Goal: Information Seeking & Learning: Learn about a topic

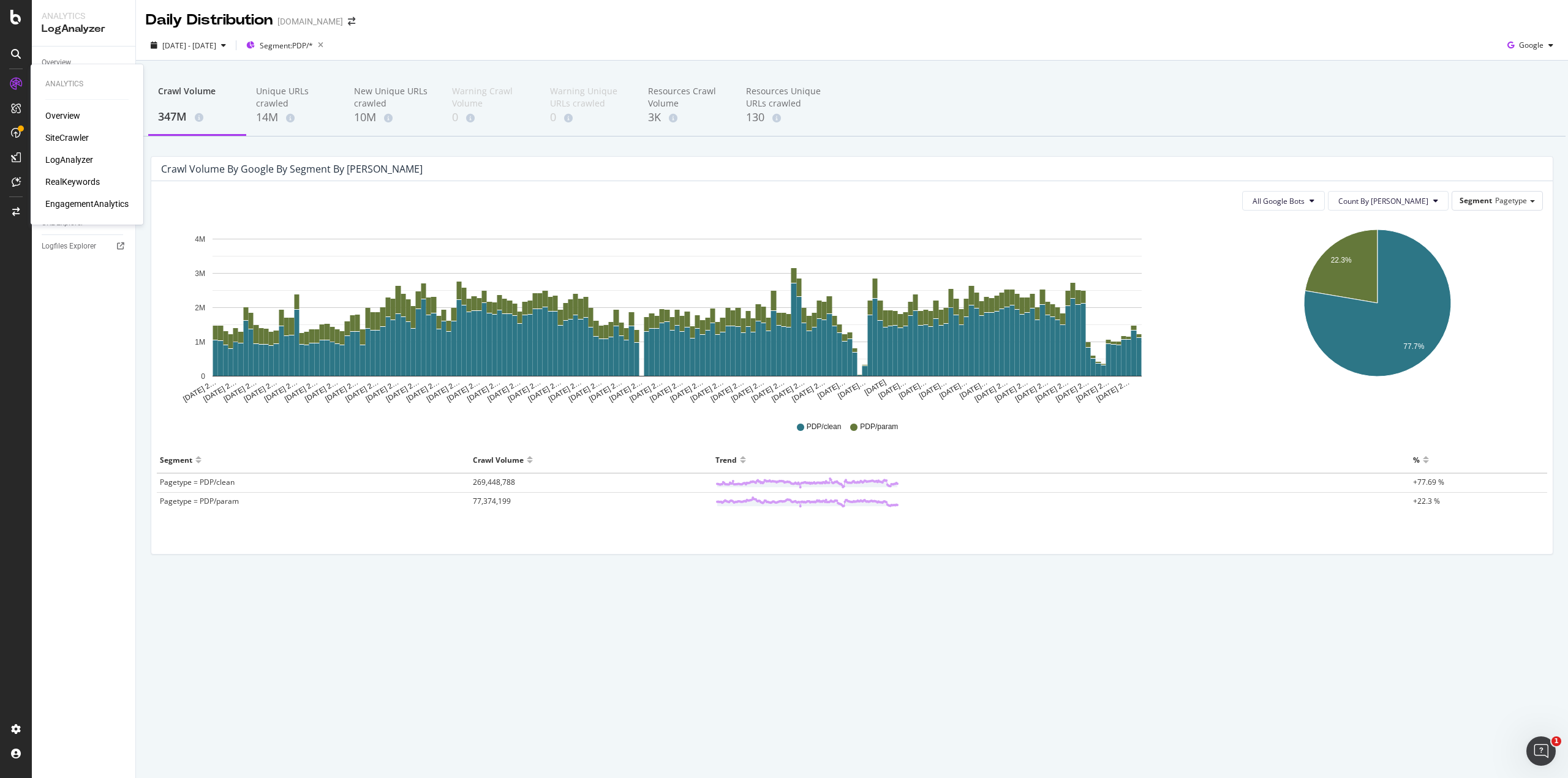
click at [74, 150] on div "Overview SiteCrawler LogAnalyzer RealKeywords EngagementAnalytics" at bounding box center [87, 160] width 83 height 100
click at [77, 155] on div "LogAnalyzer" at bounding box center [69, 160] width 48 height 13
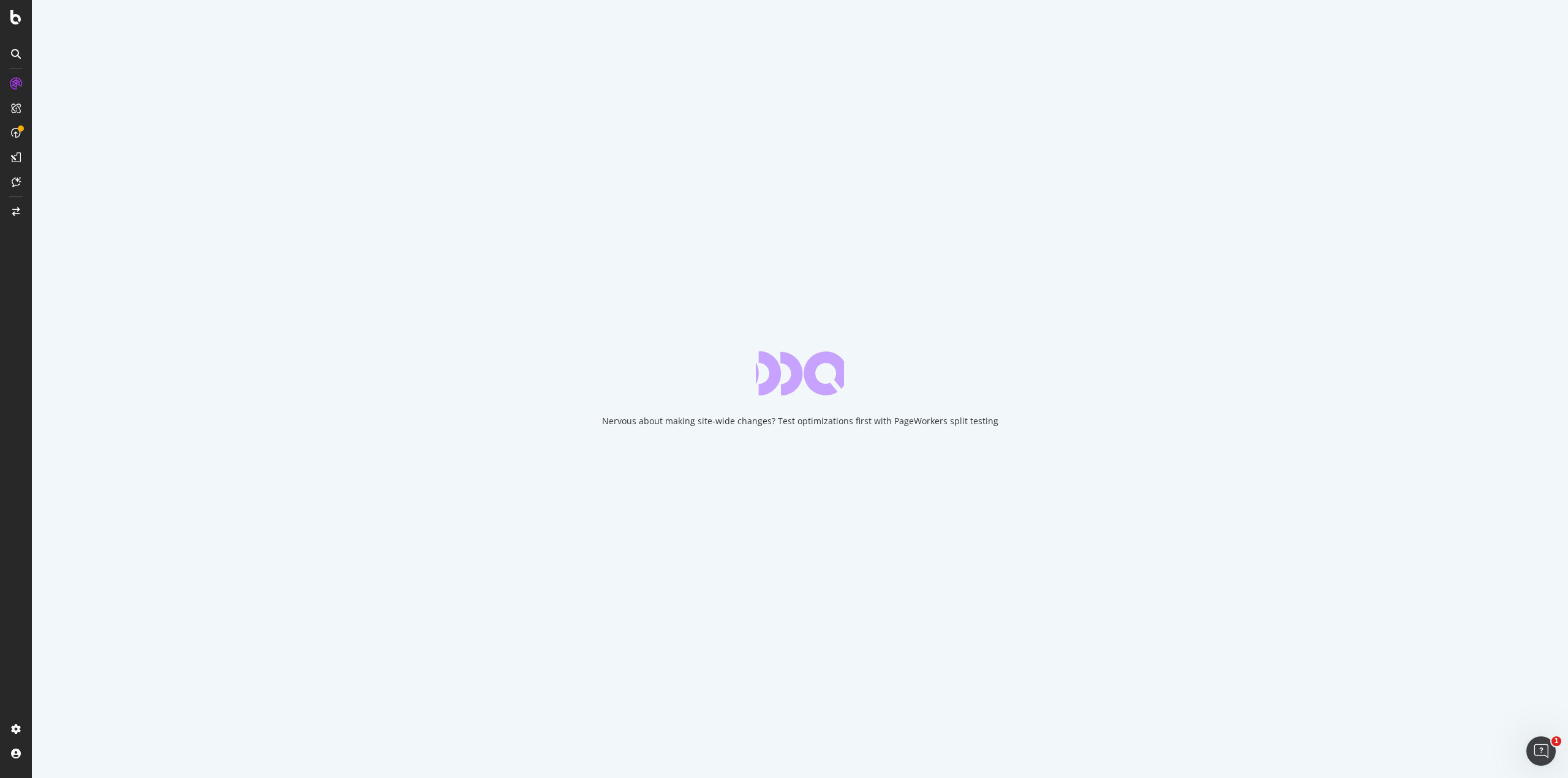
click at [605, 385] on div "Nervous about making site-wide changes? Test optimizations first with PageWorke…" at bounding box center [799, 389] width 1536 height 778
click at [523, 179] on div "Nervous about making site-wide changes? Test optimizations first with PageWorke…" at bounding box center [799, 389] width 1536 height 778
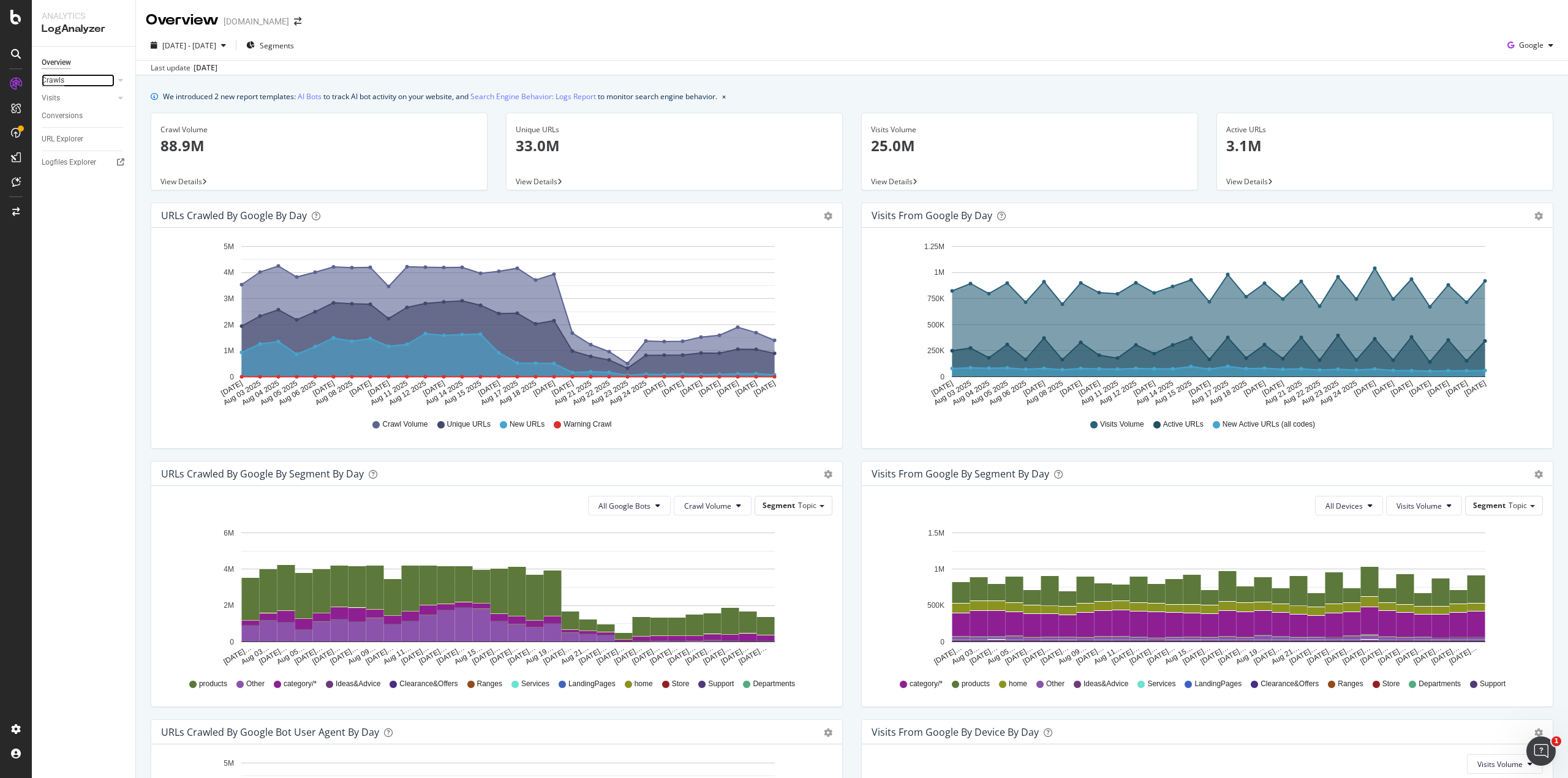
click at [59, 80] on div "Crawls" at bounding box center [53, 80] width 23 height 13
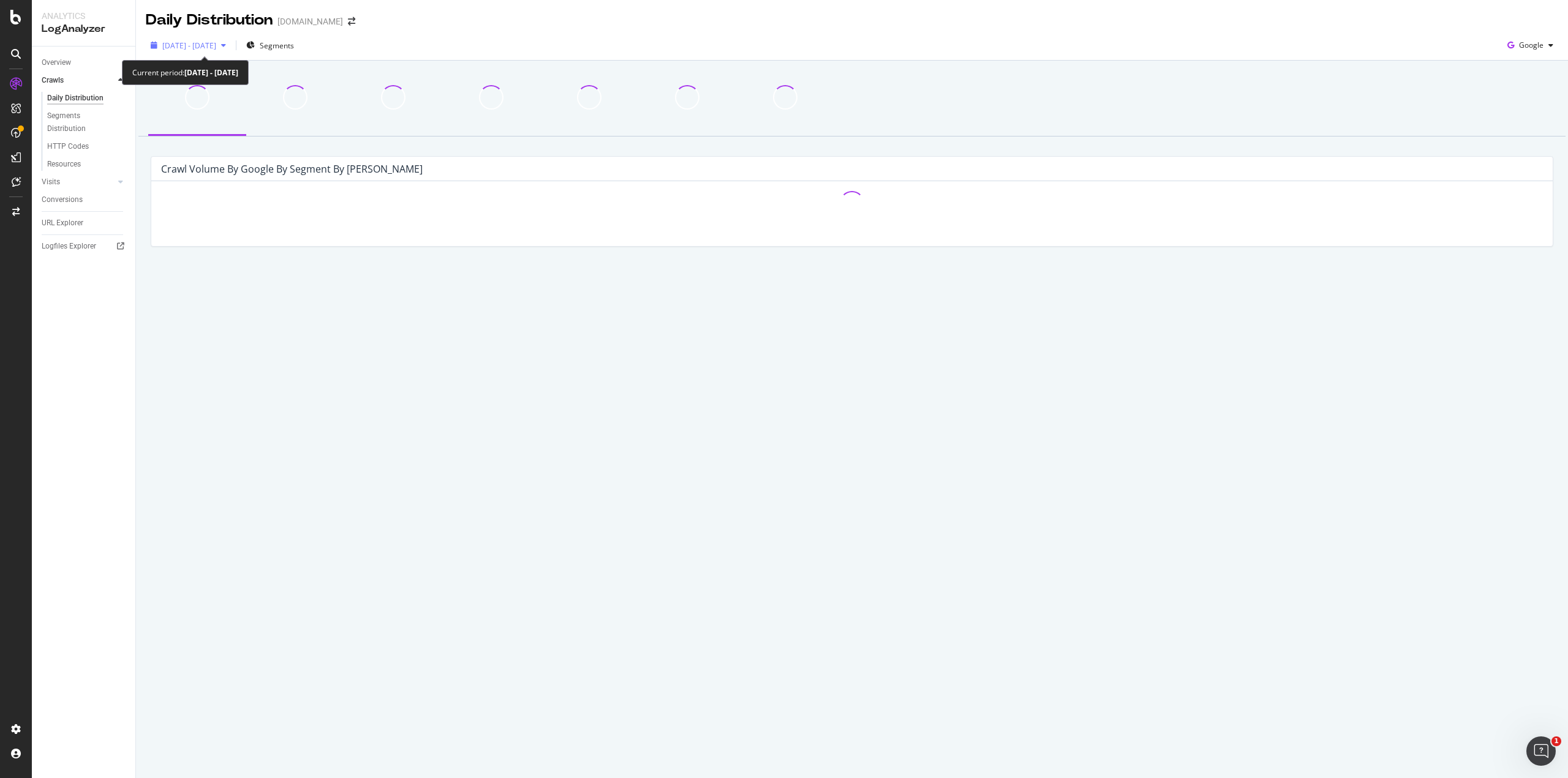
click at [199, 43] on span "[DATE] - [DATE]" at bounding box center [188, 46] width 54 height 10
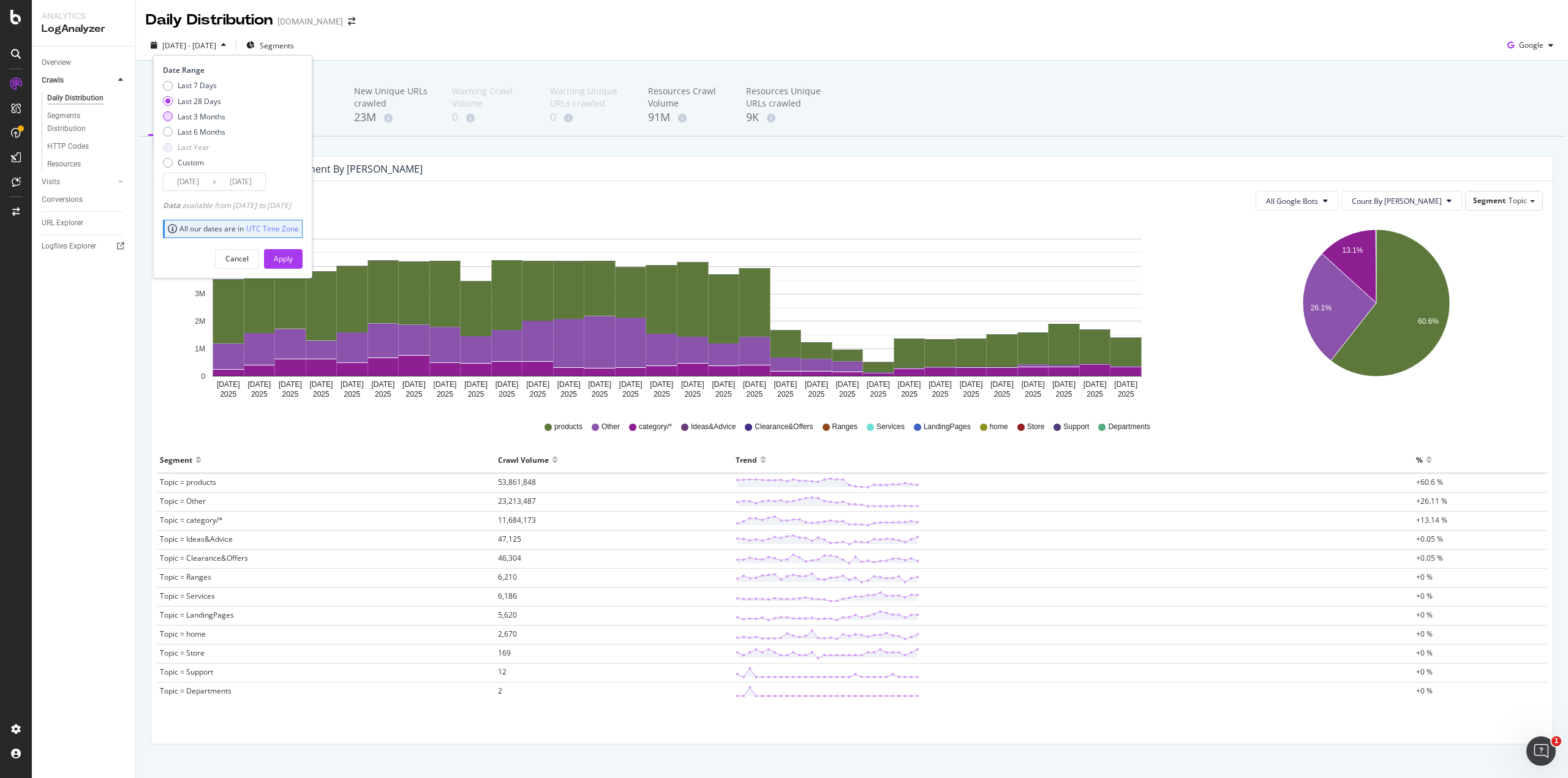
click at [187, 117] on div "Last 3 Months" at bounding box center [201, 116] width 48 height 10
type input "[DATE]"
click at [293, 260] on div "Apply" at bounding box center [283, 258] width 19 height 10
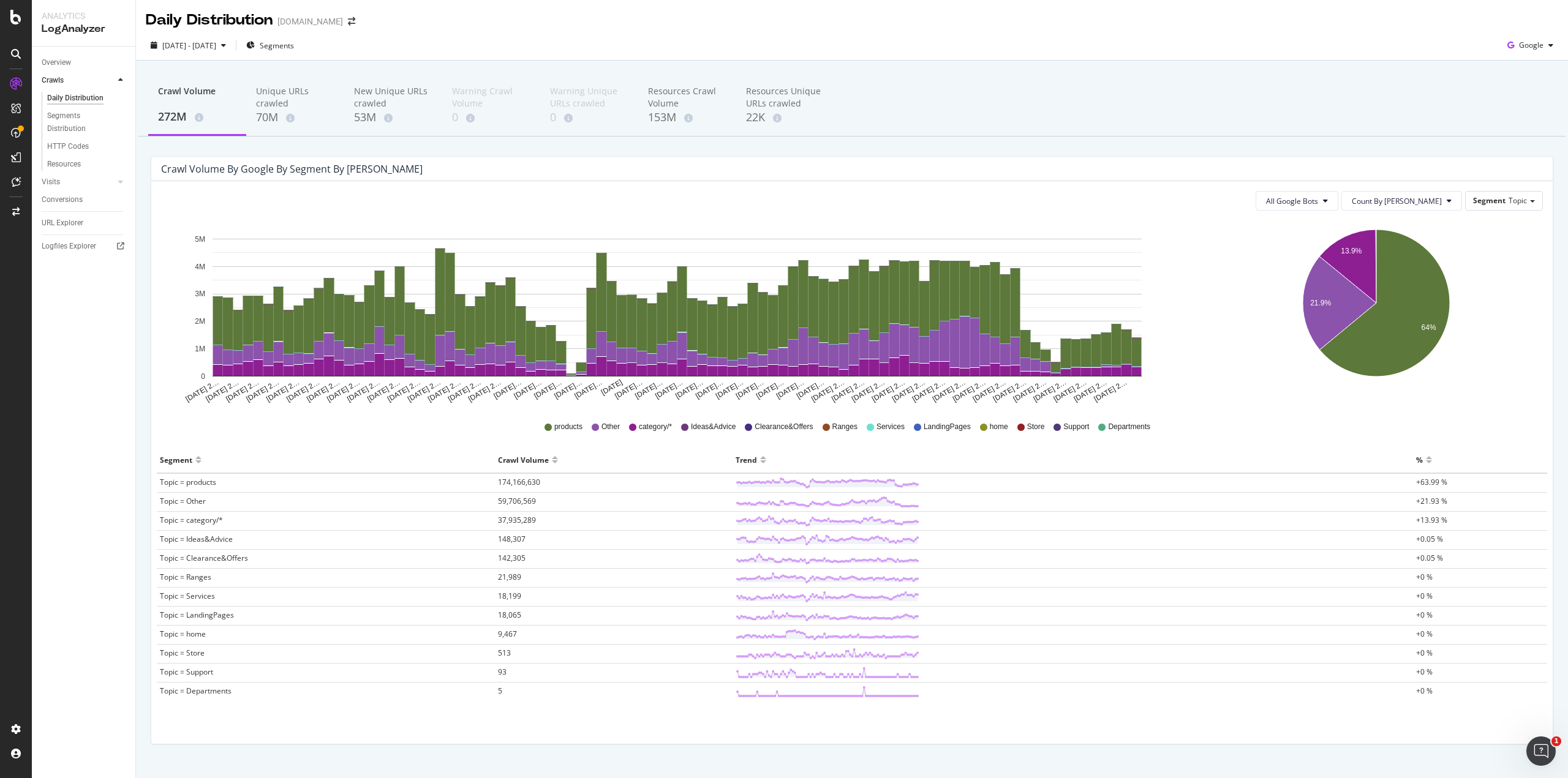
click at [1478, 210] on div "Segment Topic" at bounding box center [1504, 201] width 78 height 20
click at [1480, 199] on span "Segment" at bounding box center [1489, 200] width 32 height 10
click at [1488, 367] on div "Advanced selector >" at bounding box center [1472, 368] width 127 height 17
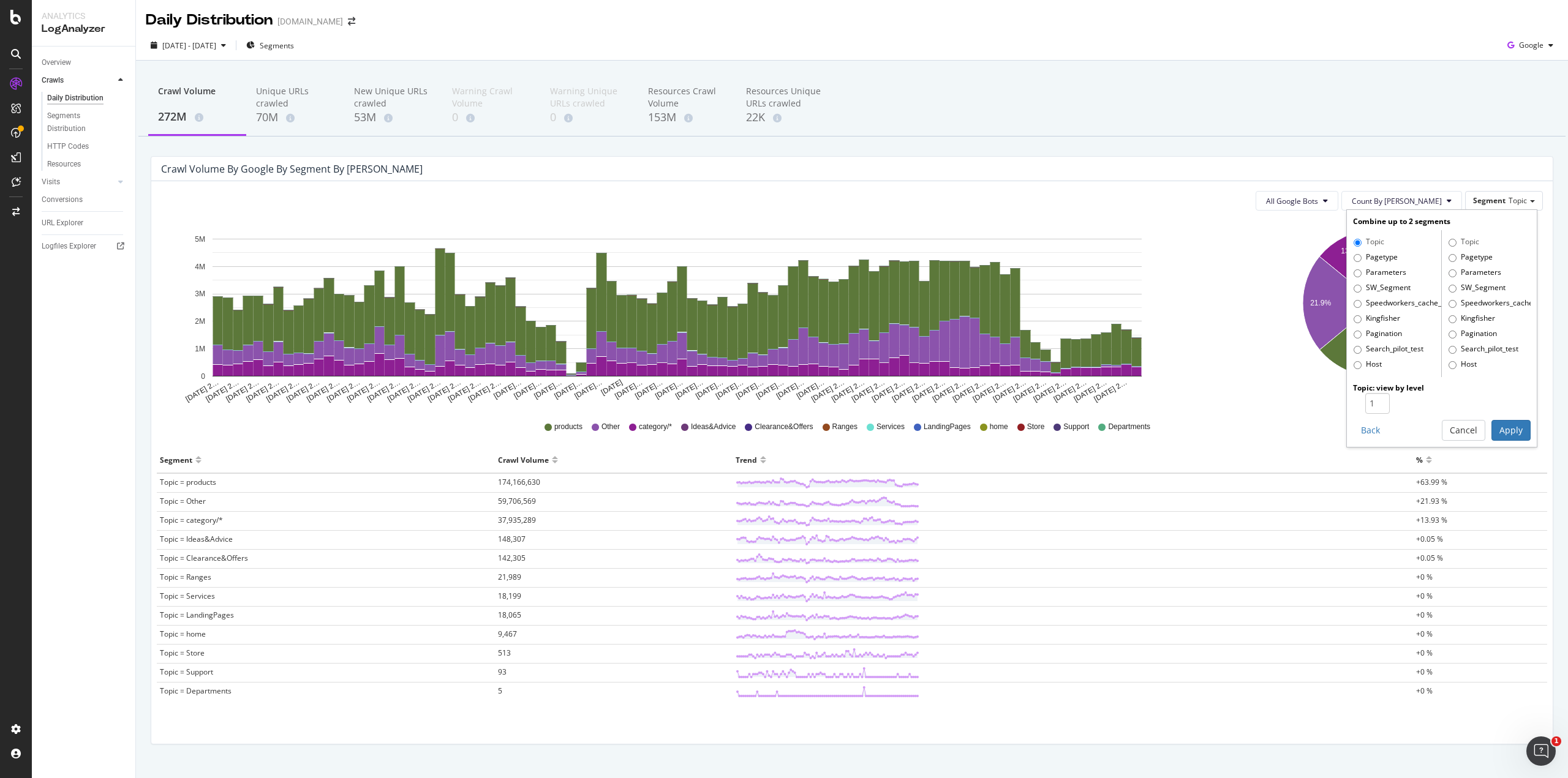
click at [1366, 258] on label "Pagetype" at bounding box center [1376, 258] width 44 height 13
click at [1362, 258] on input "Pagetype" at bounding box center [1357, 258] width 8 height 8
radio input "true"
radio input "false"
type input "2"
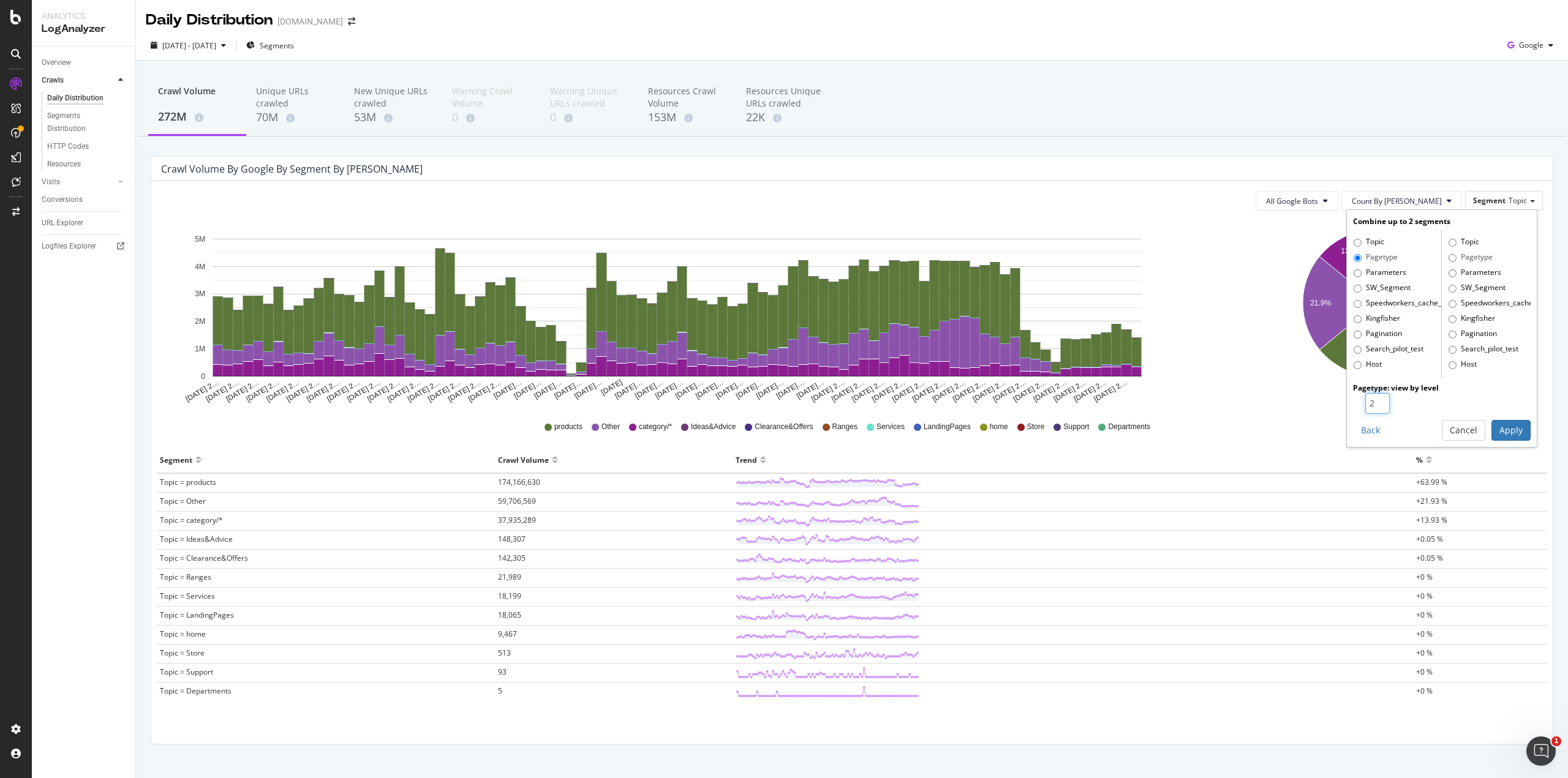
click at [1374, 399] on input "2" at bounding box center [1377, 403] width 24 height 21
click at [1491, 431] on button "Apply" at bounding box center [1511, 431] width 39 height 21
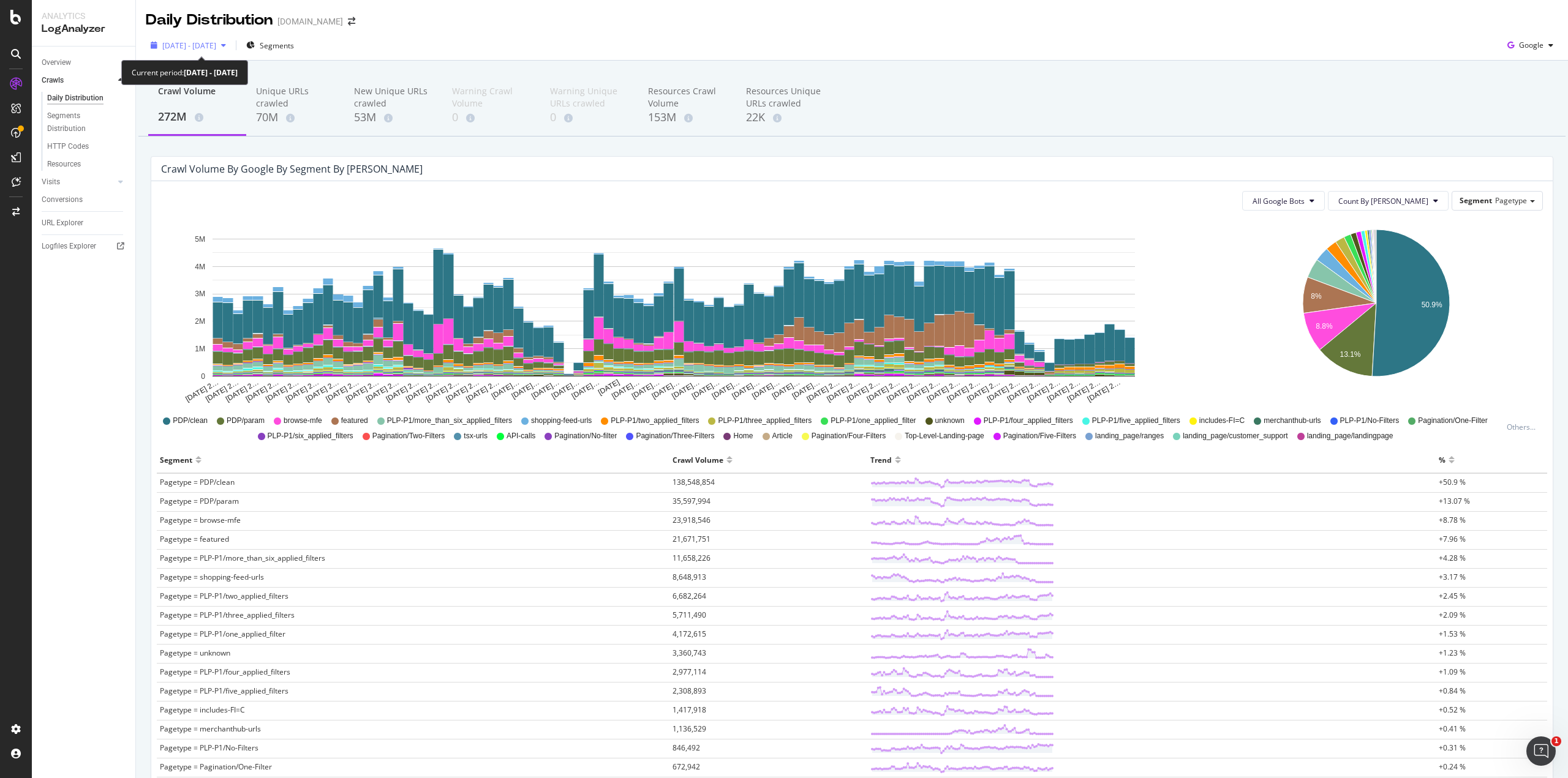
click at [216, 42] on span "[DATE] - [DATE]" at bounding box center [188, 46] width 54 height 10
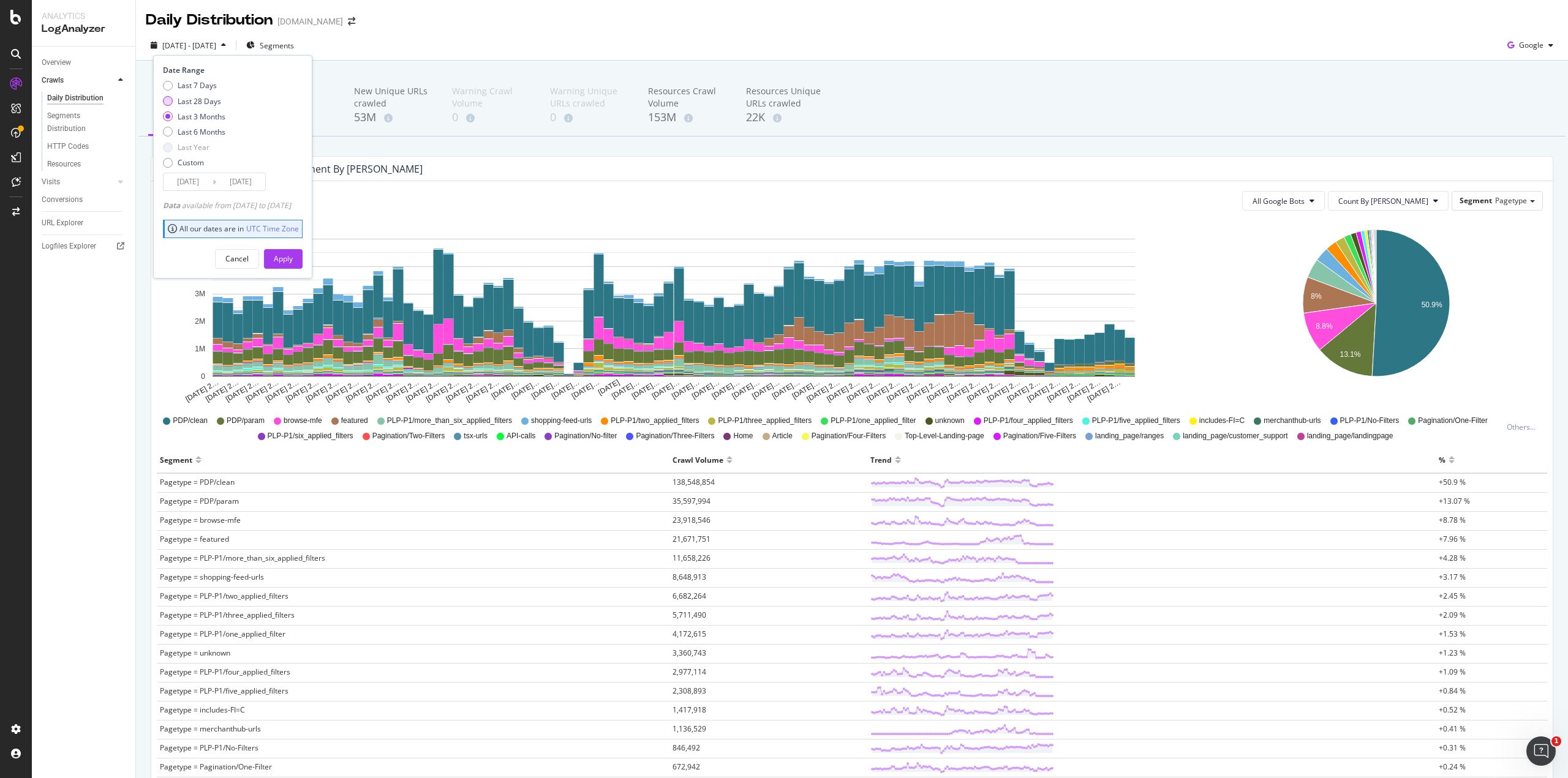
click at [198, 106] on div "Last 28 Days" at bounding box center [199, 102] width 43 height 10
type input "[DATE]"
click at [292, 253] on button "Apply" at bounding box center [283, 259] width 38 height 20
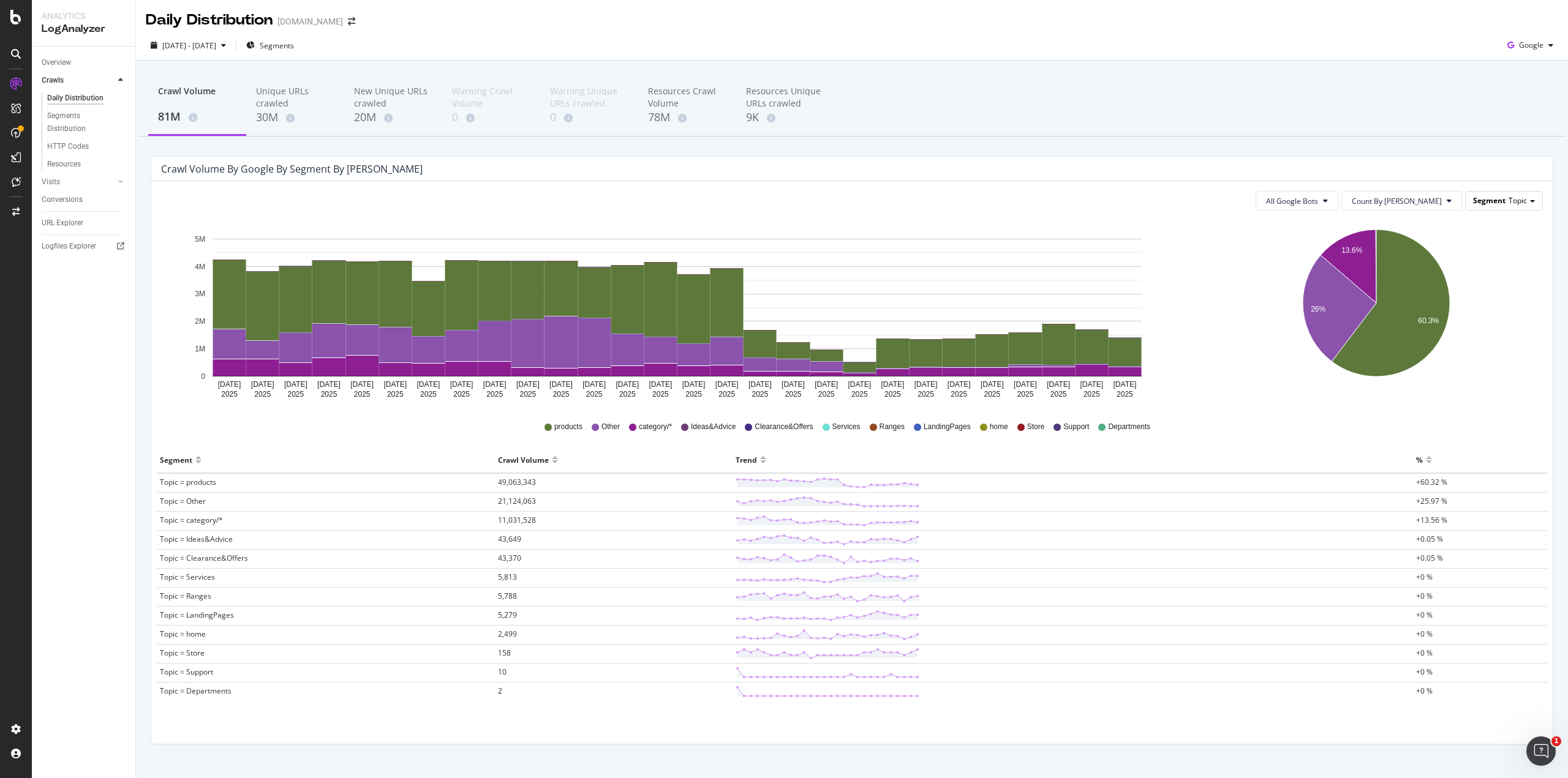
click at [1510, 202] on span "Topic" at bounding box center [1517, 200] width 18 height 10
click at [1469, 367] on div "Advanced selector >" at bounding box center [1472, 368] width 127 height 17
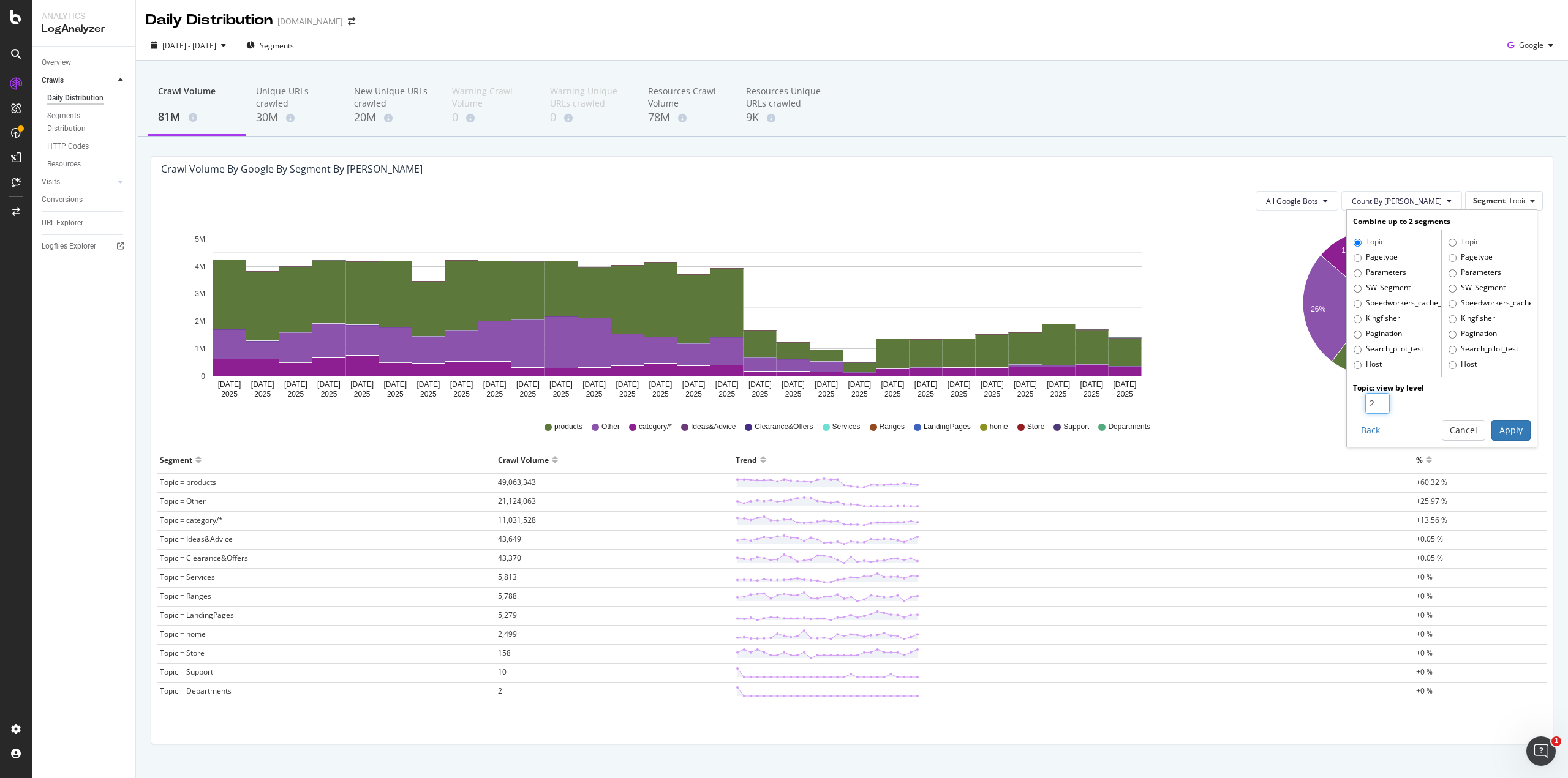
type input "2"
click at [1374, 400] on input "2" at bounding box center [1377, 403] width 24 height 21
click at [1361, 255] on label "Pagetype" at bounding box center [1376, 258] width 44 height 13
click at [1361, 255] on input "Pagetype" at bounding box center [1357, 258] width 8 height 8
radio input "true"
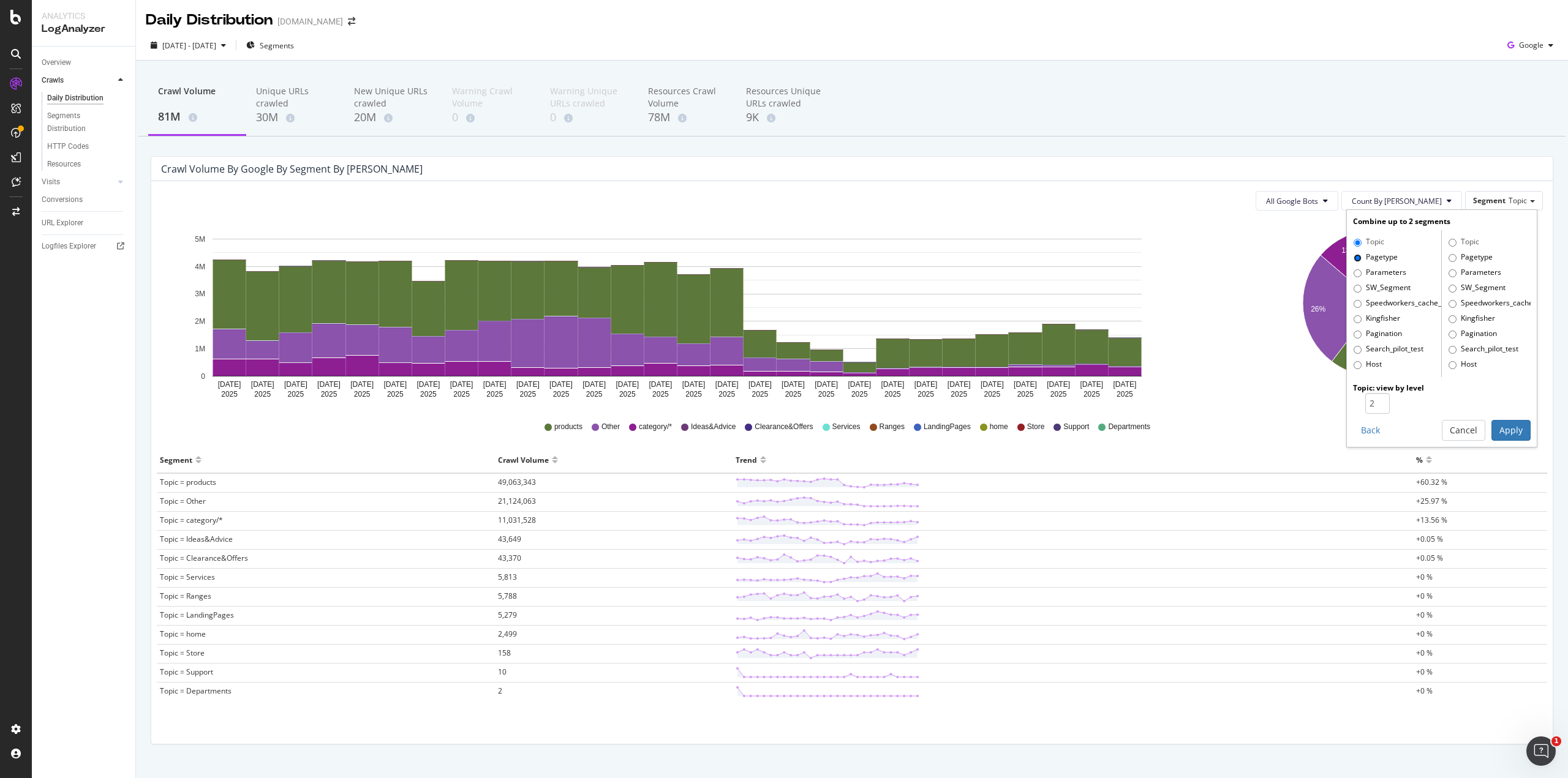
radio input "false"
click at [1500, 433] on button "Apply" at bounding box center [1511, 431] width 39 height 21
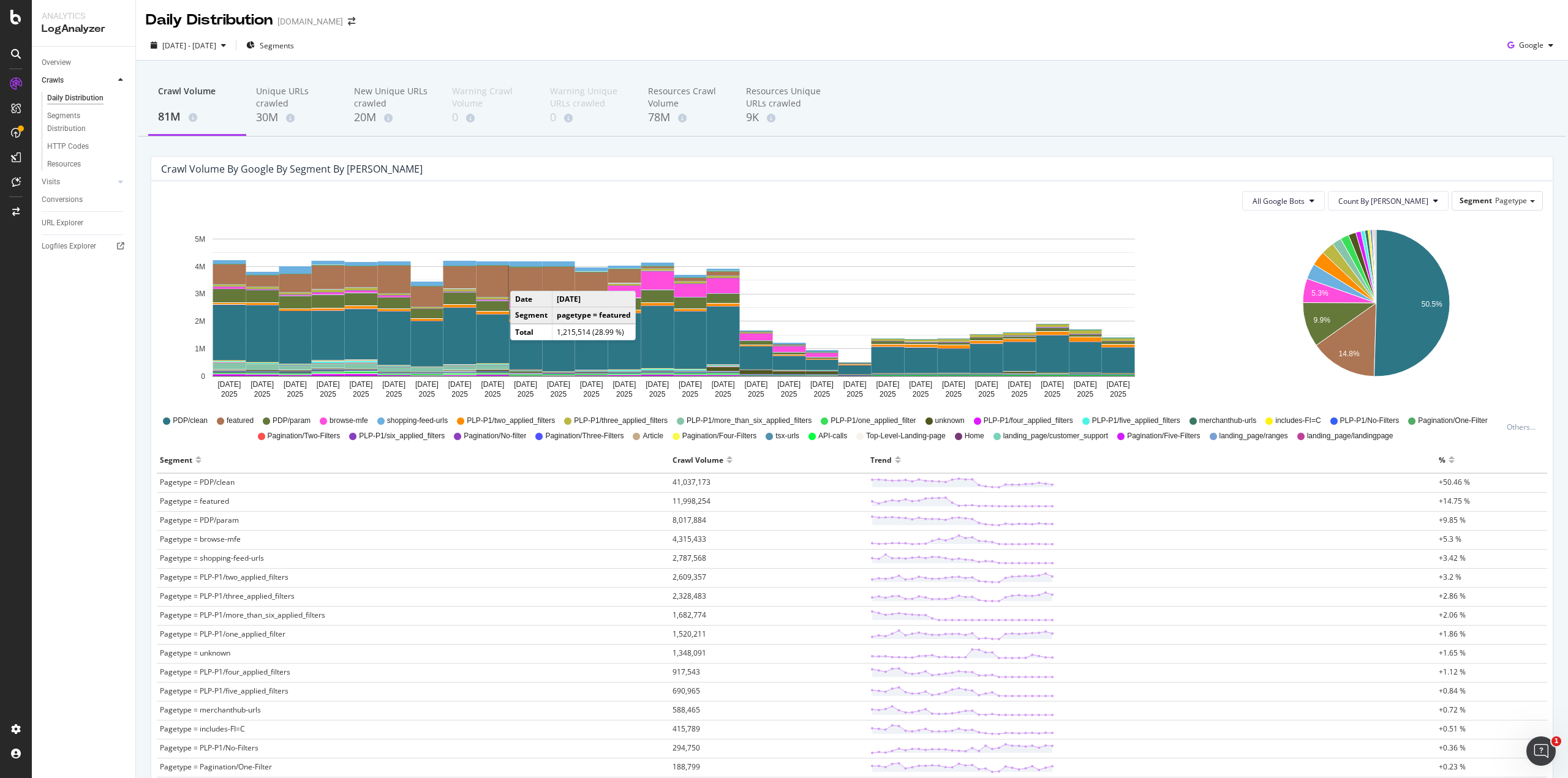
click at [70, 321] on div "Overview Crawls Daily Distribution Segments Distribution HTTP Codes Resources V…" at bounding box center [83, 412] width 104 height 732
click at [24, 538] on div at bounding box center [16, 397] width 29 height 646
click at [48, 527] on div "Overview Crawls Daily Distribution Segments Distribution HTTP Codes Resources V…" at bounding box center [83, 412] width 104 height 732
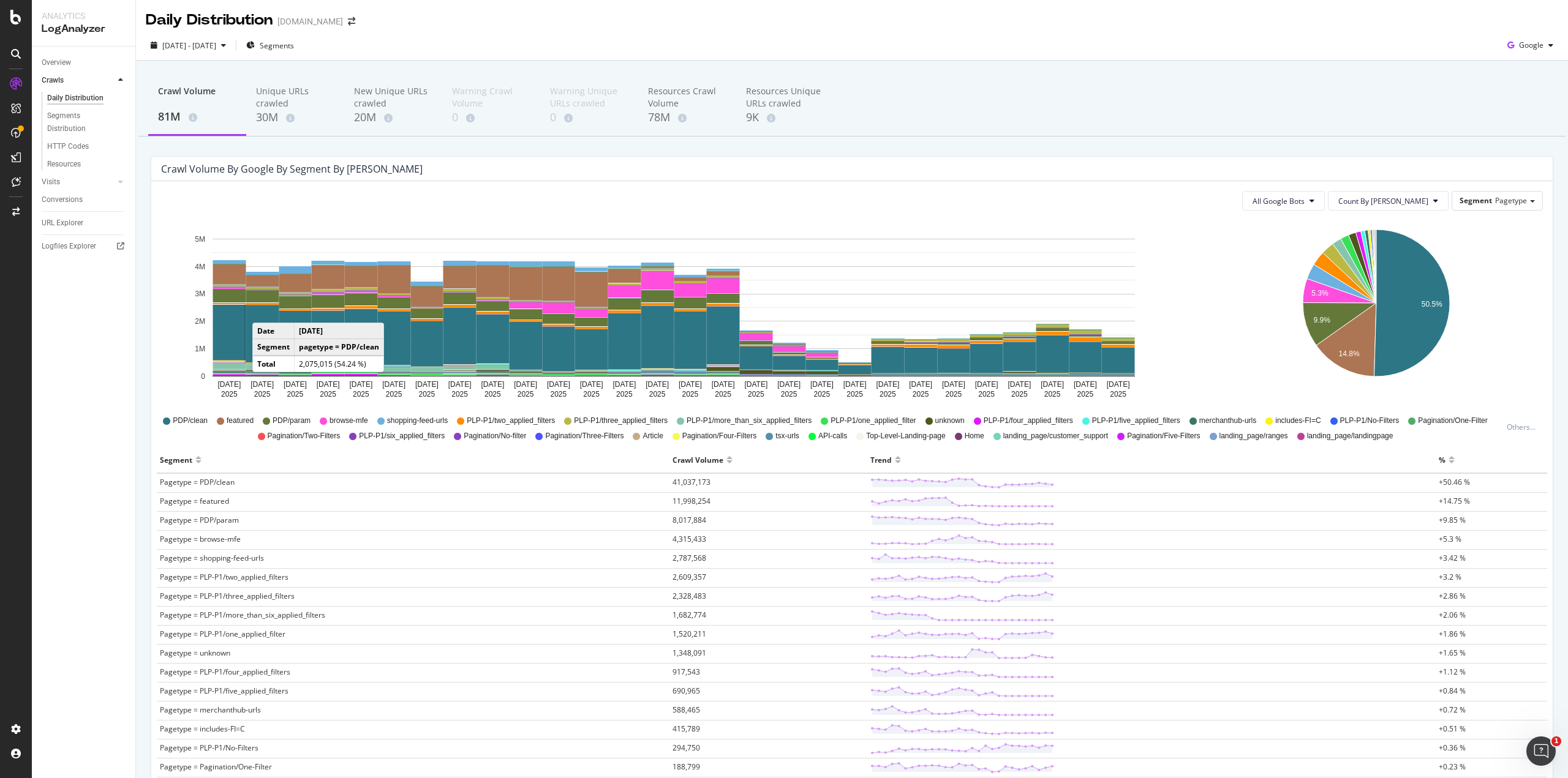
click at [599, 166] on div "Crawl Volume by google by Segment by [PERSON_NAME]" at bounding box center [843, 169] width 1363 height 13
click at [59, 132] on div "SiteCrawler" at bounding box center [67, 138] width 43 height 13
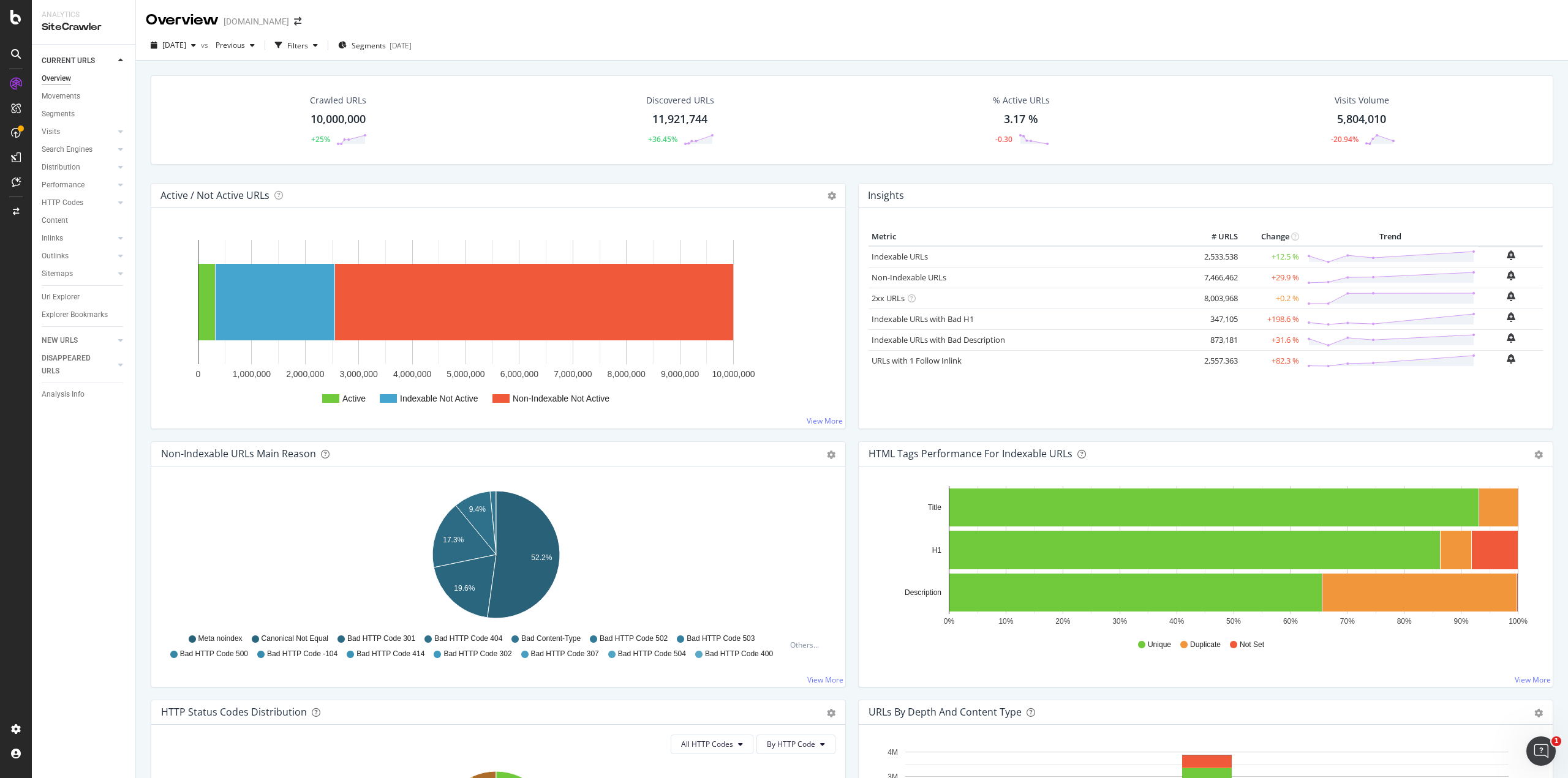
drag, startPoint x: 68, startPoint y: 294, endPoint x: 572, endPoint y: 192, distance: 514.2
click at [68, 294] on div "Url Explorer" at bounding box center [61, 297] width 38 height 13
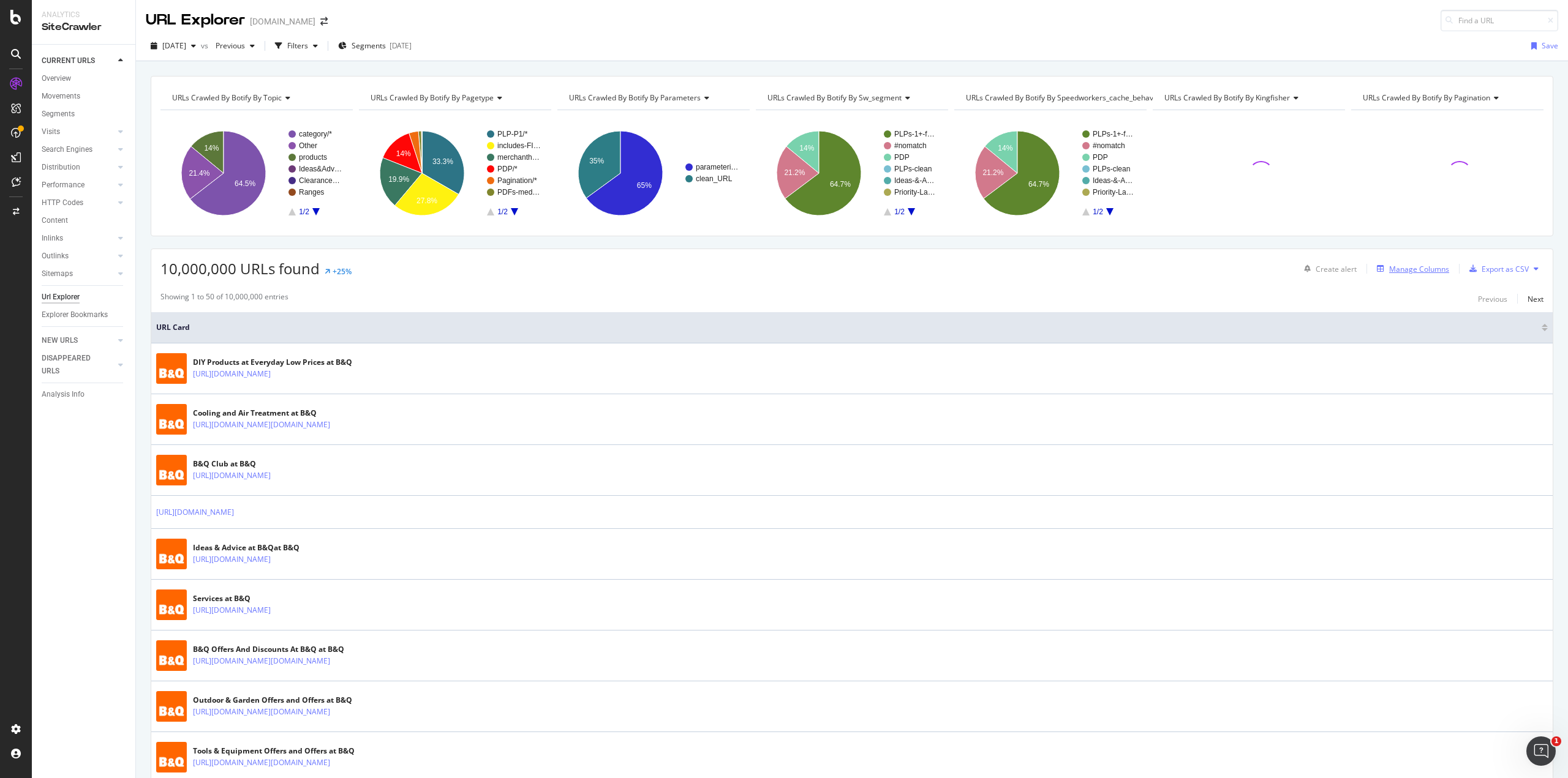
click at [1389, 272] on div "Manage Columns" at bounding box center [1419, 269] width 60 height 10
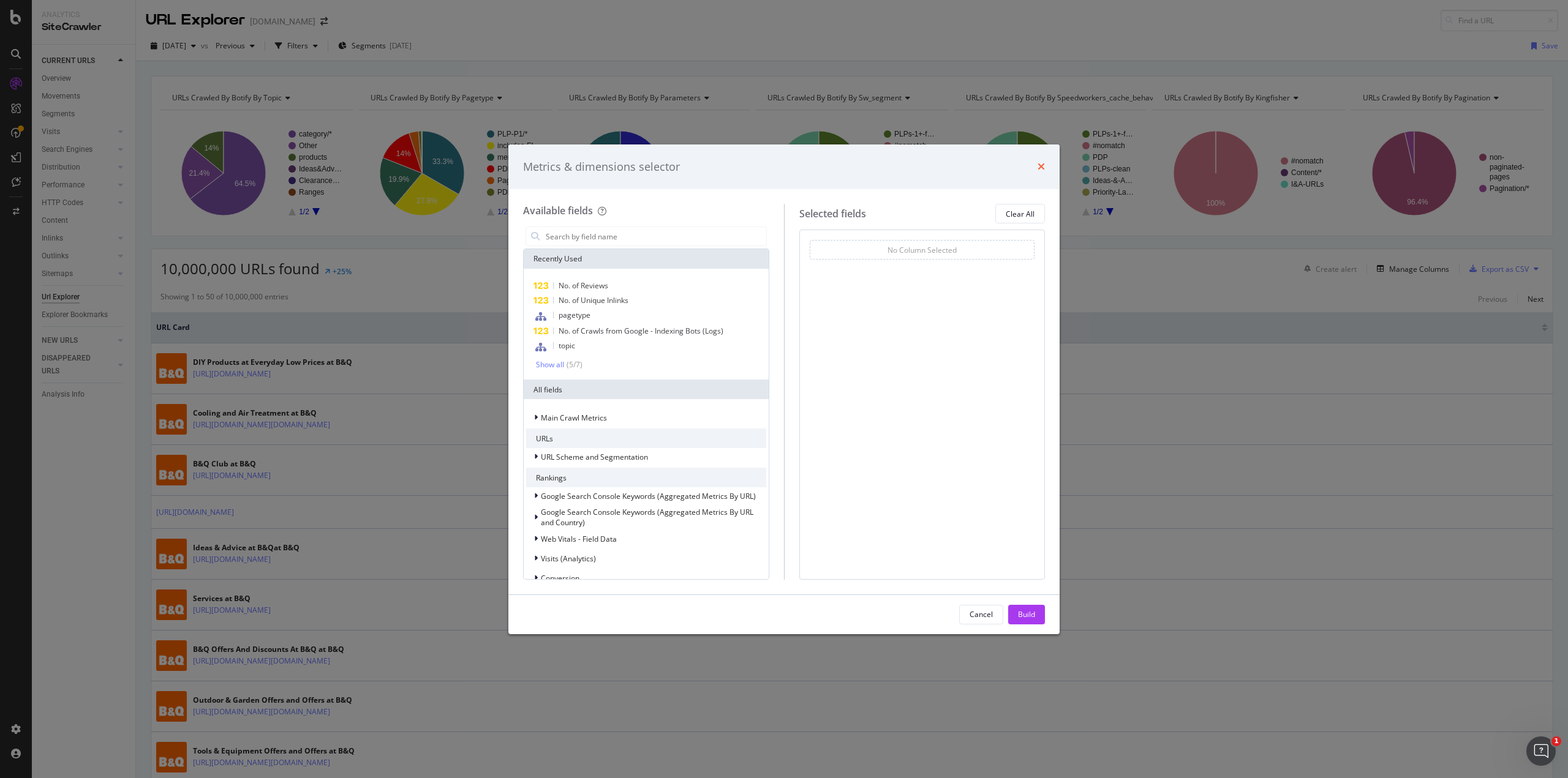
click at [1037, 168] on icon "times" at bounding box center [1041, 166] width 7 height 10
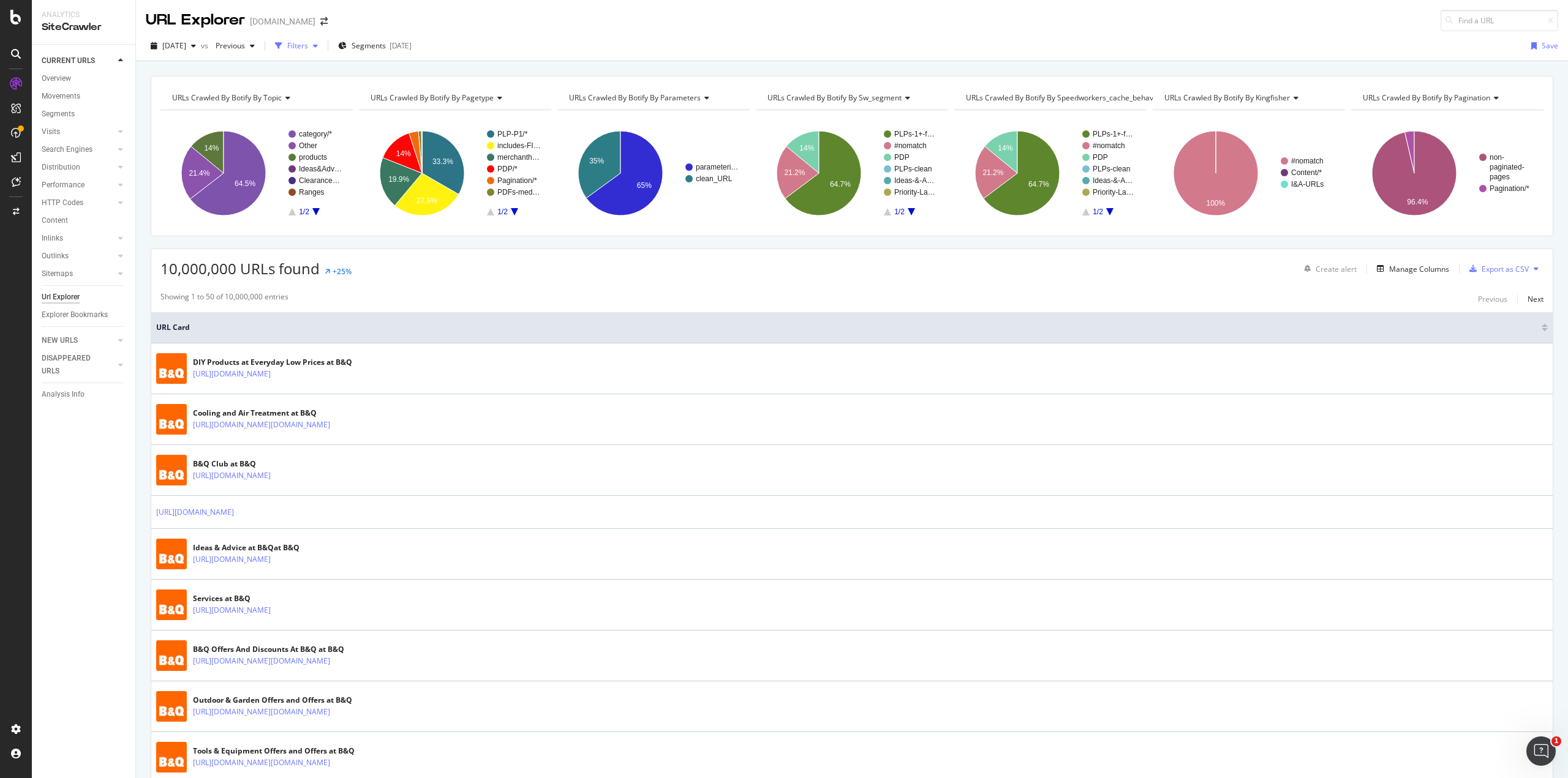
click at [308, 46] on div "Filters" at bounding box center [297, 46] width 21 height 10
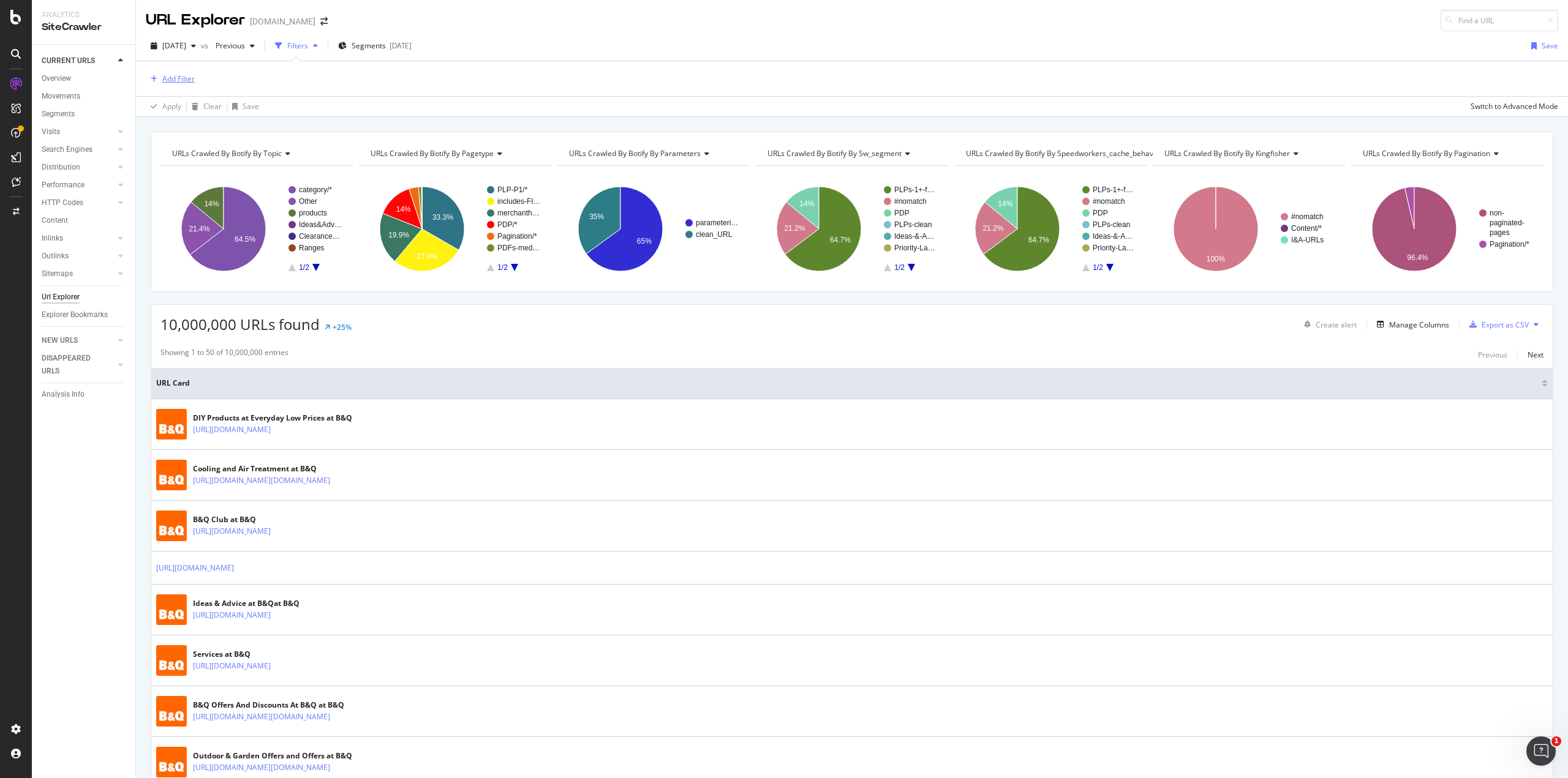
drag, startPoint x: 196, startPoint y: 74, endPoint x: 183, endPoint y: 77, distance: 13.3
click at [183, 77] on div "Add Filter" at bounding box center [852, 78] width 1413 height 35
click at [179, 76] on div "Add Filter" at bounding box center [178, 79] width 32 height 10
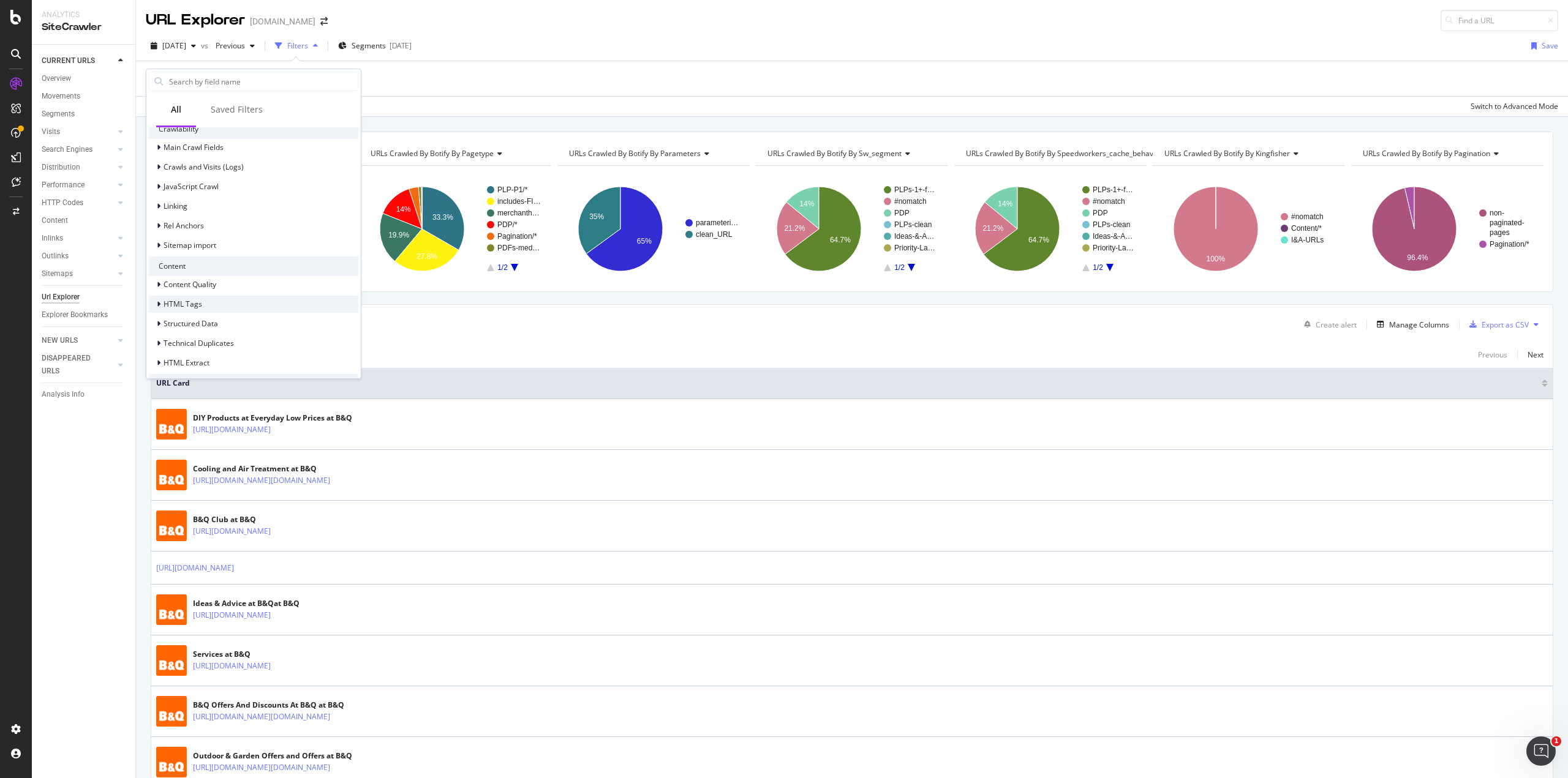
scroll to position [483, 0]
click at [212, 319] on div "HTML Extract" at bounding box center [253, 320] width 210 height 17
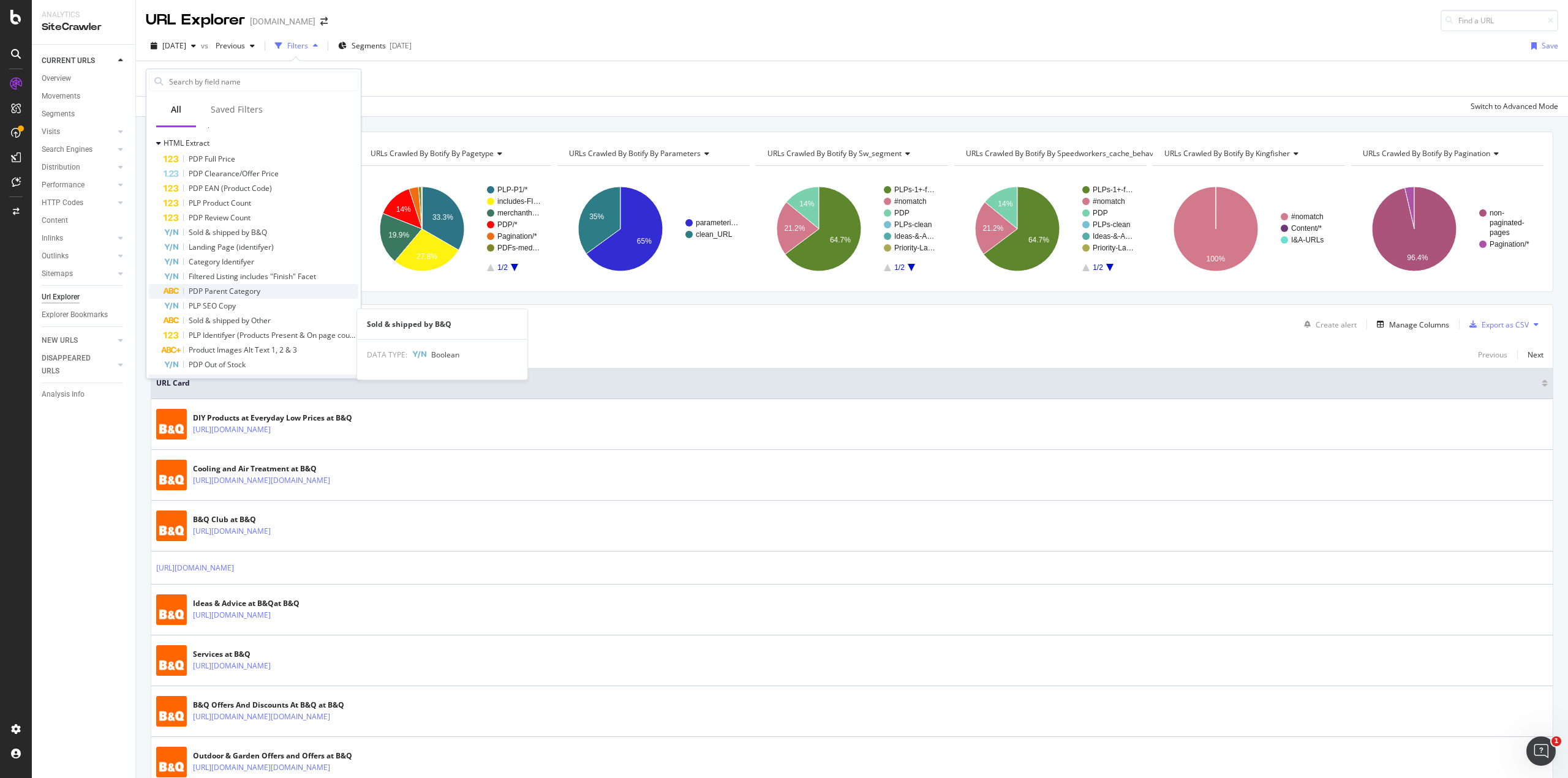
scroll to position [666, 0]
click at [264, 301] on div "PLP SEO Copy" at bounding box center [261, 300] width 195 height 15
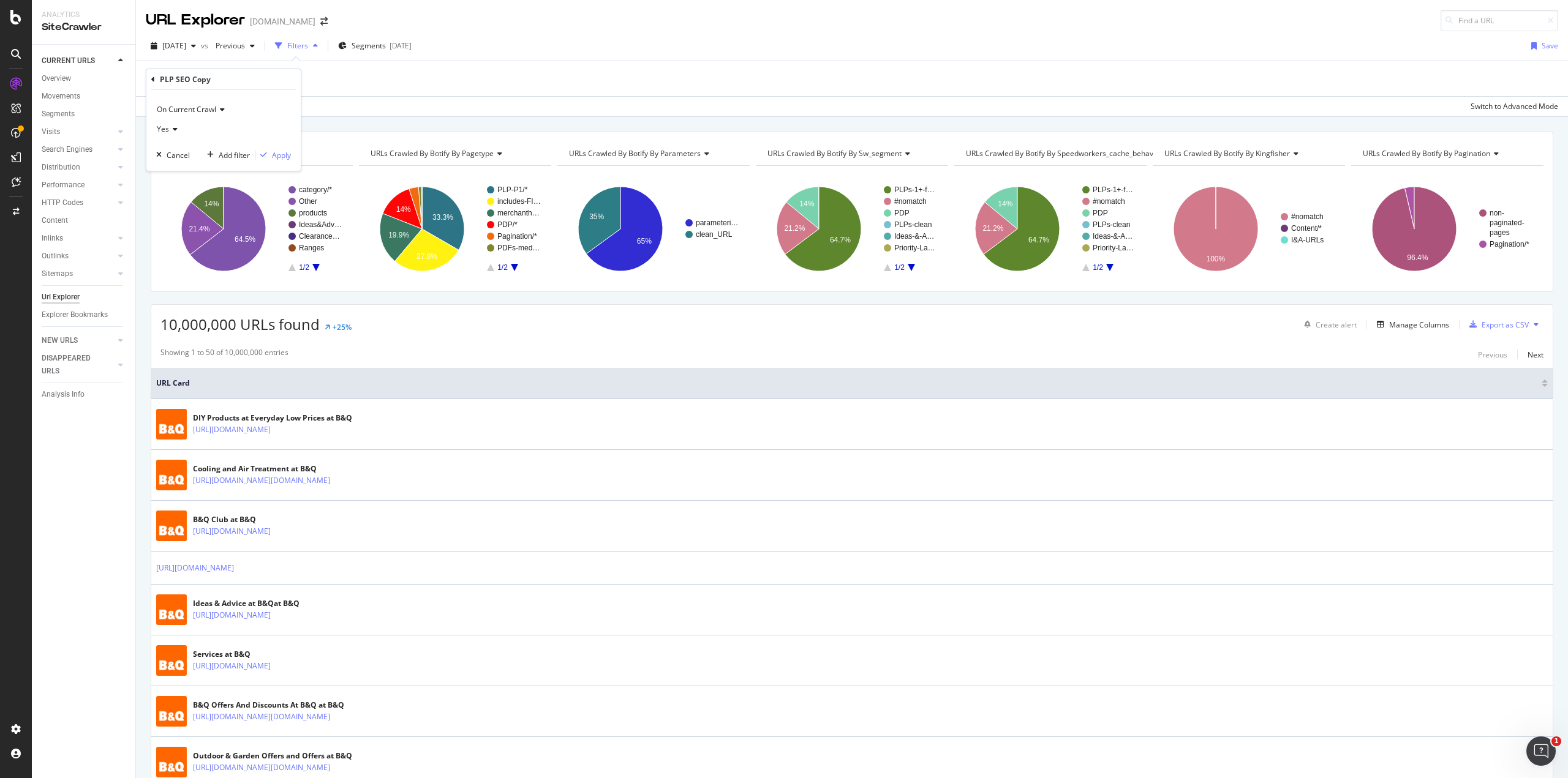
click at [178, 130] on div "Yes" at bounding box center [223, 129] width 135 height 20
click at [183, 171] on div "No" at bounding box center [225, 170] width 131 height 16
click at [276, 155] on div "Apply" at bounding box center [281, 155] width 19 height 10
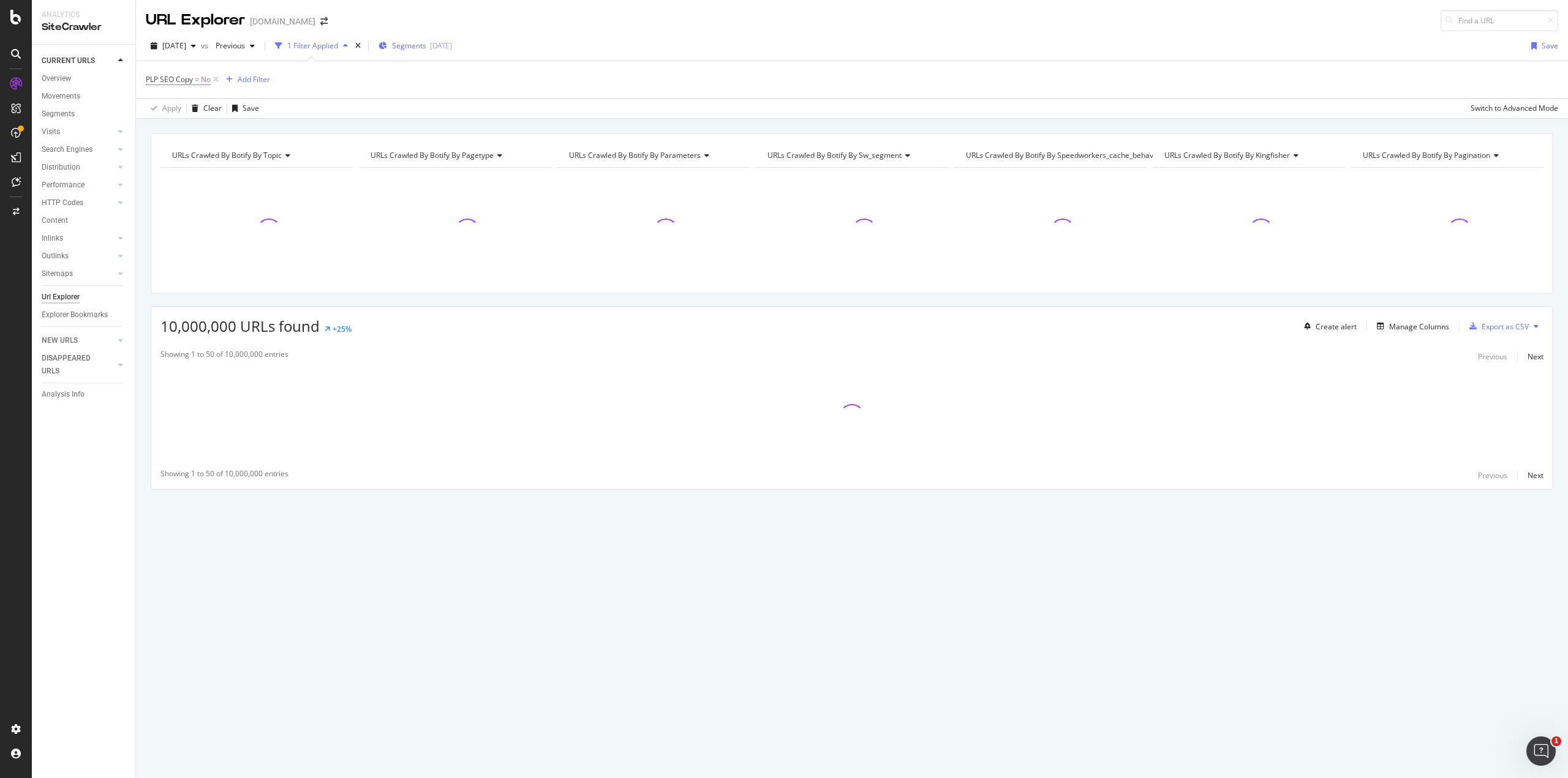
click at [435, 52] on div "Segments [DATE]" at bounding box center [415, 46] width 74 height 18
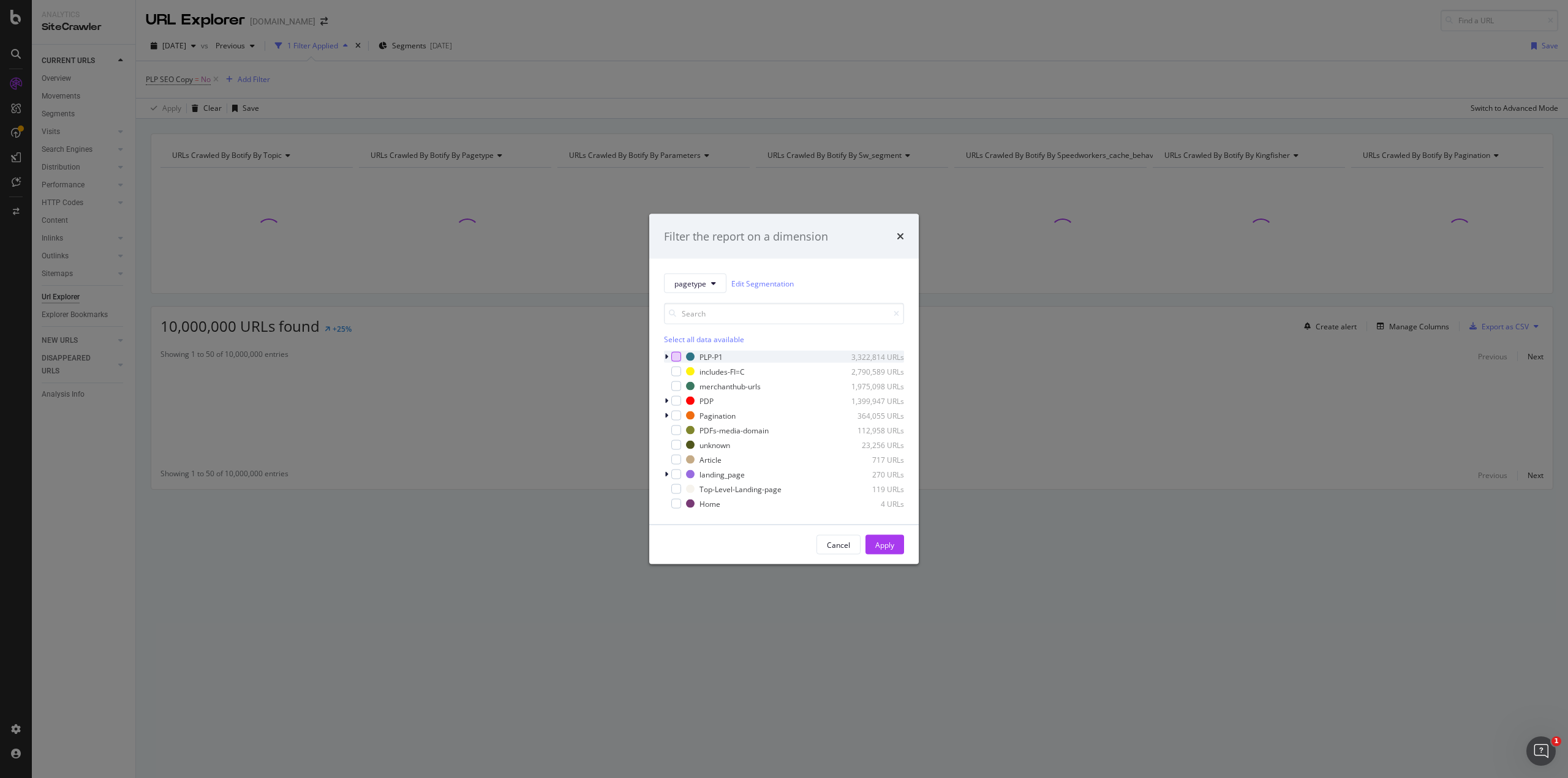
click at [675, 356] on div "modal" at bounding box center [676, 356] width 10 height 10
drag, startPoint x: 874, startPoint y: 546, endPoint x: 624, endPoint y: 110, distance: 502.6
click at [873, 546] on button "Apply" at bounding box center [885, 545] width 38 height 20
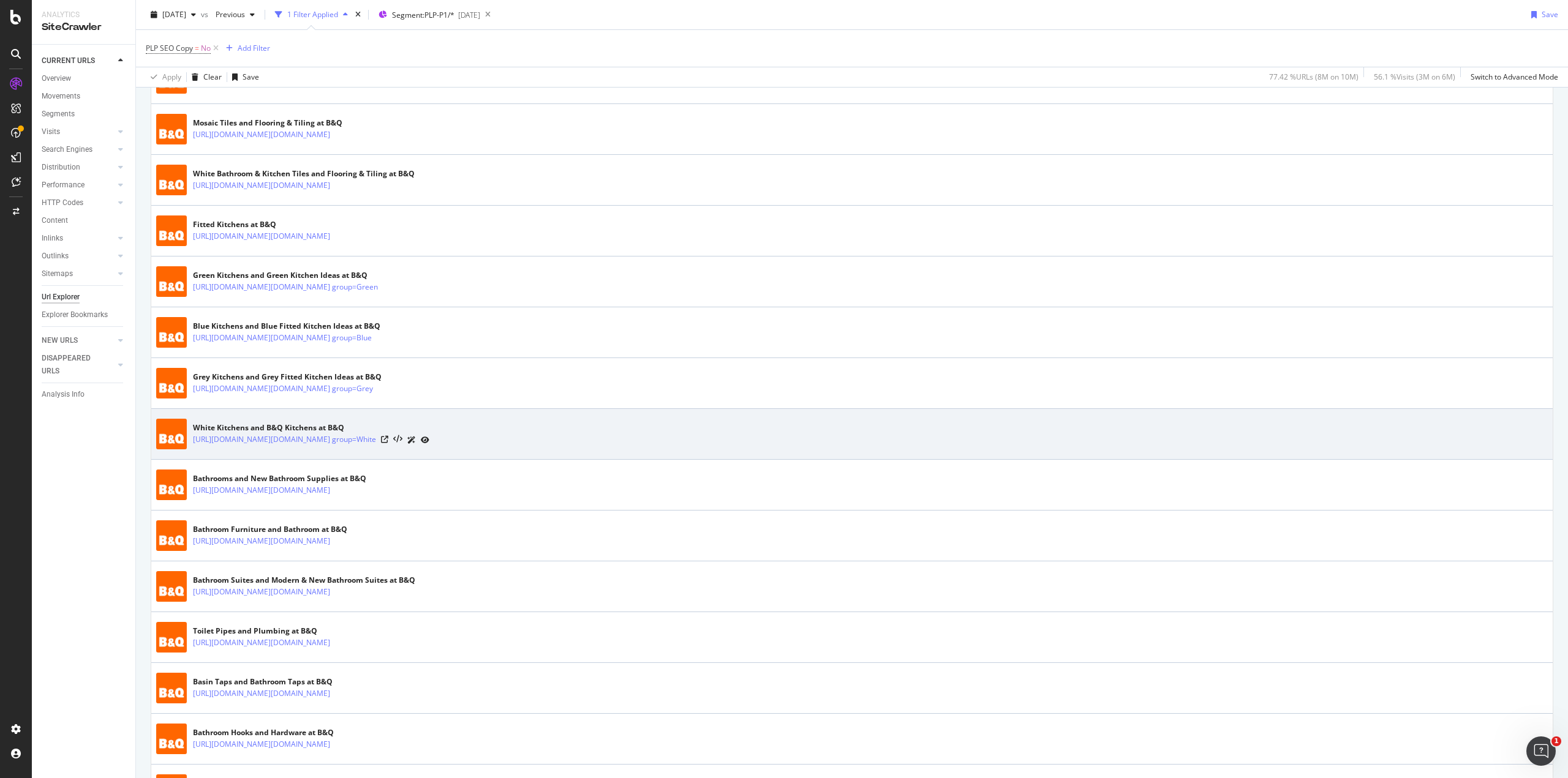
scroll to position [612, 0]
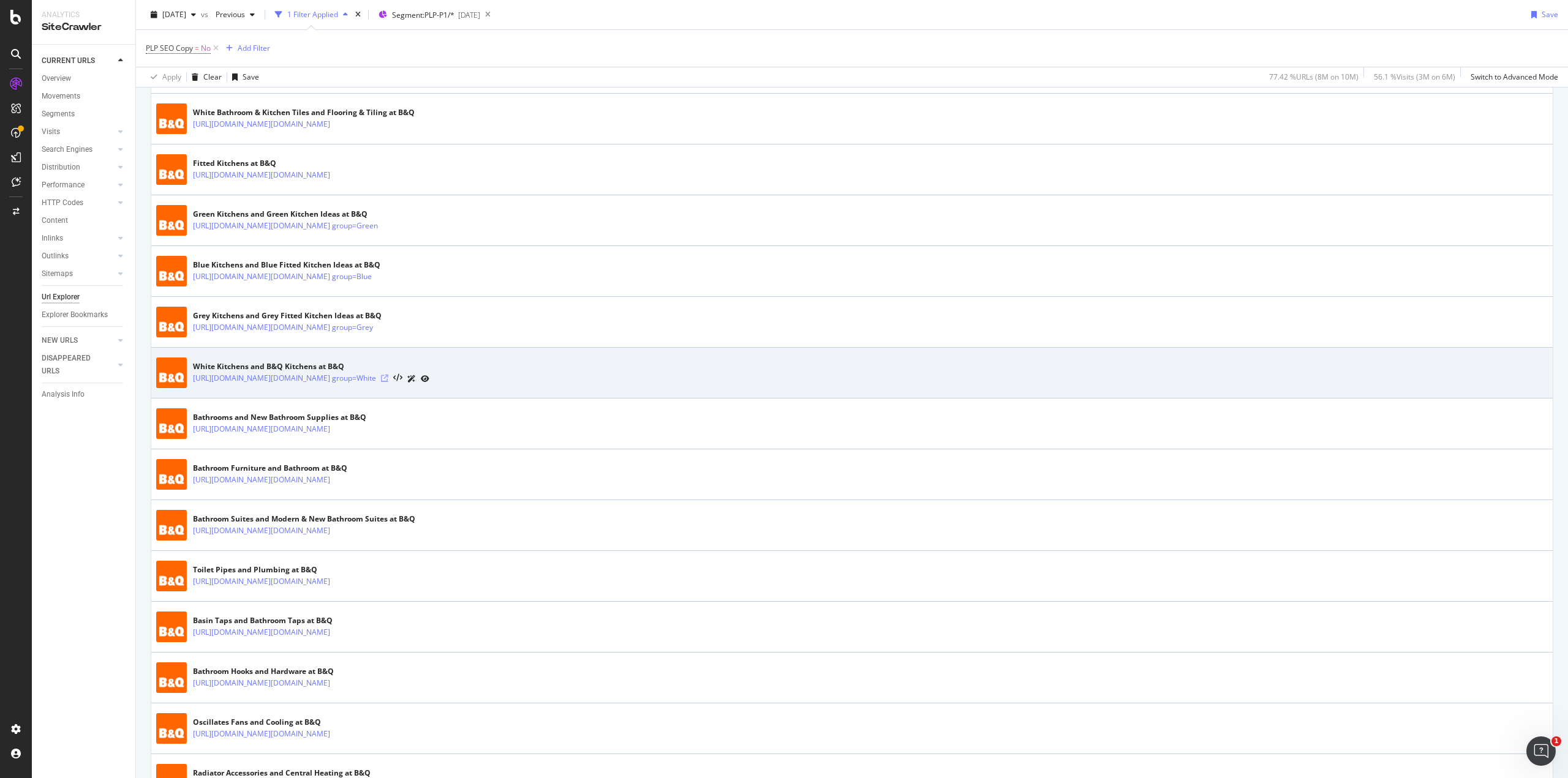
click at [388, 381] on icon at bounding box center [385, 378] width 7 height 7
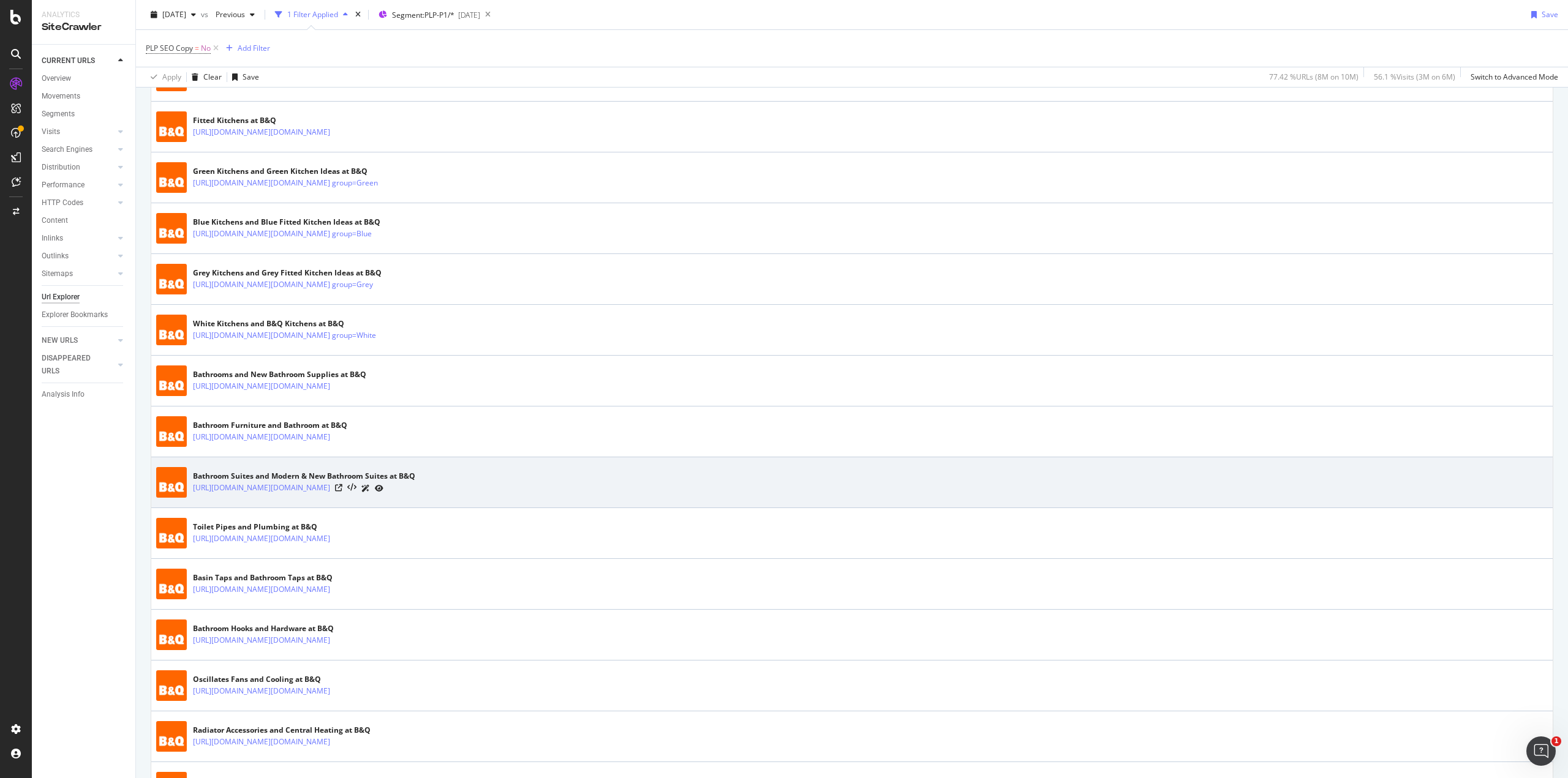
scroll to position [673, 0]
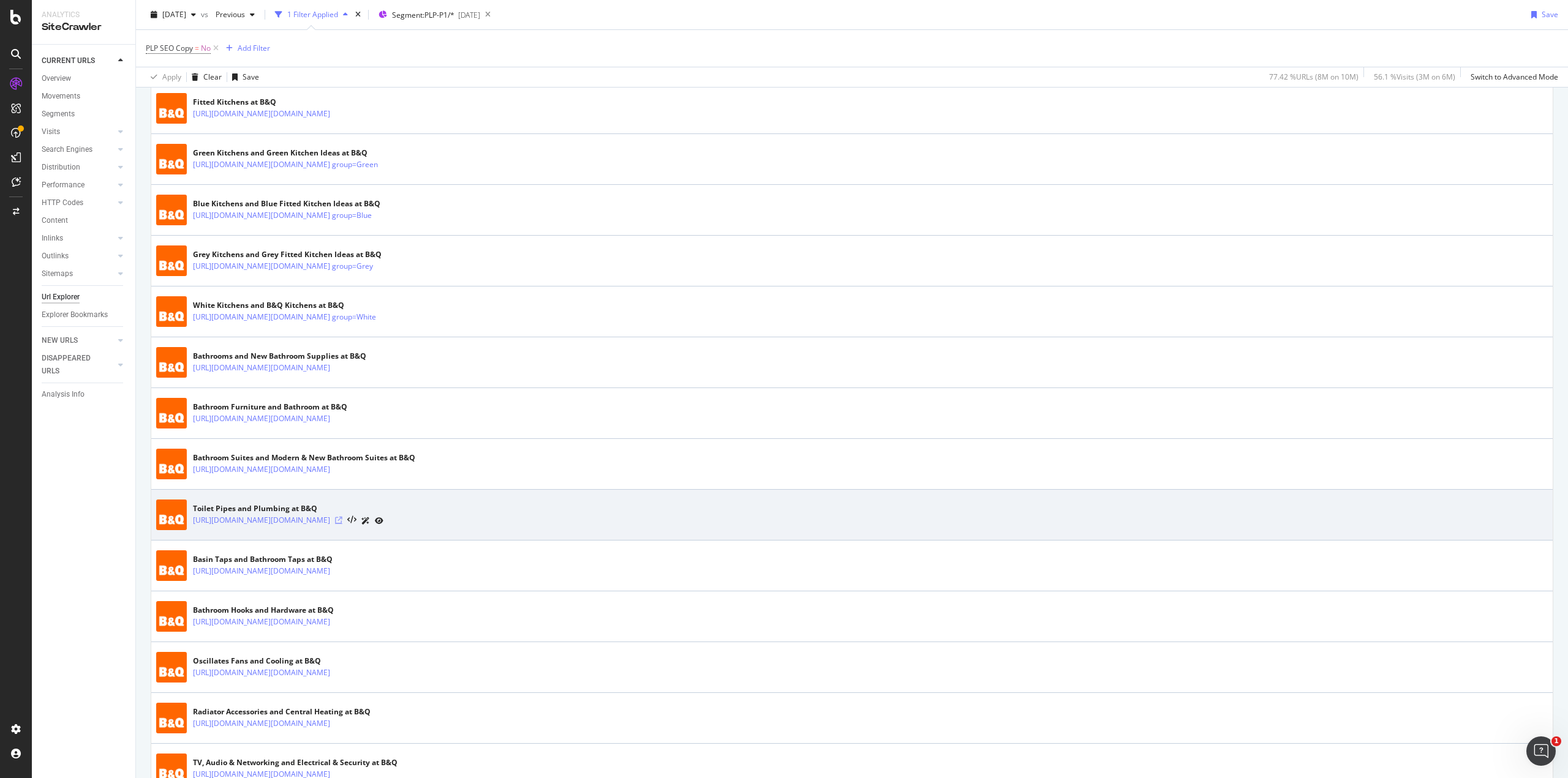
click at [342, 523] on icon at bounding box center [339, 520] width 7 height 7
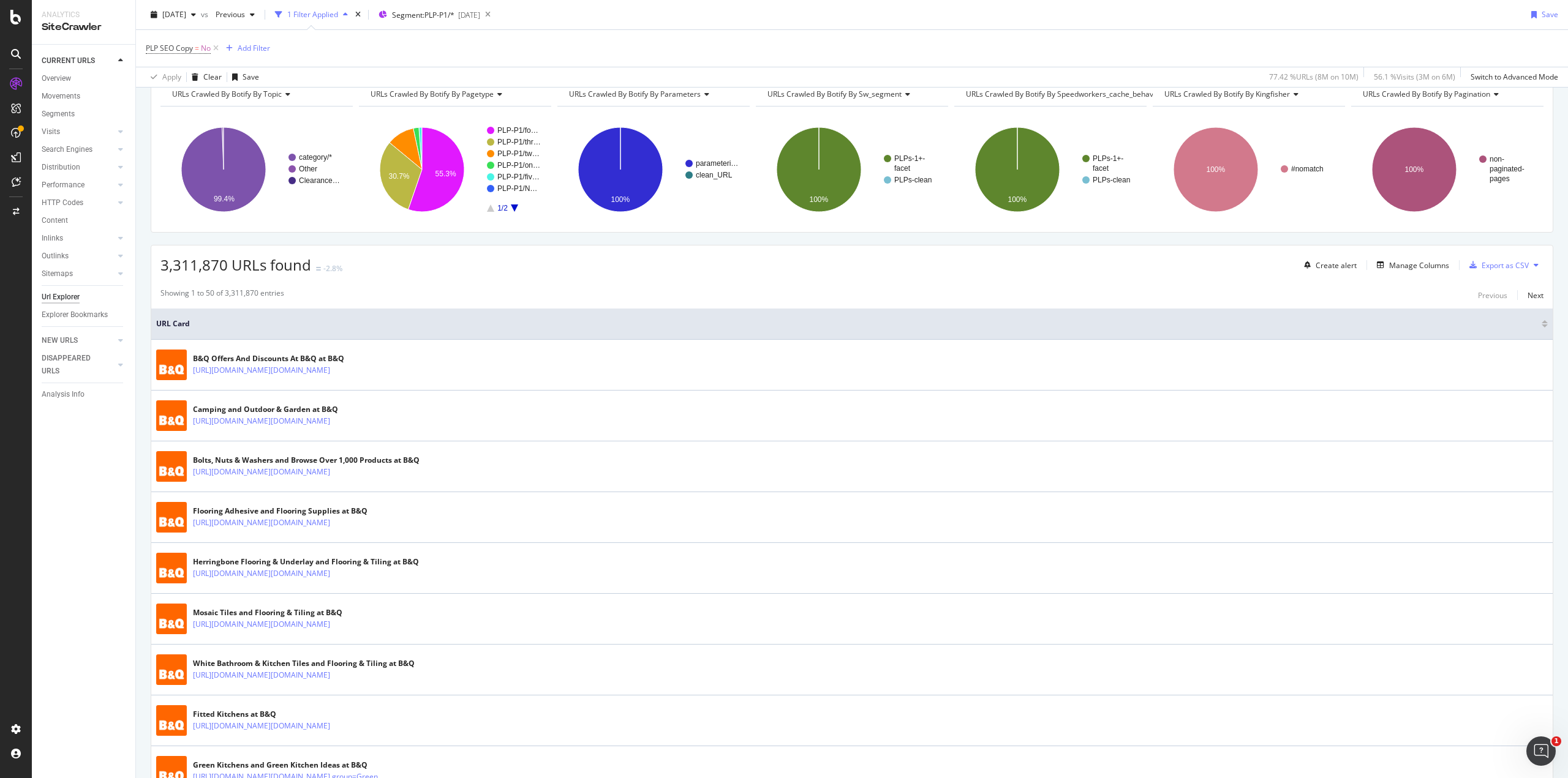
scroll to position [0, 0]
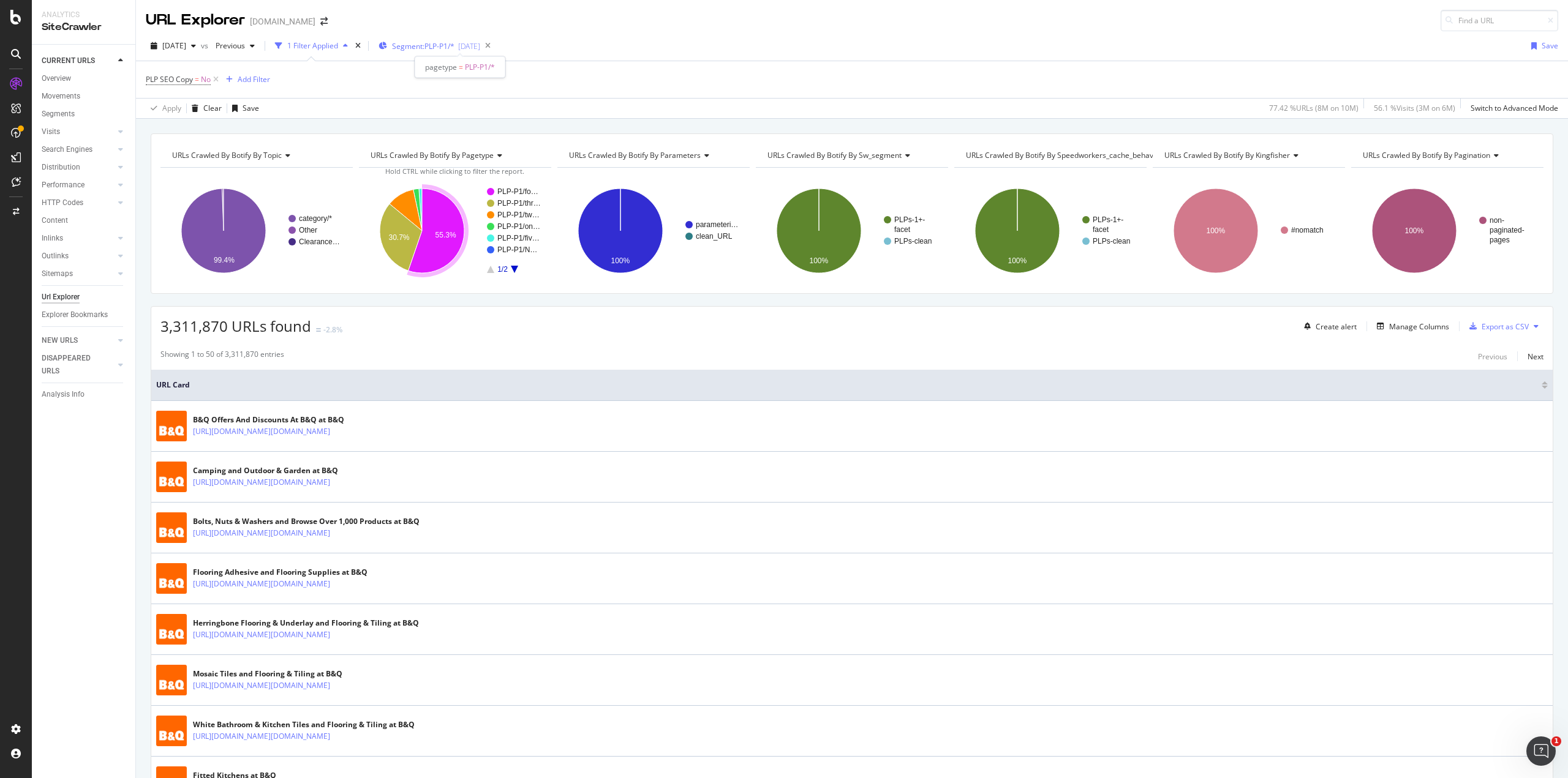
click at [448, 41] on span "Segment: PLP-P1/*" at bounding box center [423, 46] width 63 height 10
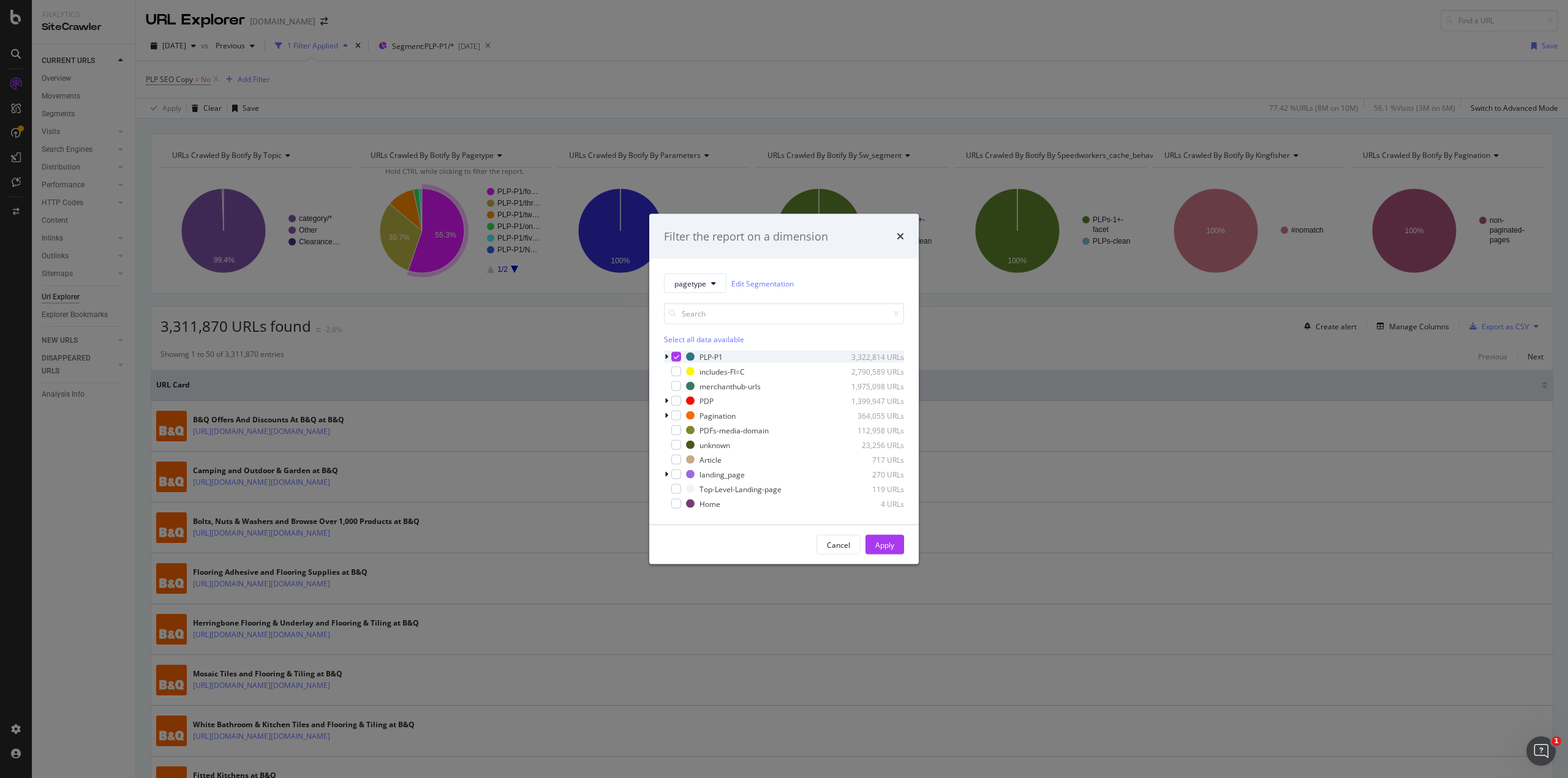
click at [665, 357] on icon "modal" at bounding box center [666, 357] width 4 height 7
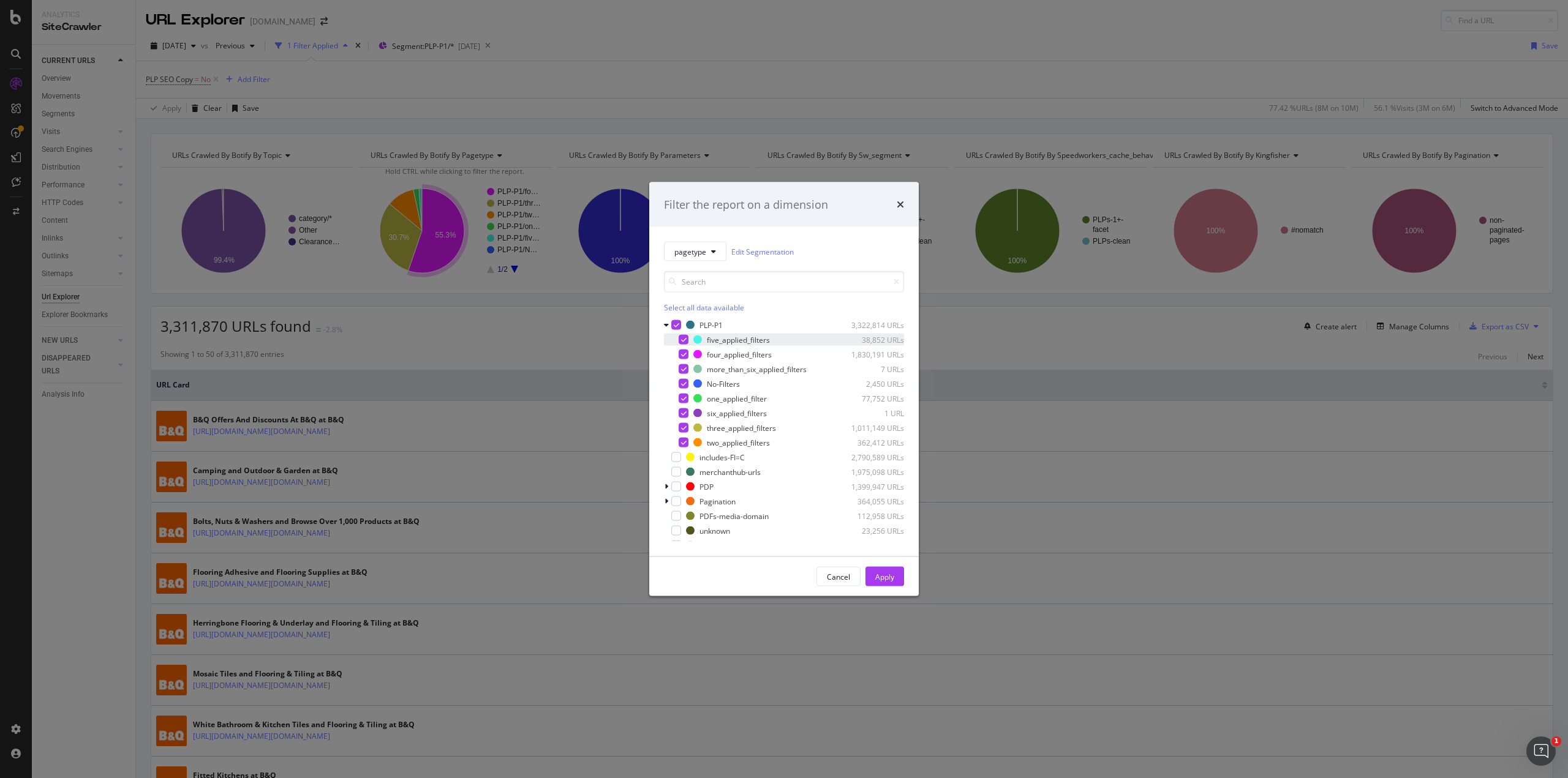
click at [681, 339] on icon "modal" at bounding box center [683, 340] width 5 height 6
click at [681, 354] on icon "modal" at bounding box center [683, 355] width 5 height 6
click at [685, 368] on icon "modal" at bounding box center [683, 369] width 5 height 6
click at [680, 416] on div "modal" at bounding box center [683, 413] width 10 height 10
drag, startPoint x: 875, startPoint y: 579, endPoint x: 791, endPoint y: 49, distance: 536.6
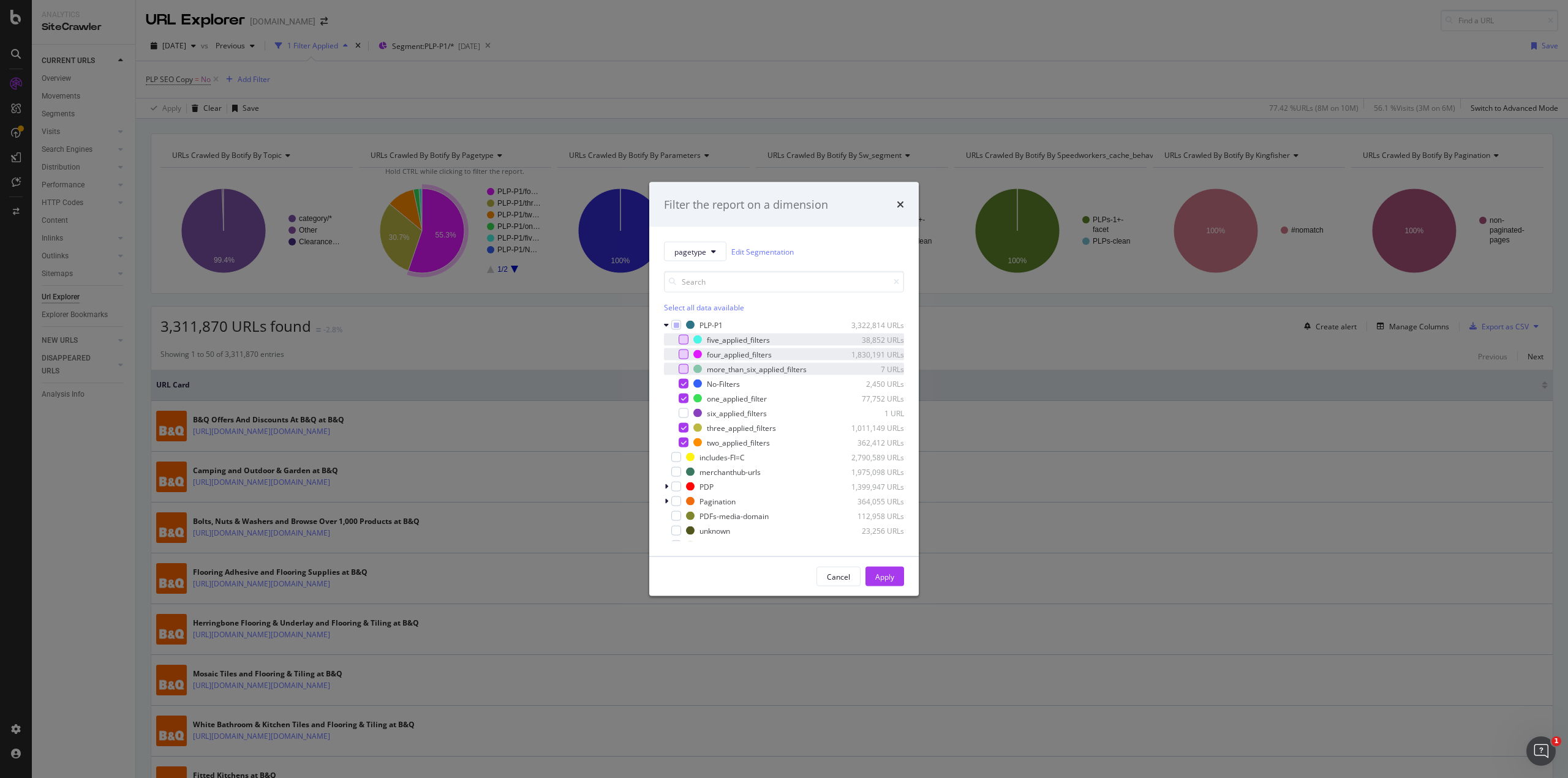
click at [875, 579] on div "Apply" at bounding box center [885, 576] width 19 height 10
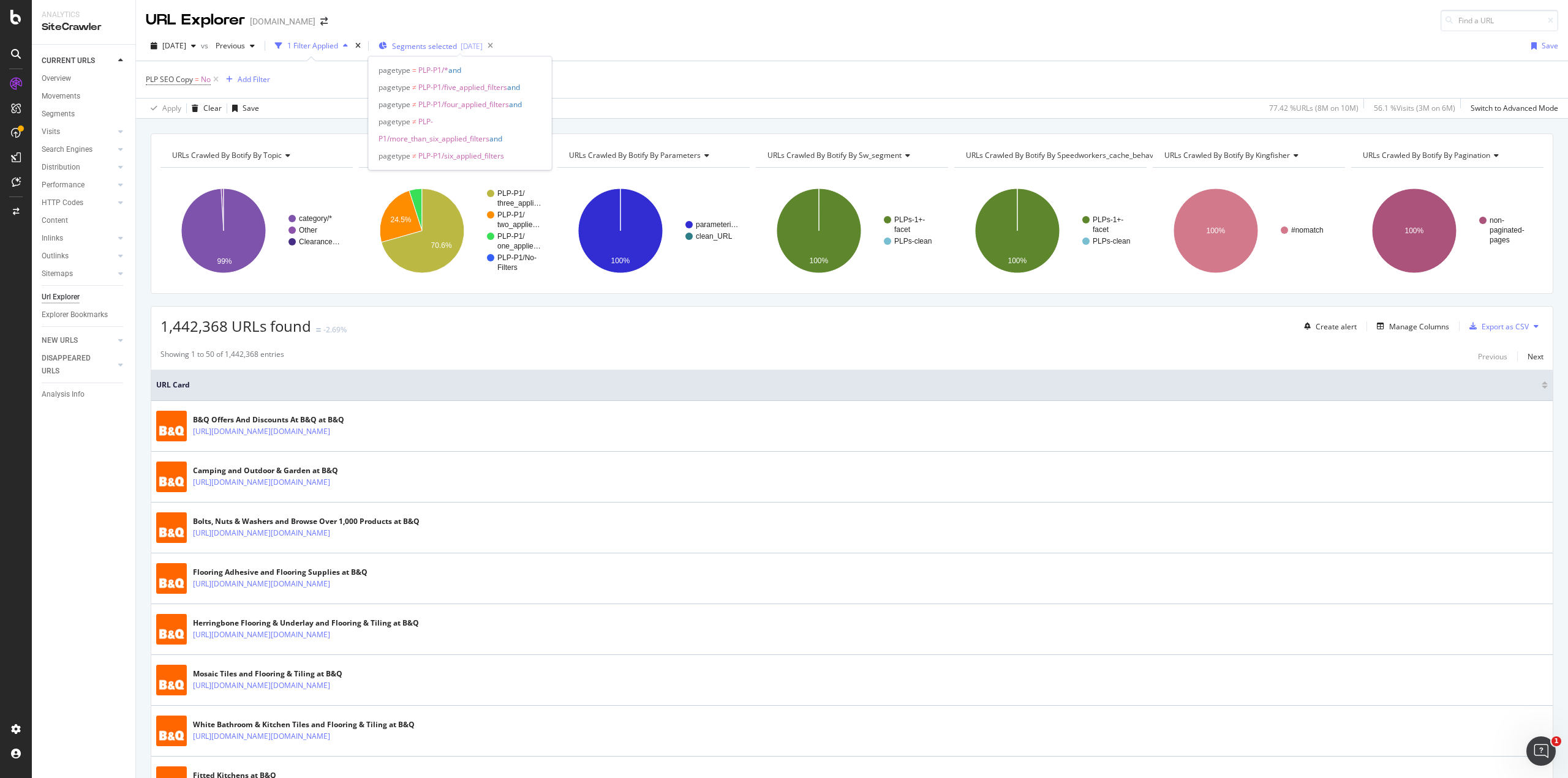
click at [428, 44] on span "Segments selected" at bounding box center [424, 46] width 65 height 10
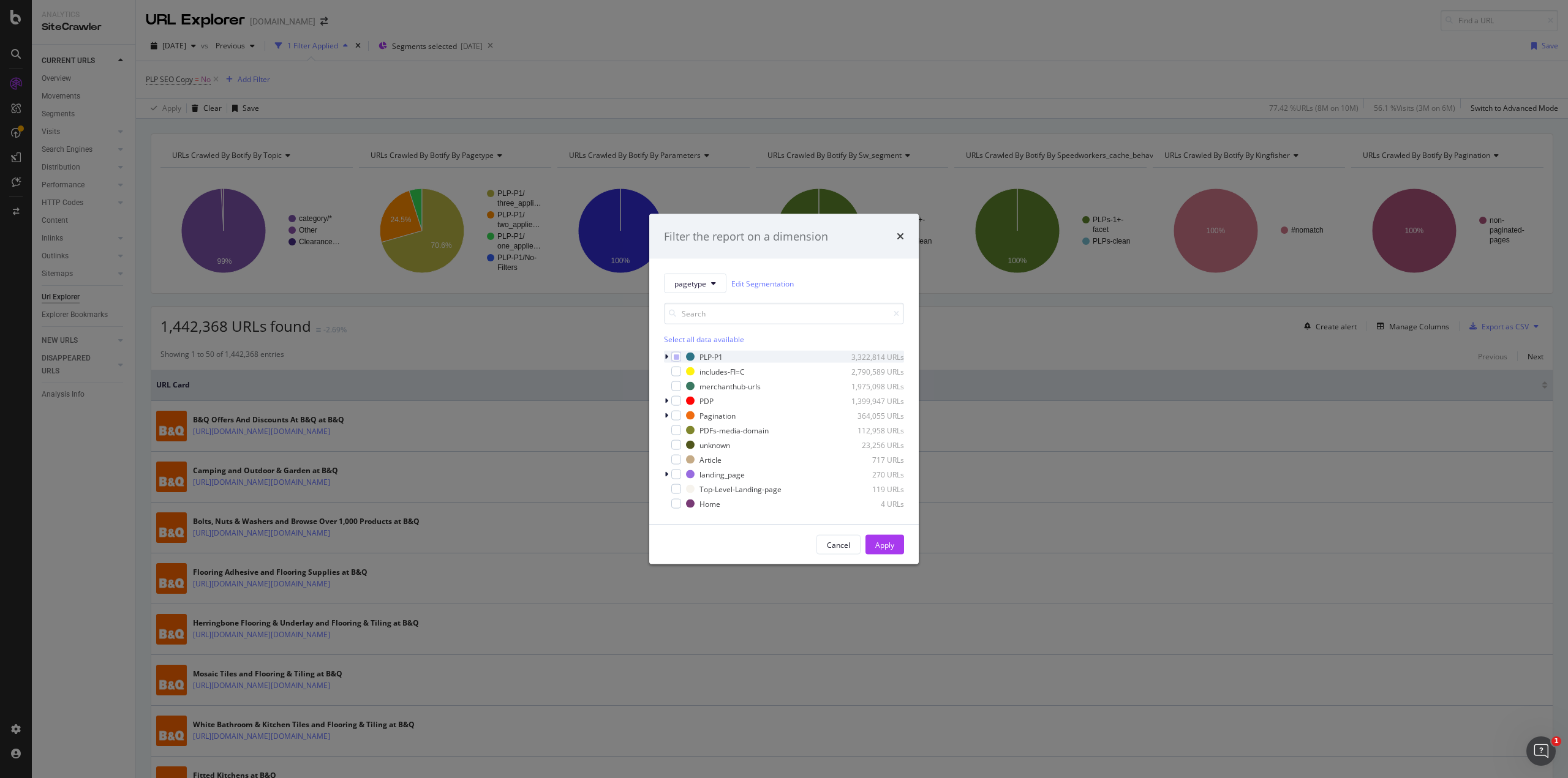
click at [664, 352] on div "modal" at bounding box center [668, 357] width 7 height 13
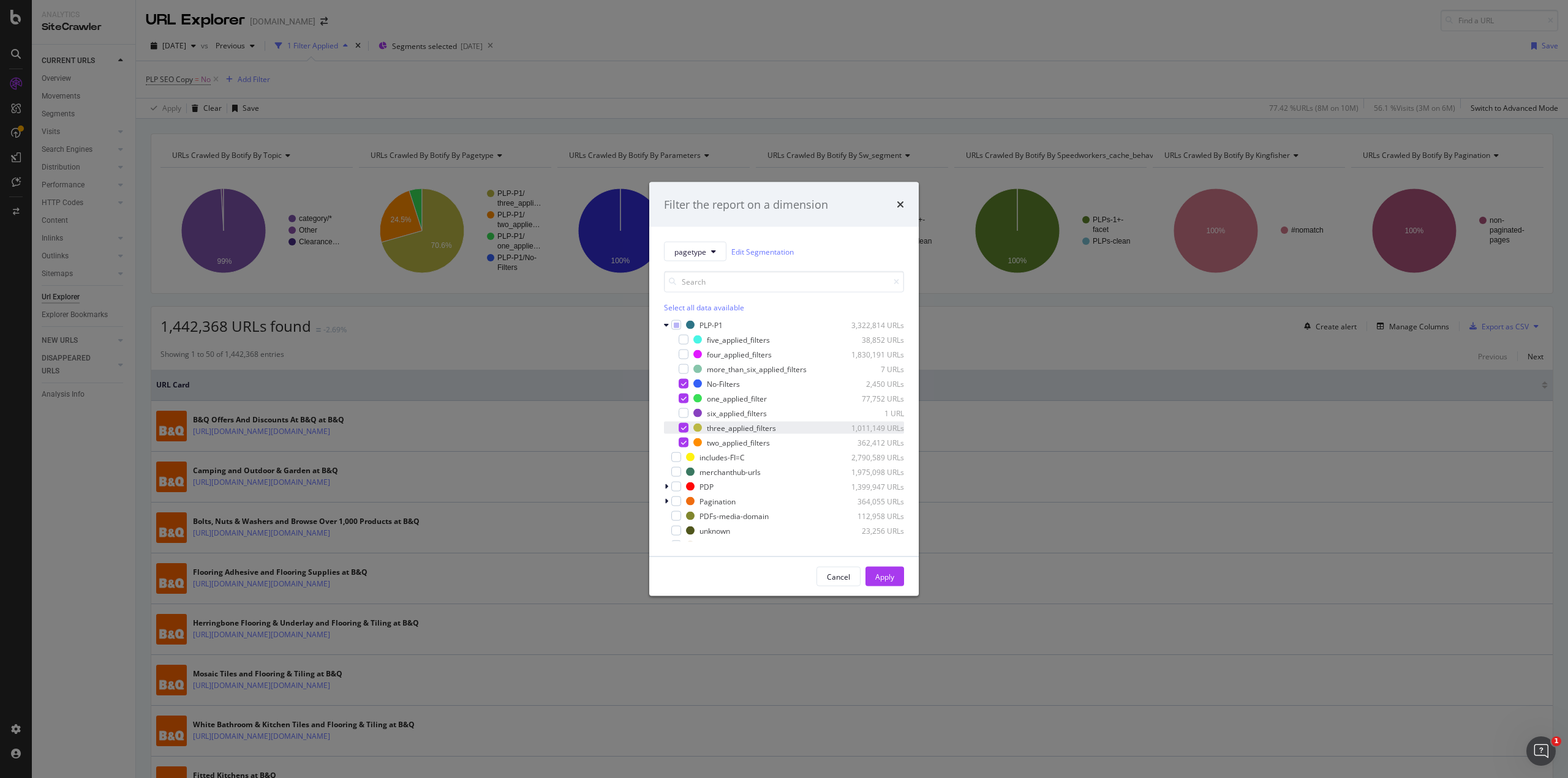
click at [683, 431] on icon "modal" at bounding box center [683, 428] width 5 height 6
click at [877, 576] on div "Apply" at bounding box center [885, 576] width 19 height 10
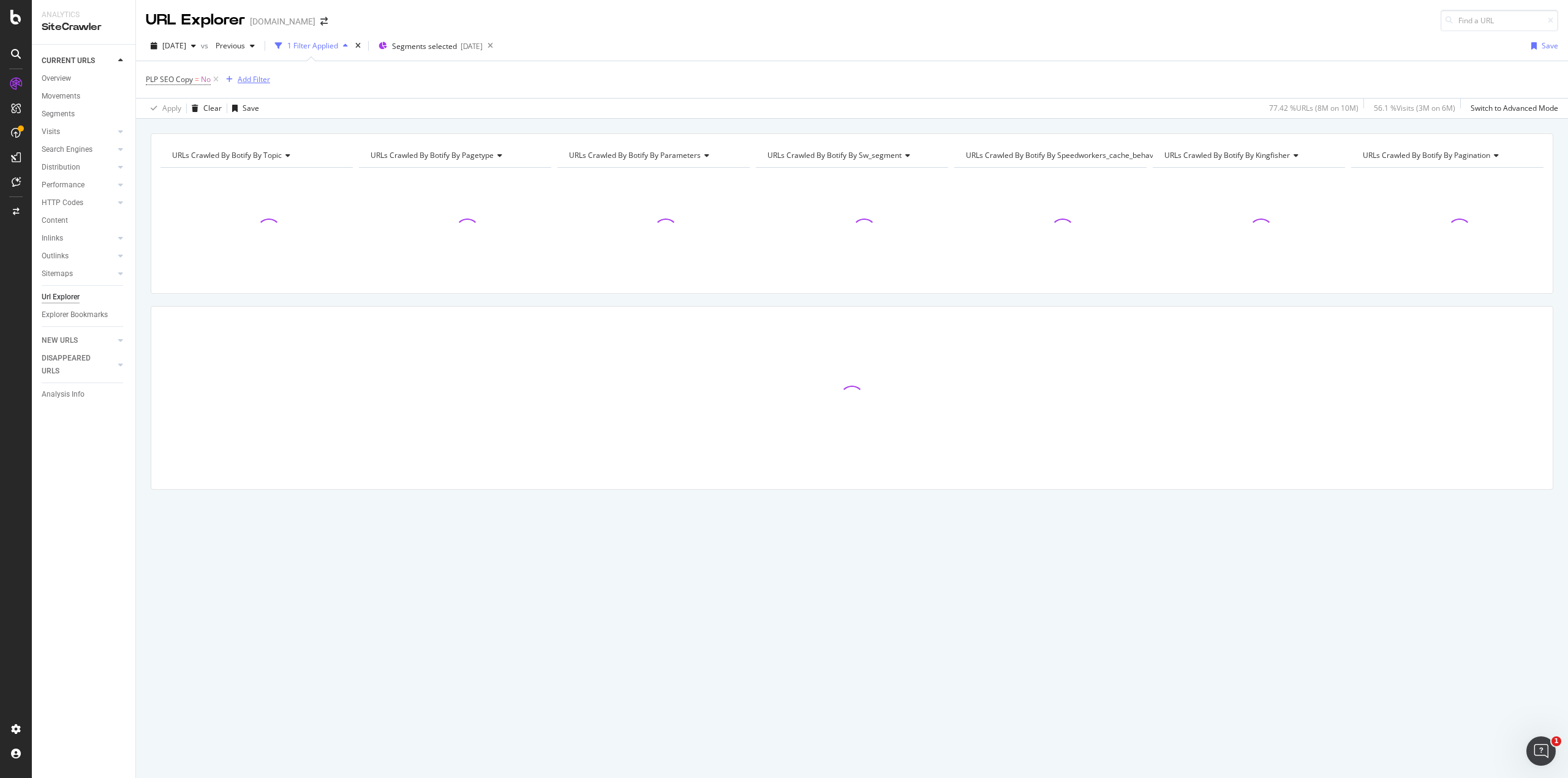
click at [254, 79] on div "Add Filter" at bounding box center [254, 79] width 32 height 10
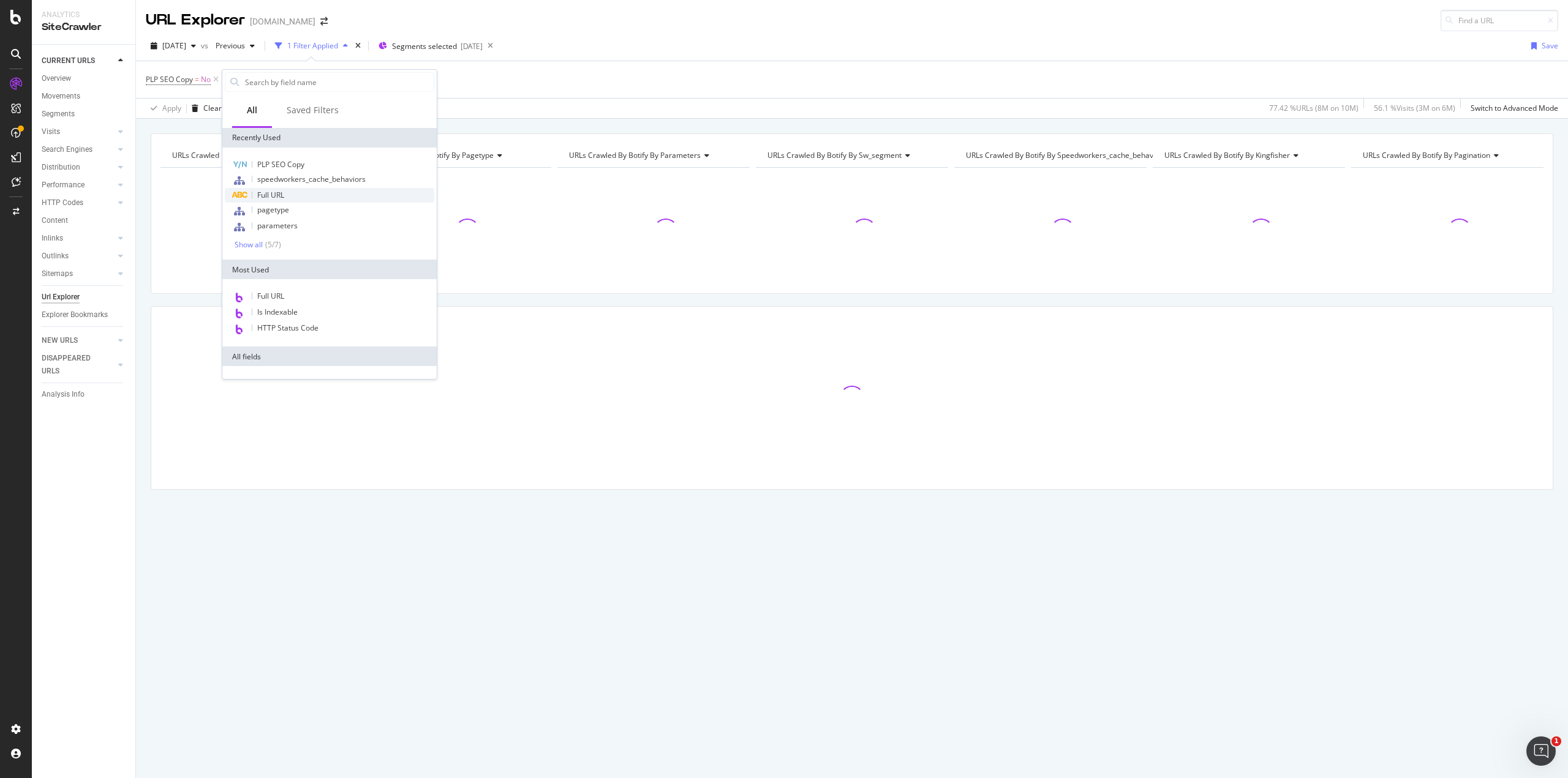
click at [289, 197] on div "Full URL" at bounding box center [329, 195] width 210 height 15
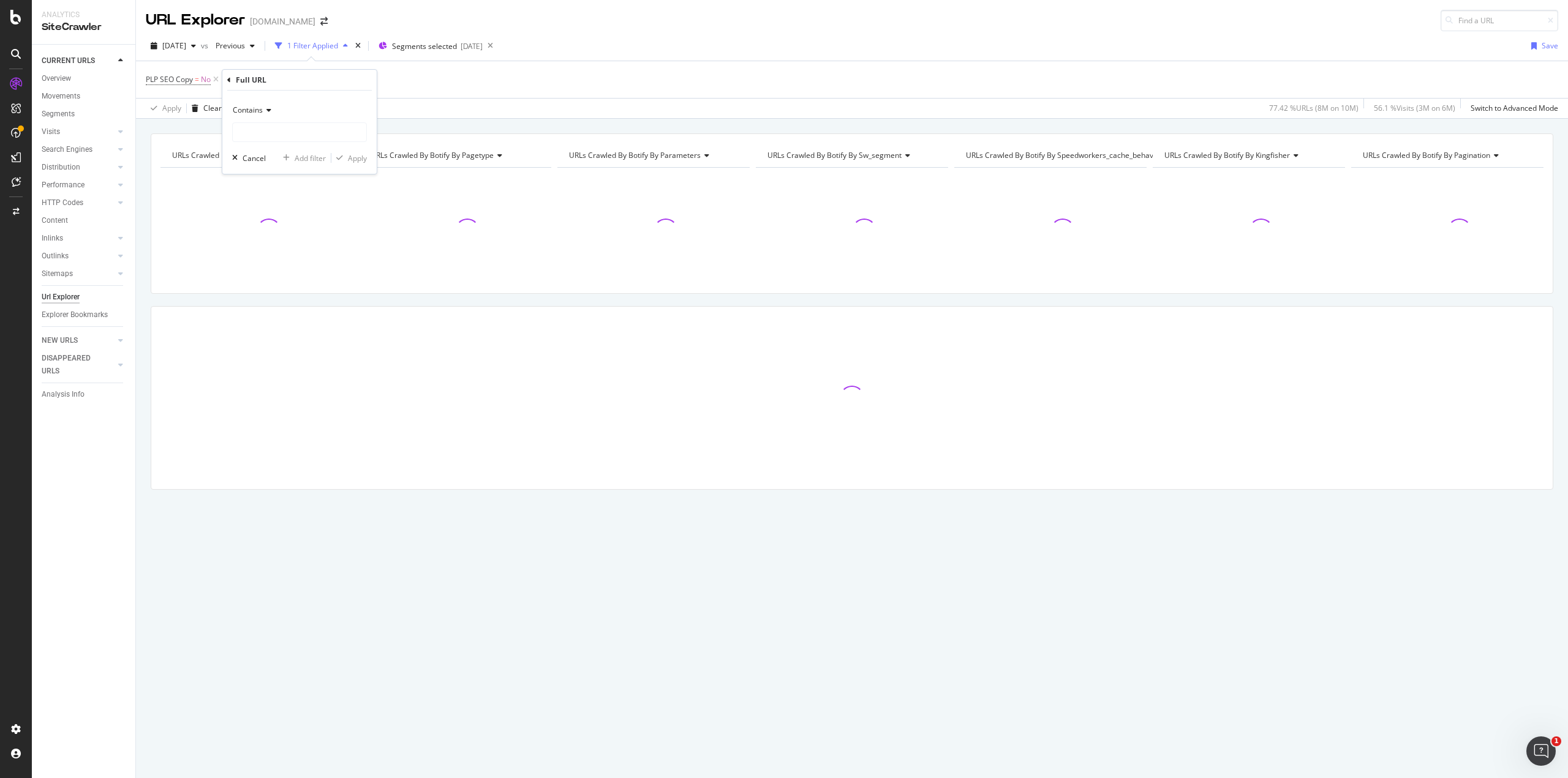
click at [266, 115] on div "Contains" at bounding box center [299, 110] width 135 height 20
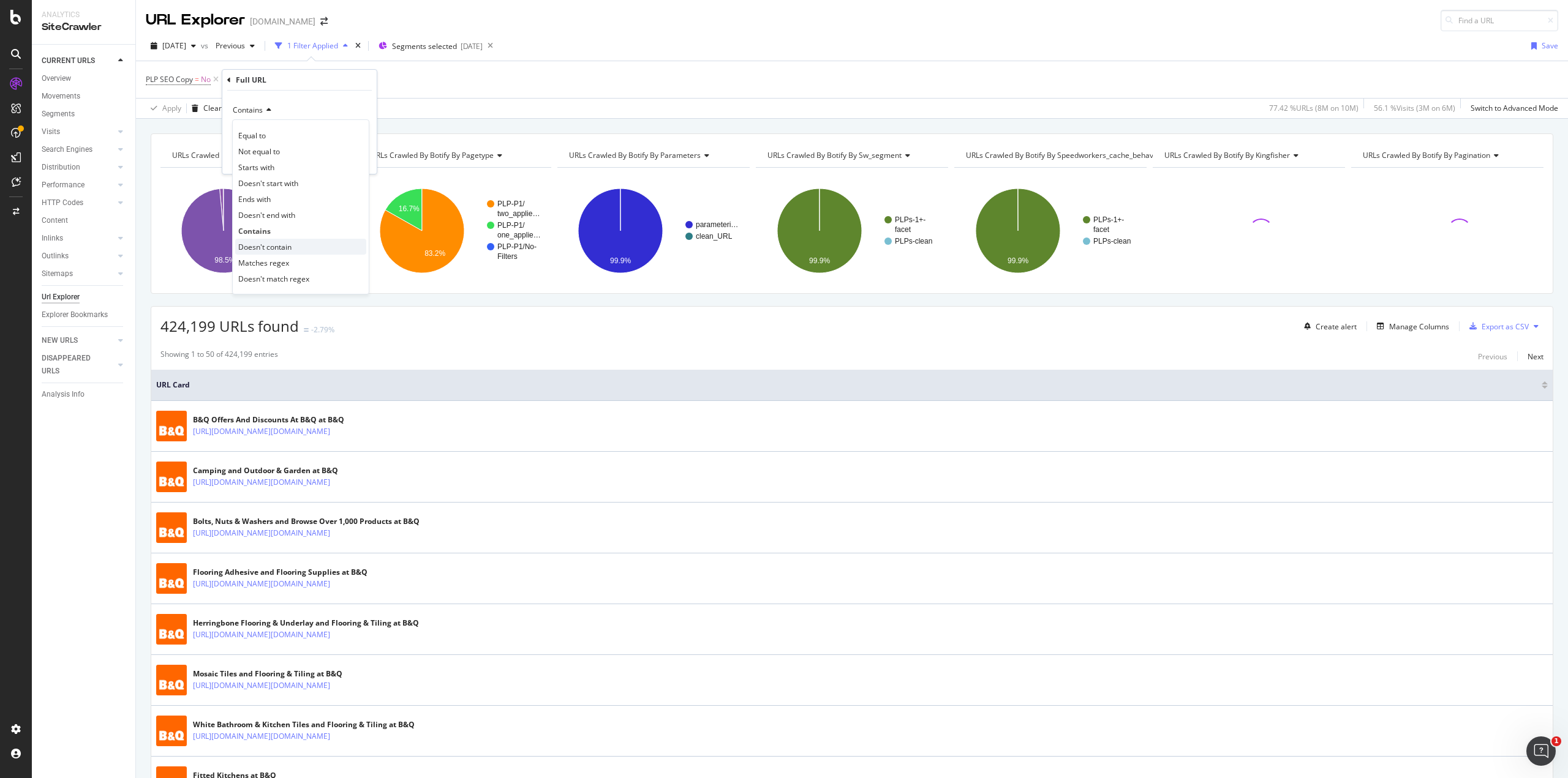
click at [300, 253] on div "Doesn't contain" at bounding box center [300, 247] width 131 height 16
click at [268, 137] on input "text" at bounding box center [299, 132] width 133 height 20
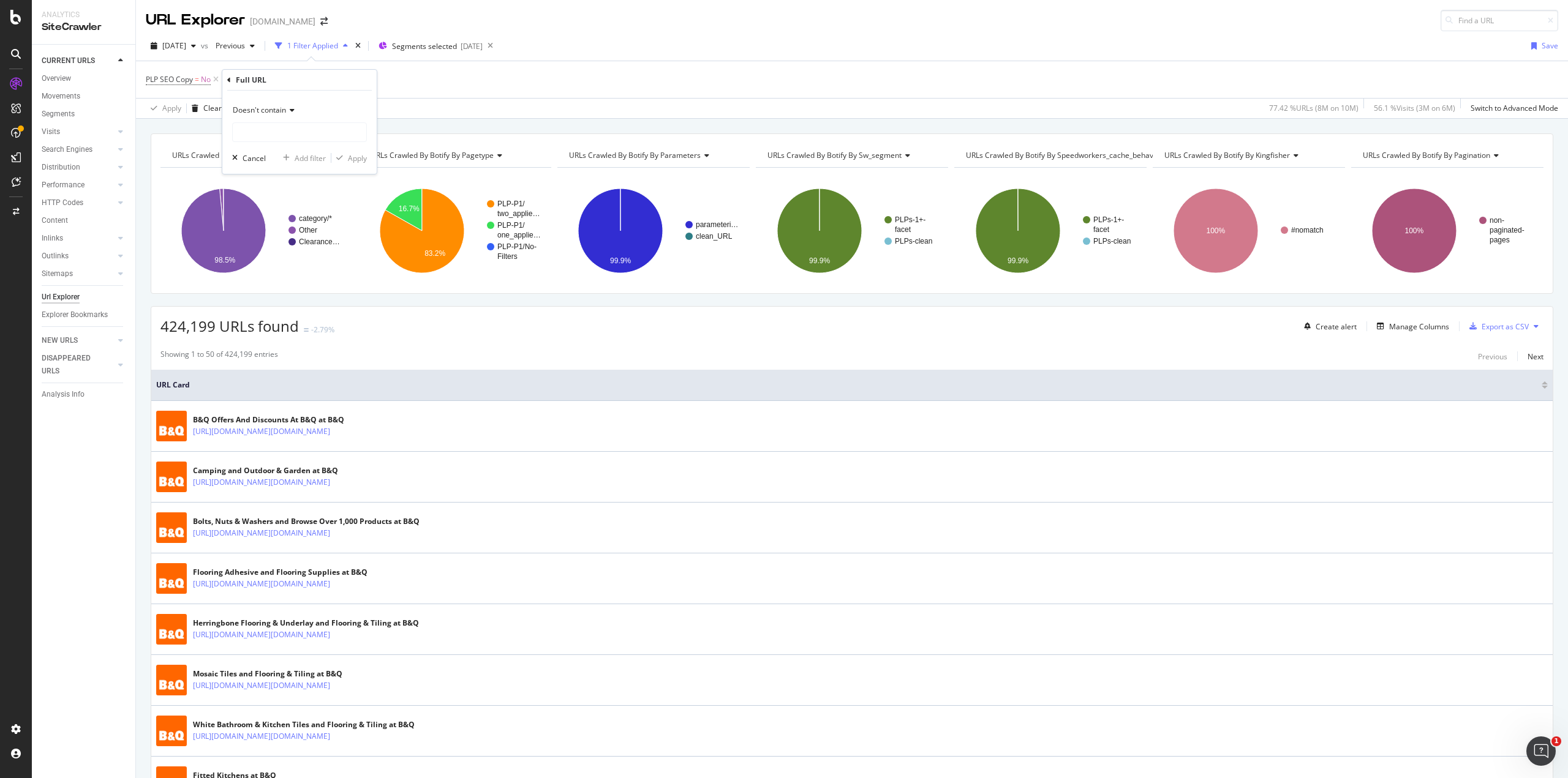
click at [286, 105] on div "Doesn't contain" at bounding box center [299, 110] width 135 height 20
click at [345, 91] on div "Doesn't contain Equal to Not equal to Starts with Doesn't start with Ends with …" at bounding box center [300, 132] width 155 height 83
click at [320, 136] on input "text" at bounding box center [299, 132] width 133 height 20
type input "/offers"
click at [315, 158] on div "Add filter" at bounding box center [310, 158] width 31 height 10
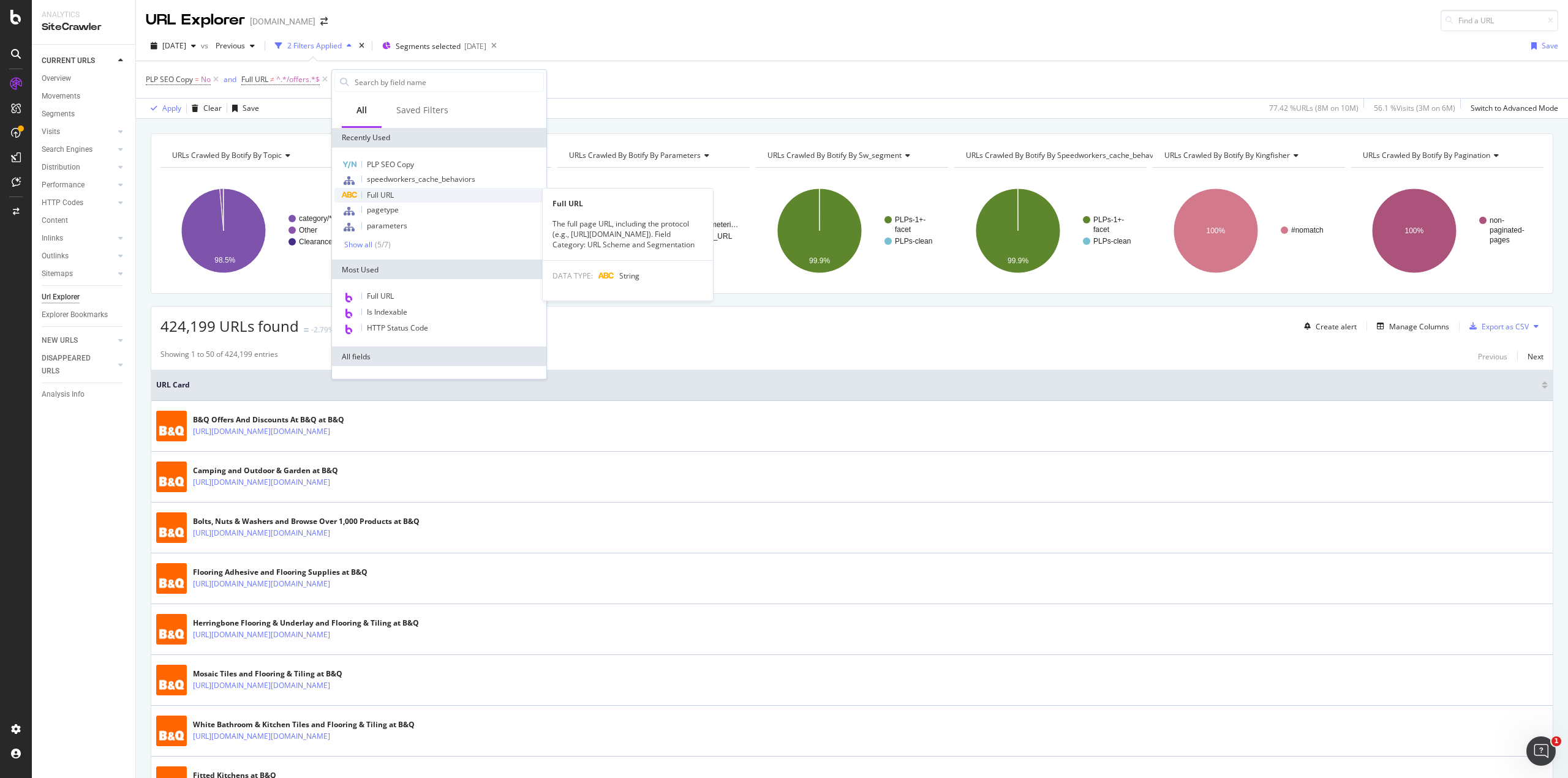
click at [406, 191] on div "Full URL" at bounding box center [439, 195] width 210 height 15
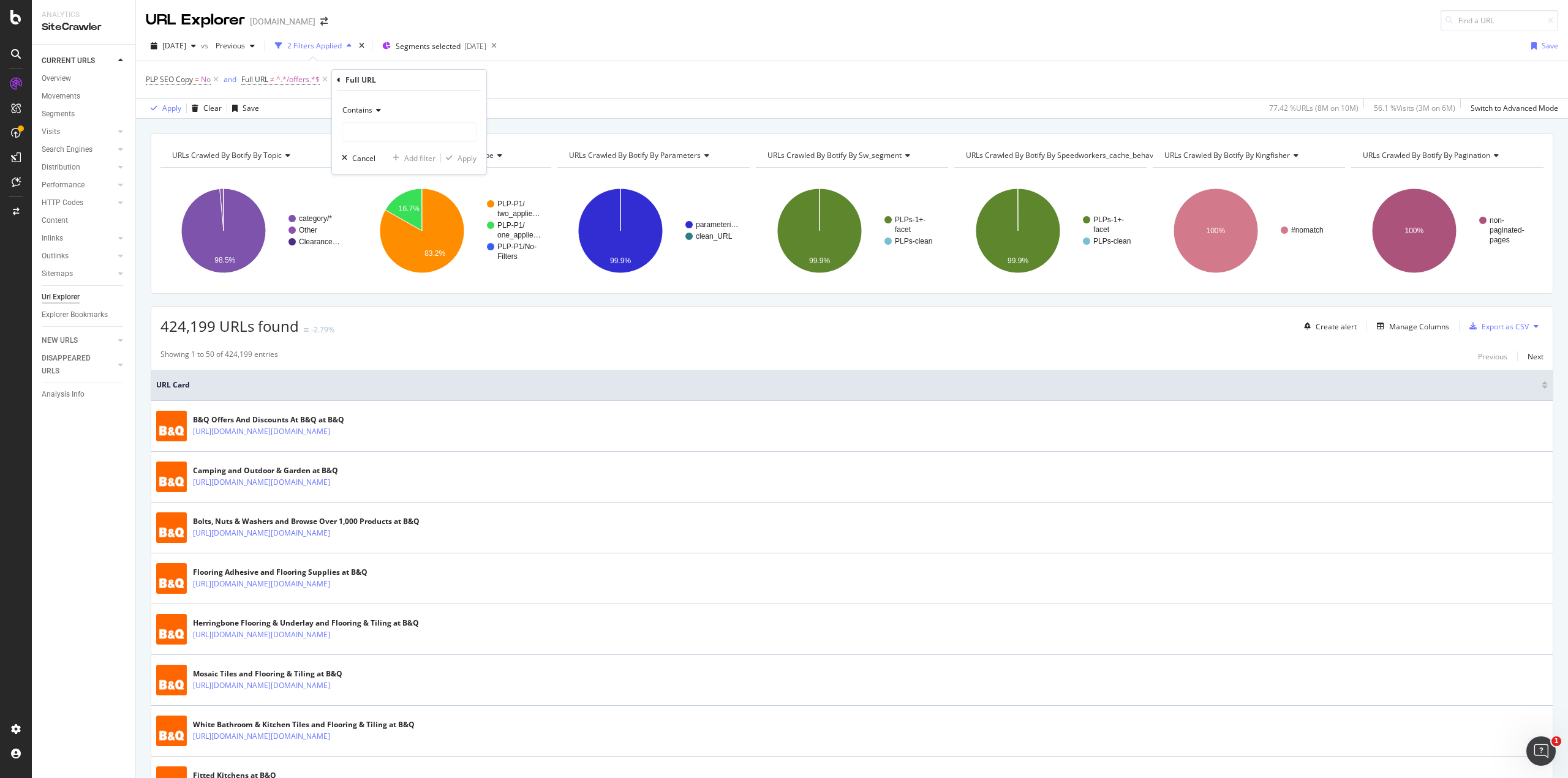
click at [372, 118] on div "Contains" at bounding box center [409, 110] width 135 height 20
click at [401, 246] on span "Doesn't contain" at bounding box center [375, 247] width 53 height 10
drag, startPoint x: 386, startPoint y: 141, endPoint x: 384, endPoint y: 134, distance: 7.3
click at [386, 140] on input "text" at bounding box center [409, 132] width 133 height 20
type input "/fitted-kitchen"
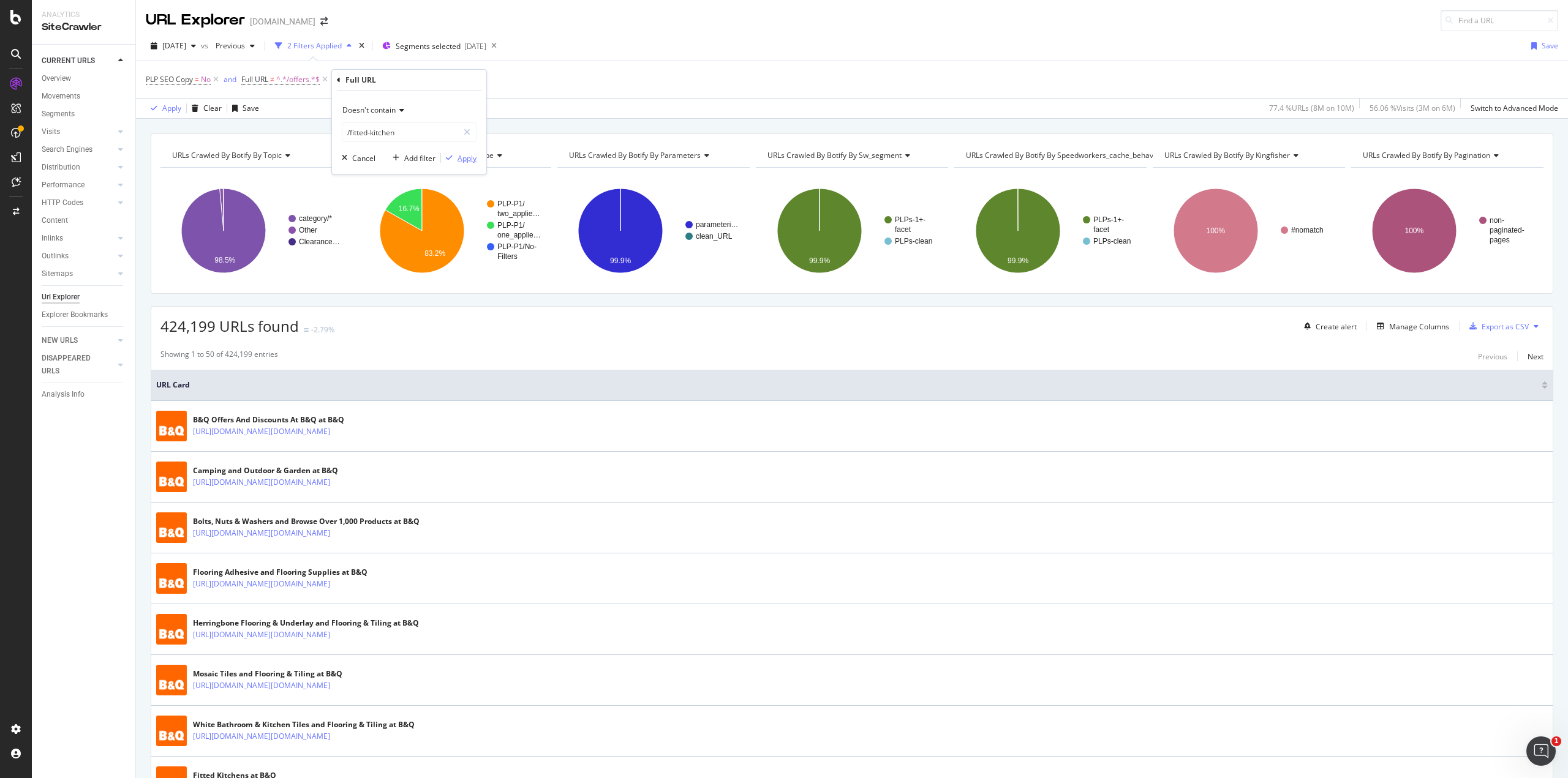
click at [459, 157] on div "Apply" at bounding box center [467, 158] width 19 height 10
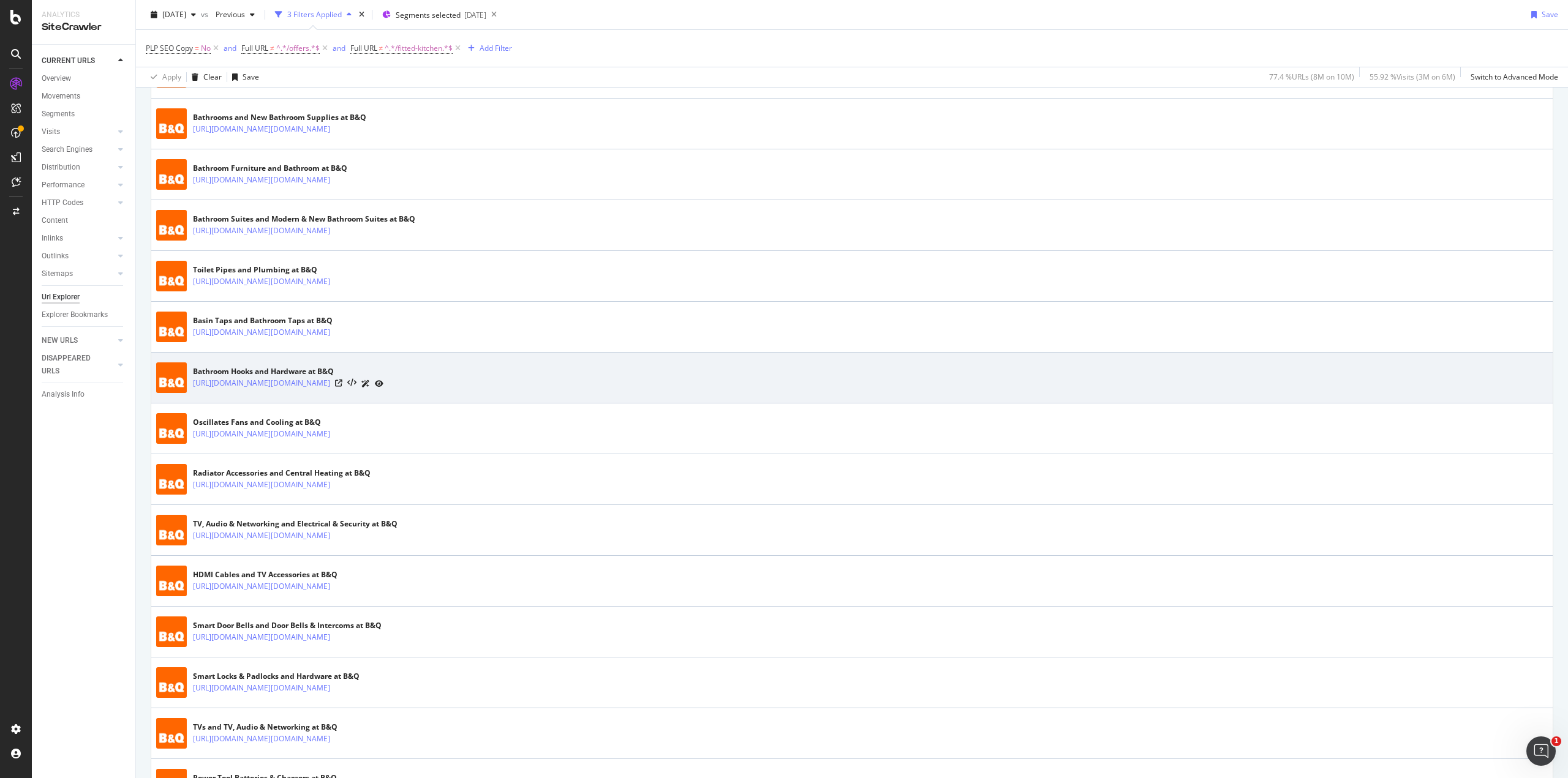
scroll to position [612, 0]
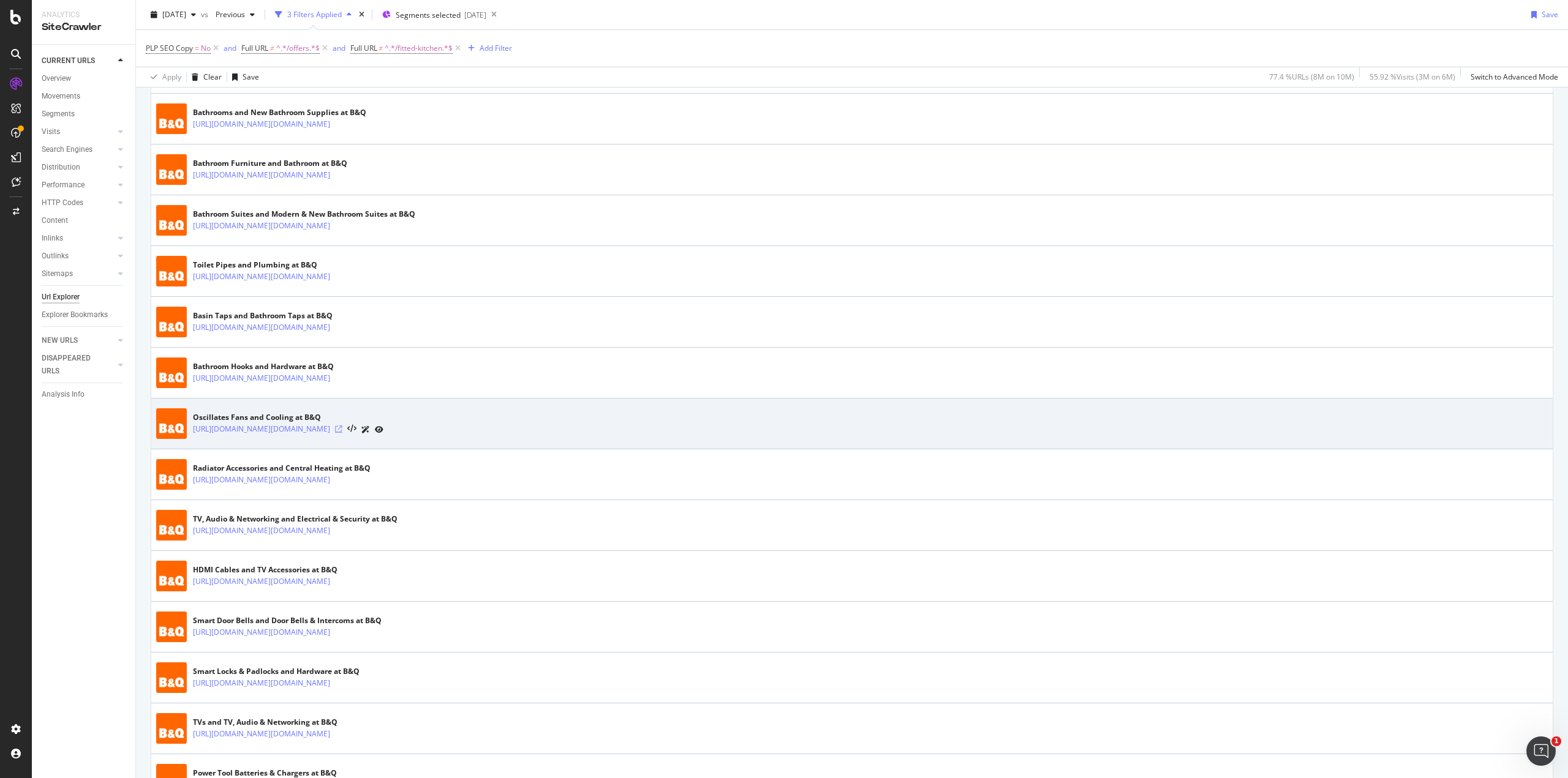
click at [342, 425] on icon at bounding box center [339, 429] width 7 height 7
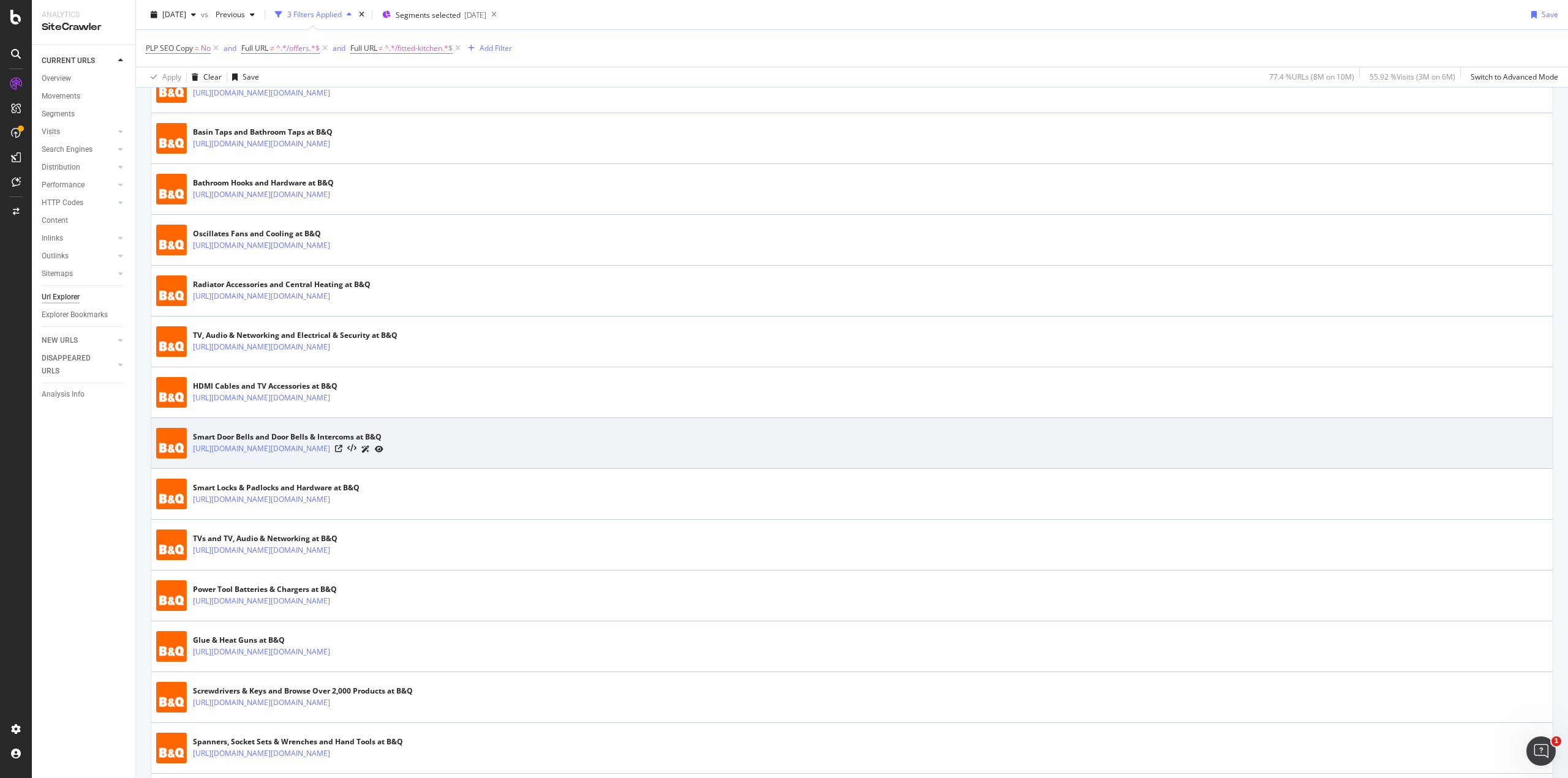
scroll to position [857, 0]
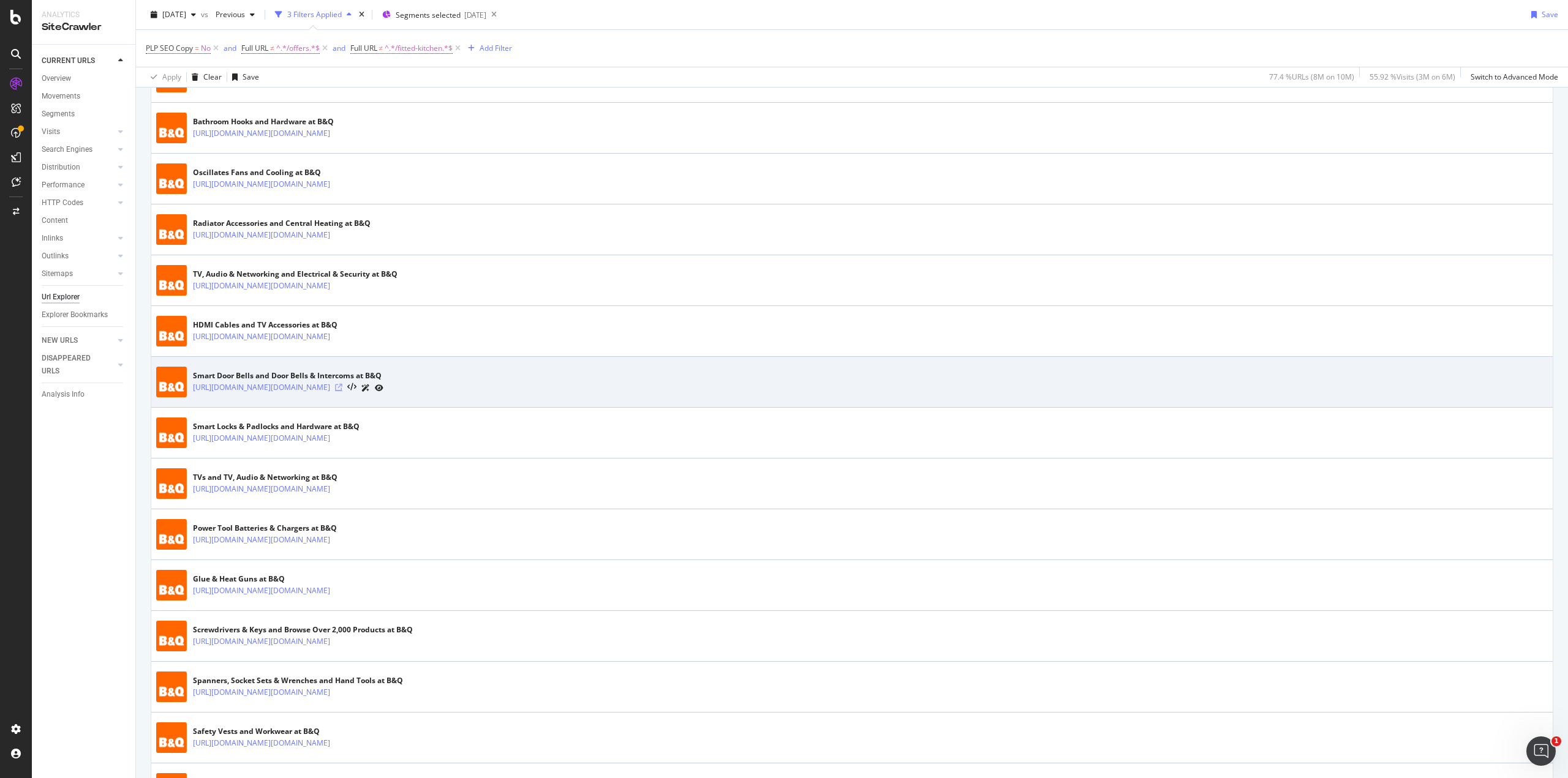
click at [342, 388] on icon at bounding box center [339, 388] width 7 height 7
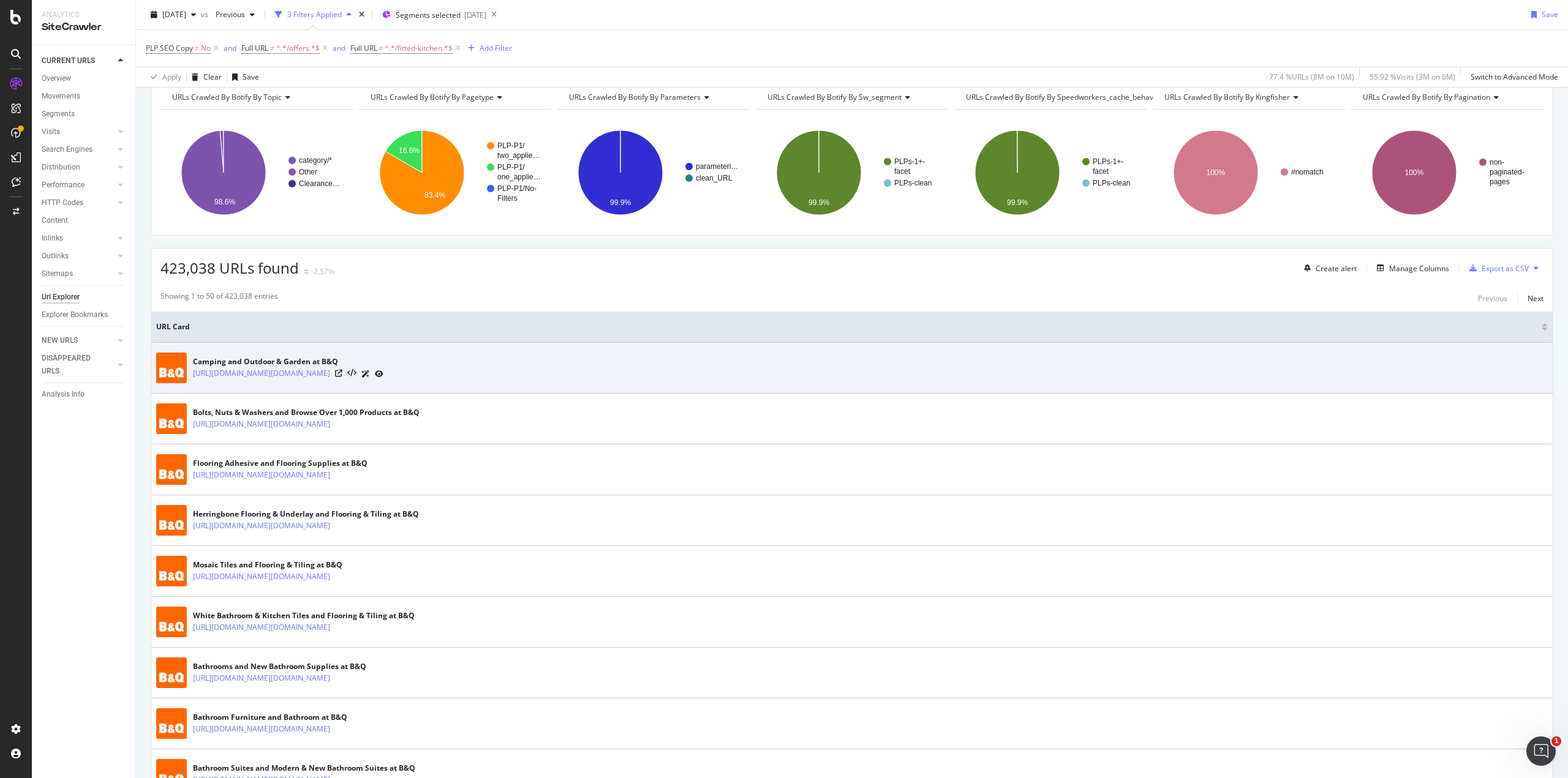
scroll to position [0, 0]
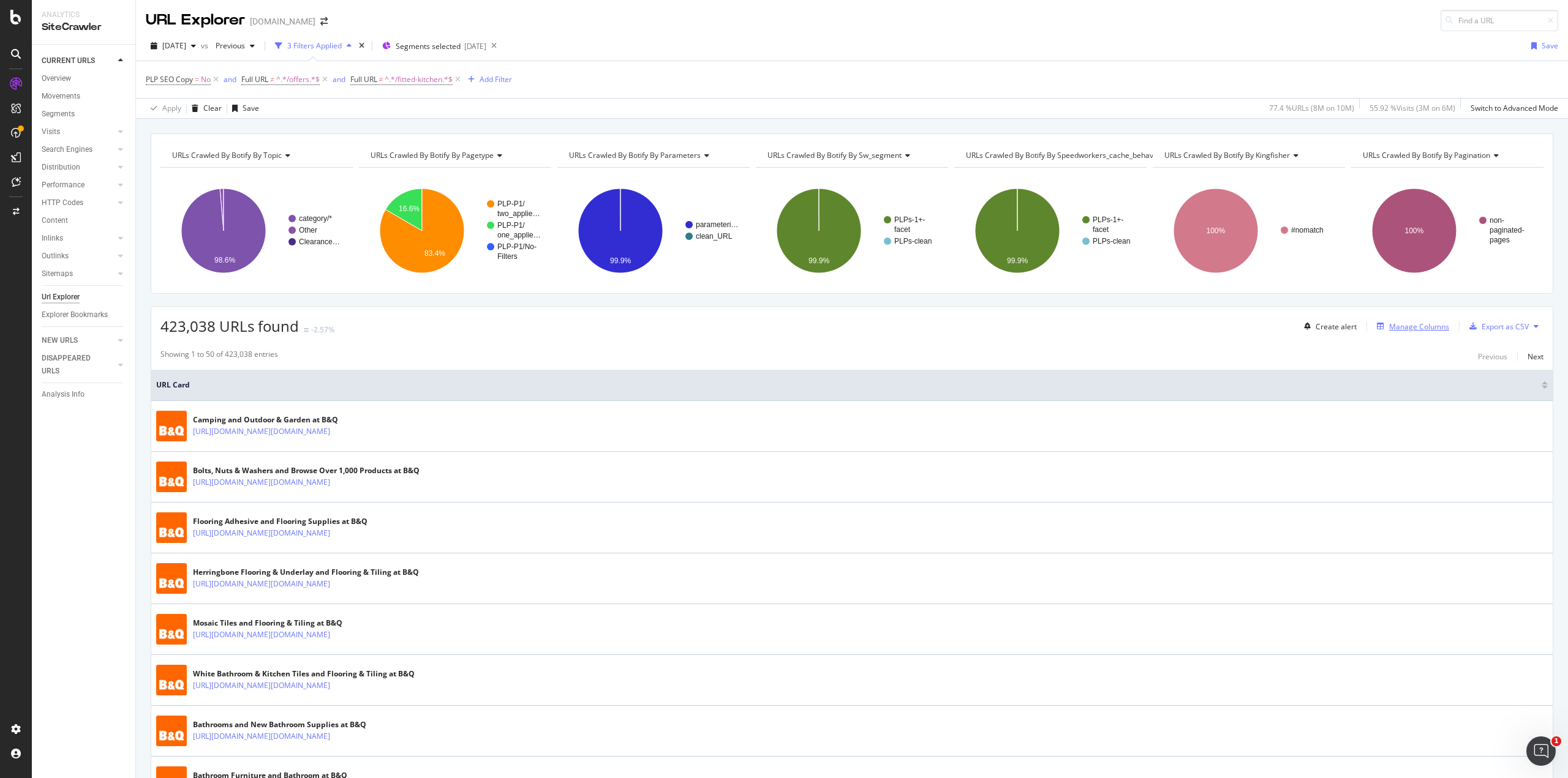
click at [1420, 326] on div "Manage Columns" at bounding box center [1419, 327] width 60 height 10
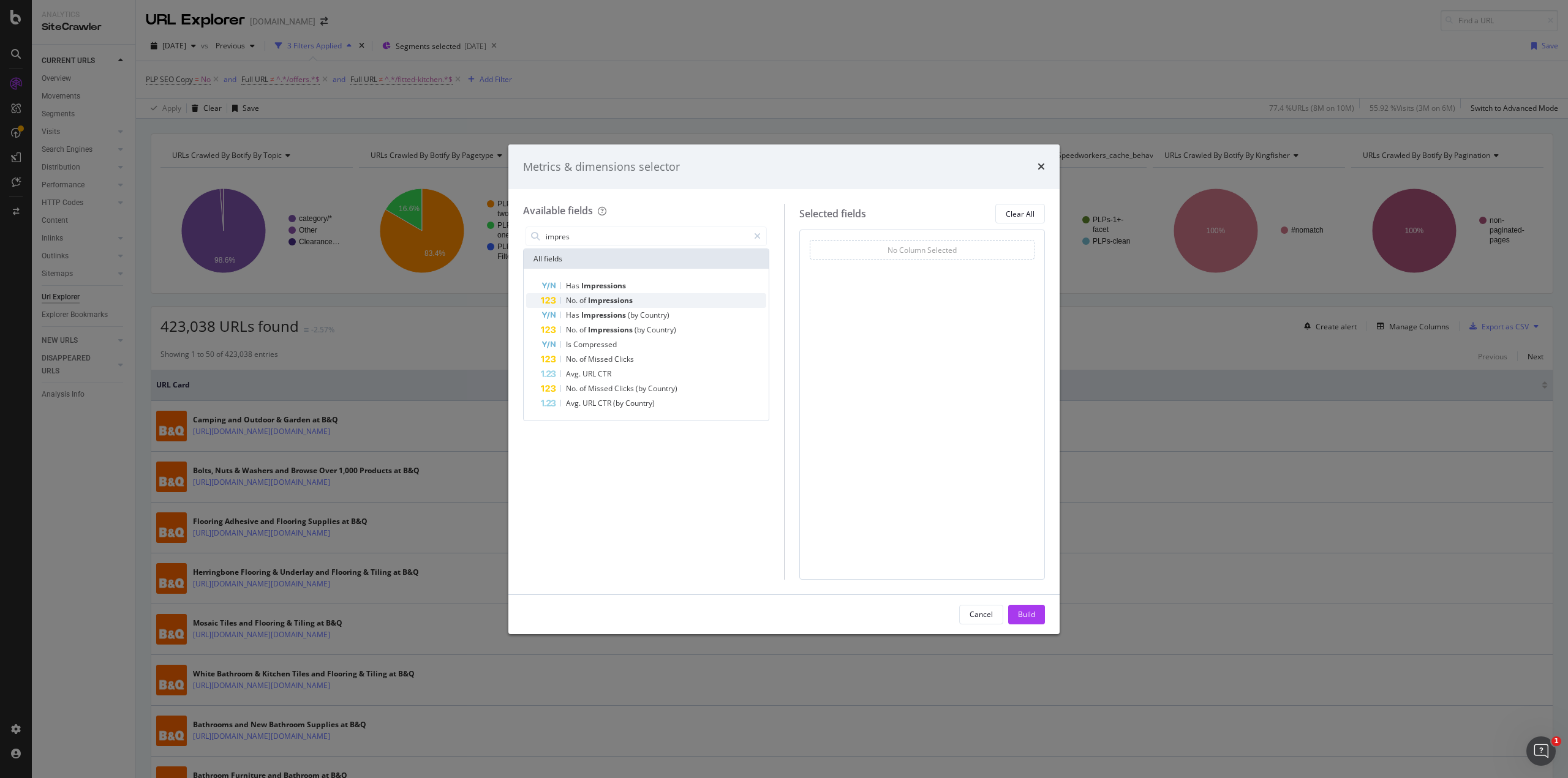
click at [619, 300] on span "Impressions" at bounding box center [610, 300] width 45 height 10
click at [612, 240] on input "impres" at bounding box center [646, 236] width 204 height 18
click at [611, 241] on input "impres" at bounding box center [646, 236] width 204 height 18
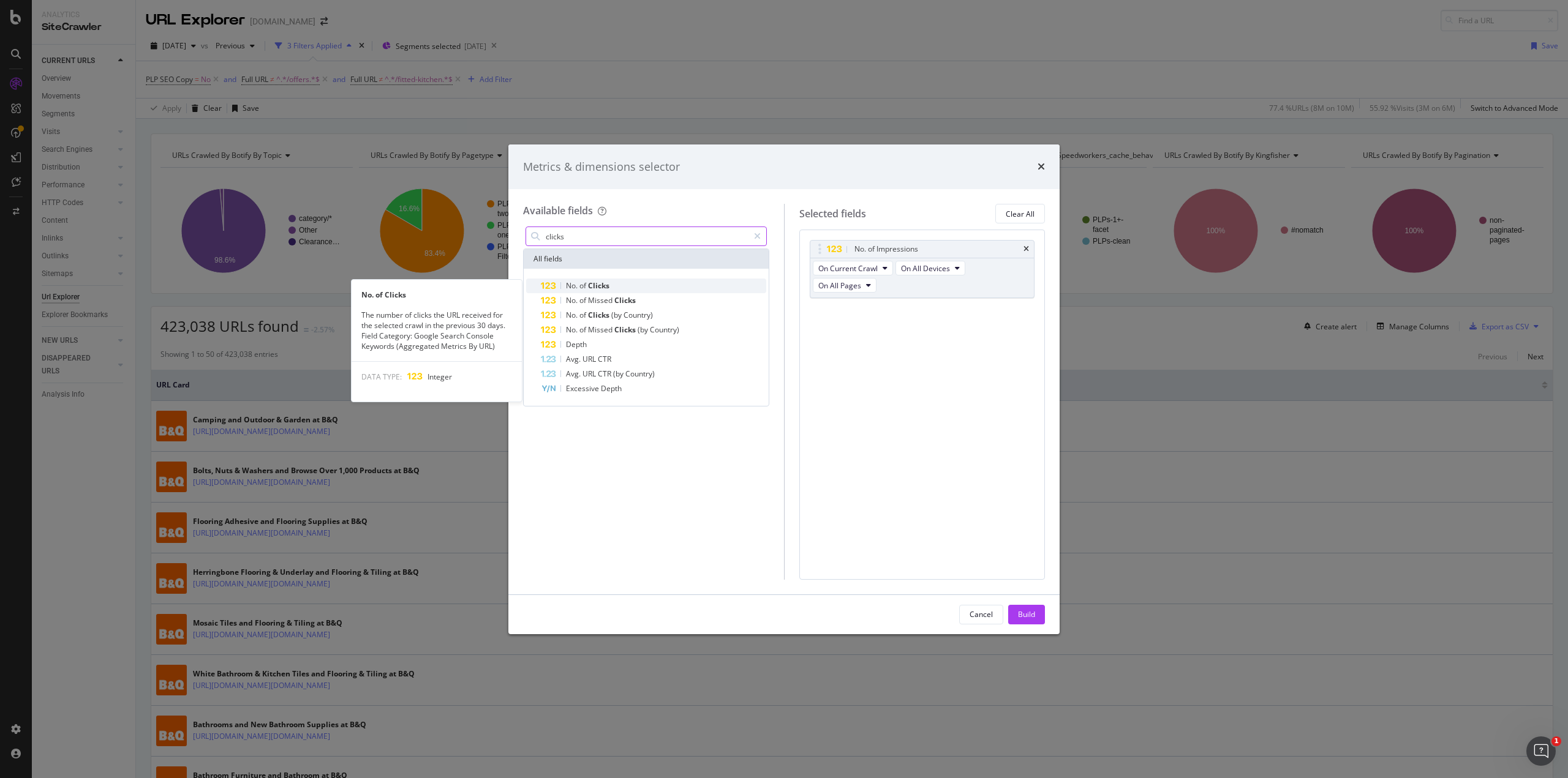
type input "clicks"
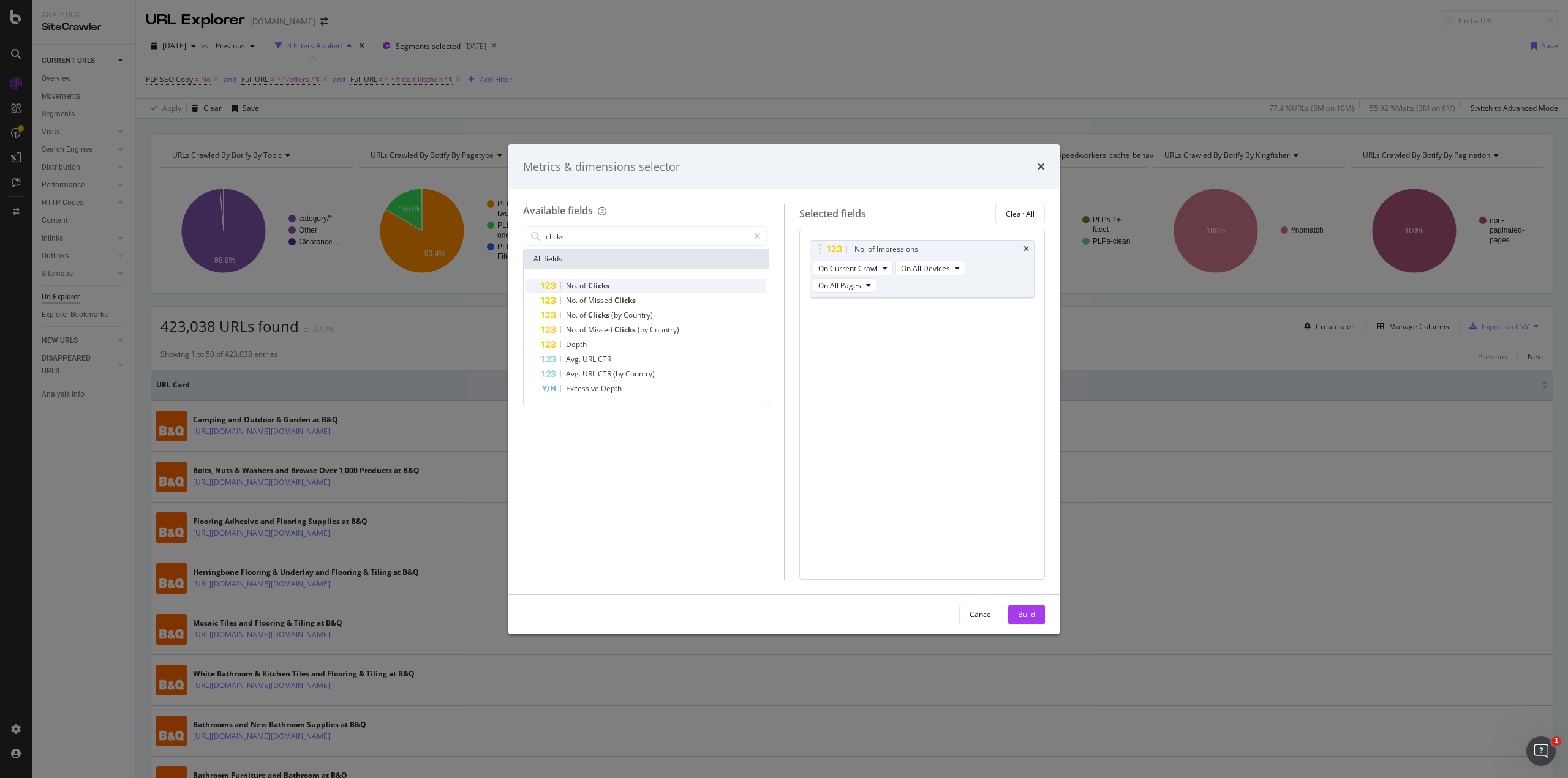
click at [656, 292] on div "No. of Clicks" at bounding box center [654, 286] width 225 height 15
drag, startPoint x: 1017, startPoint y: 612, endPoint x: 956, endPoint y: 432, distance: 190.1
click at [1022, 615] on div "Build" at bounding box center [1026, 615] width 17 height 10
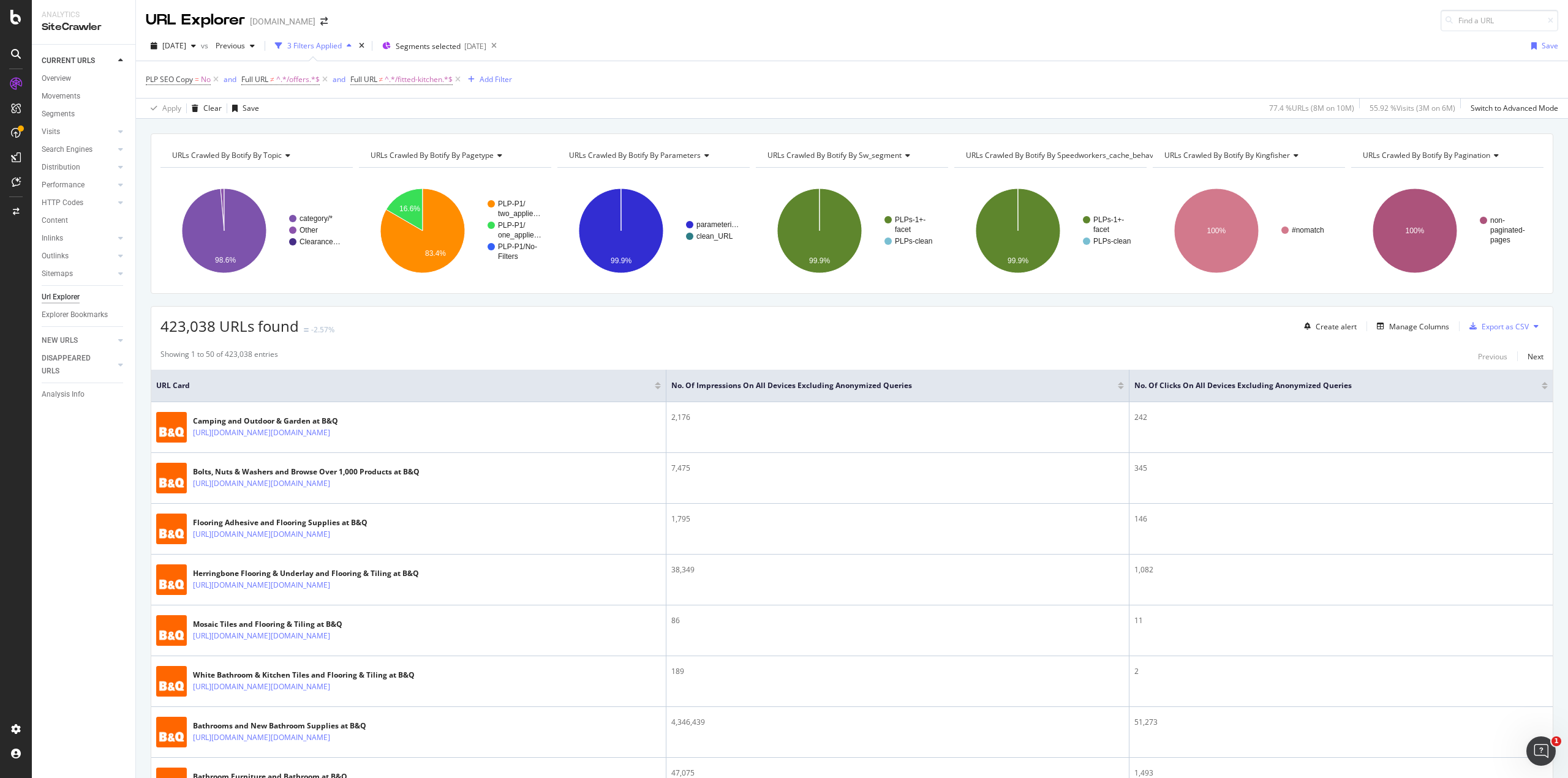
click at [1117, 388] on div at bounding box center [1120, 388] width 6 height 3
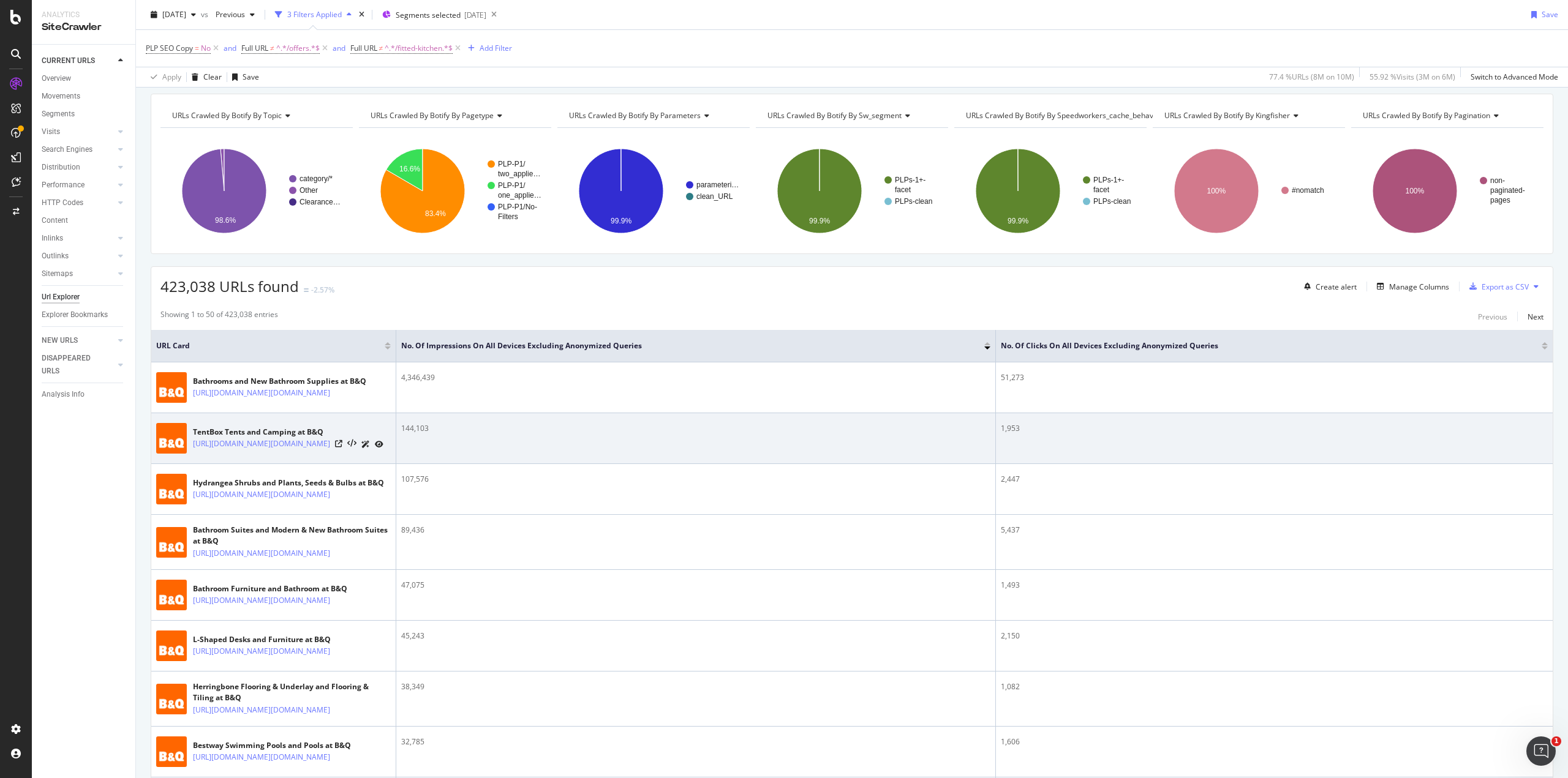
scroll to position [61, 0]
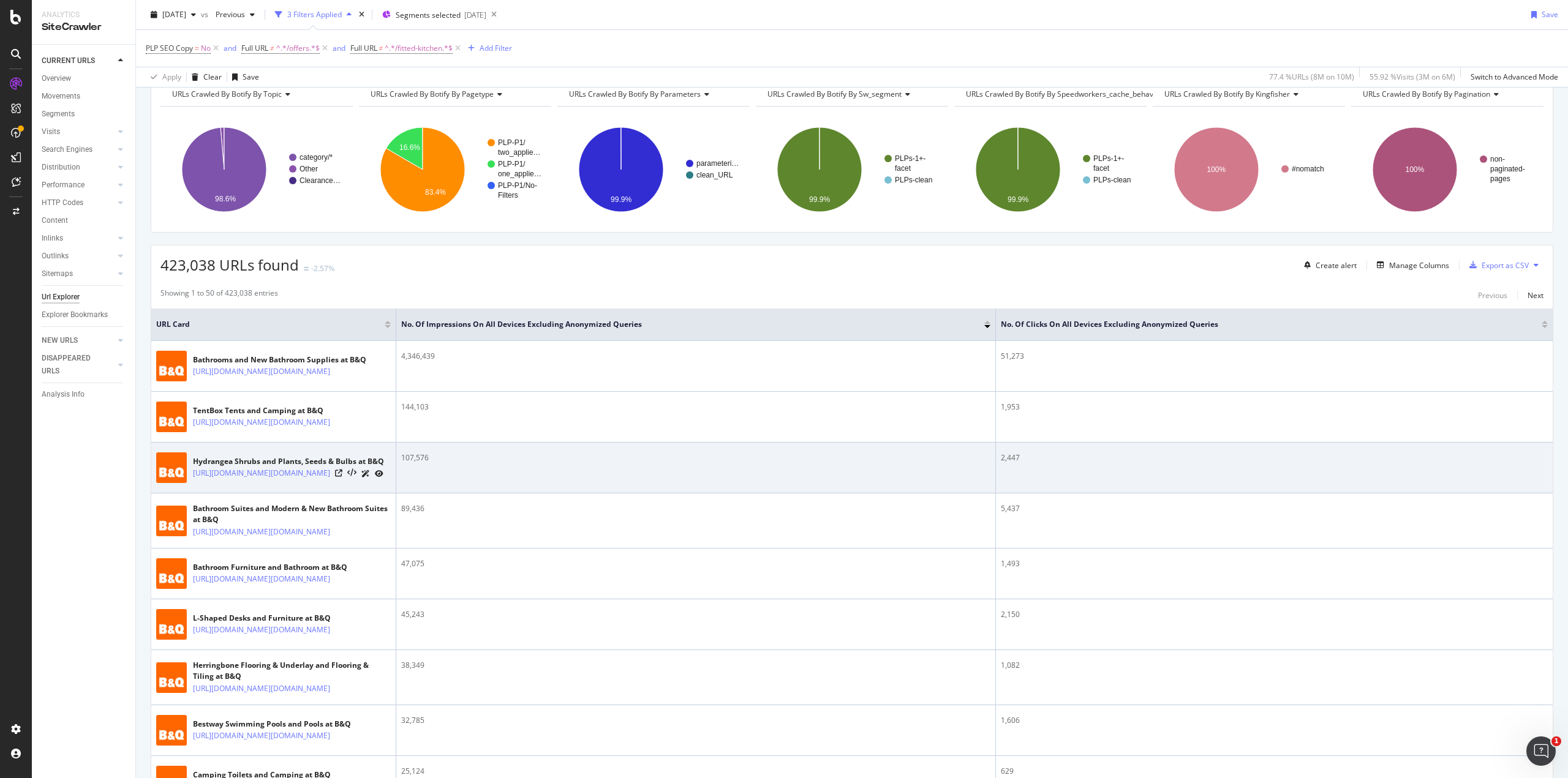
click at [345, 480] on div at bounding box center [359, 473] width 49 height 13
click at [342, 477] on icon at bounding box center [339, 473] width 7 height 7
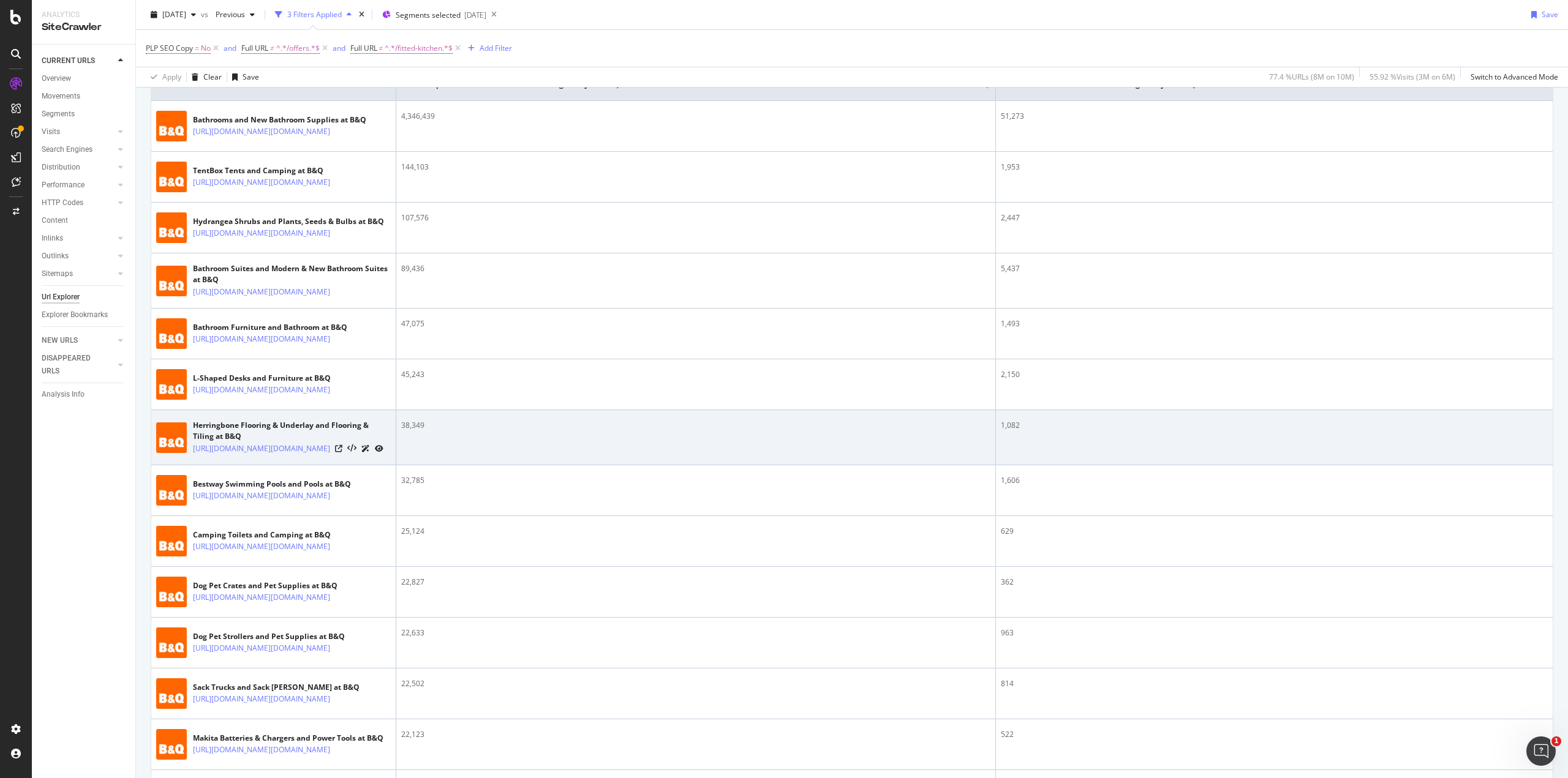
scroll to position [306, 0]
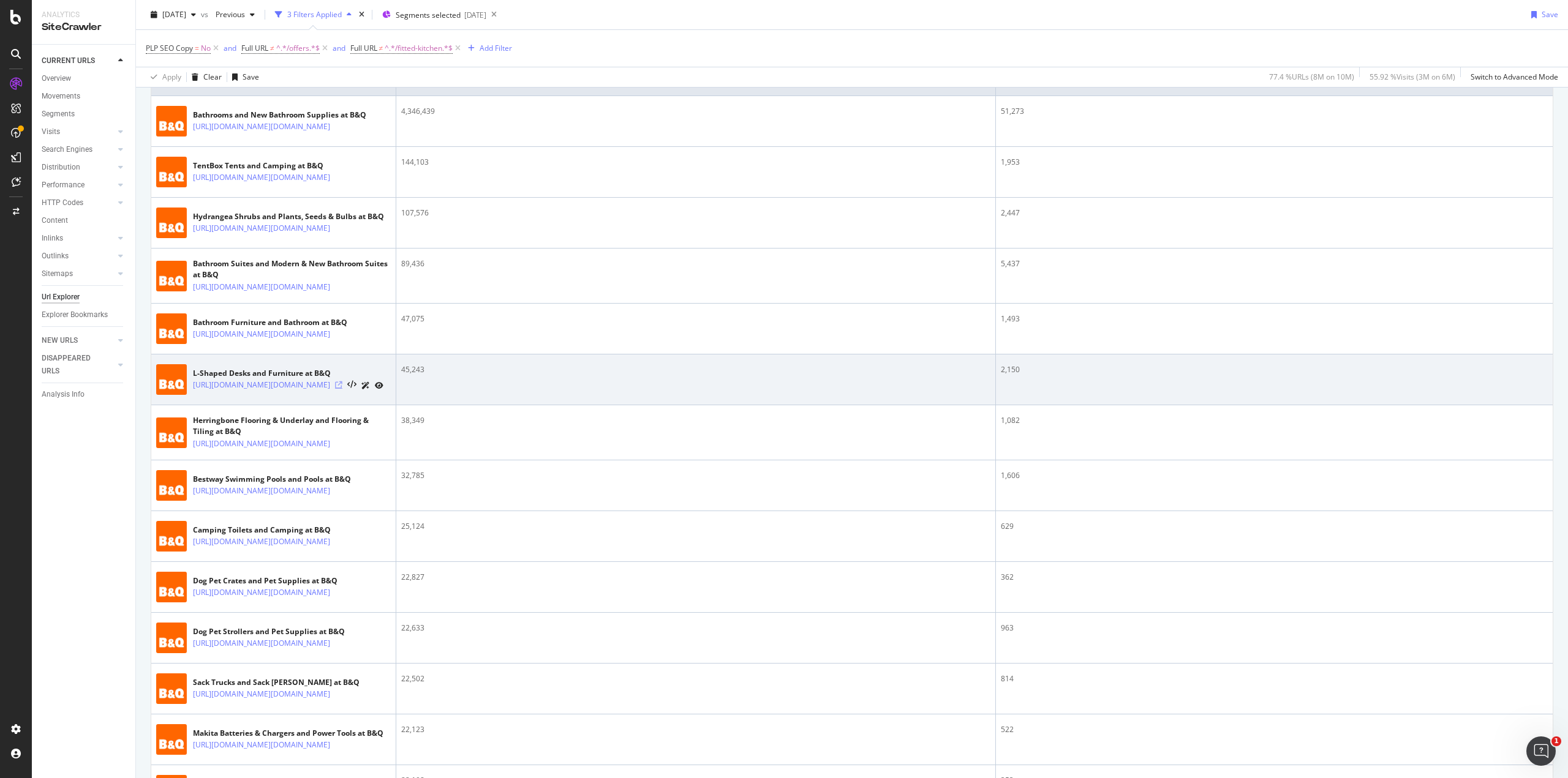
click at [342, 389] on icon at bounding box center [339, 385] width 7 height 7
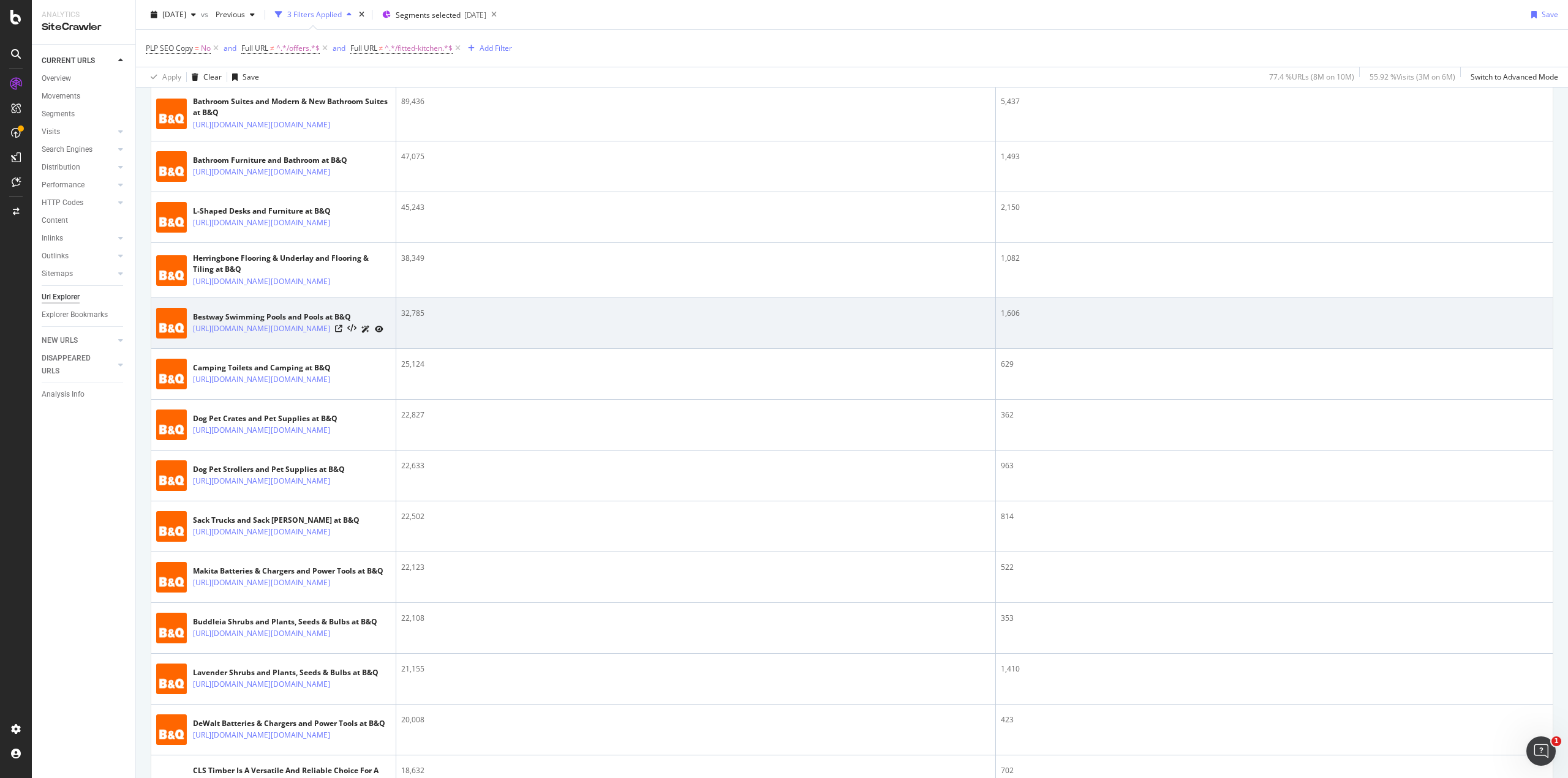
scroll to position [490, 0]
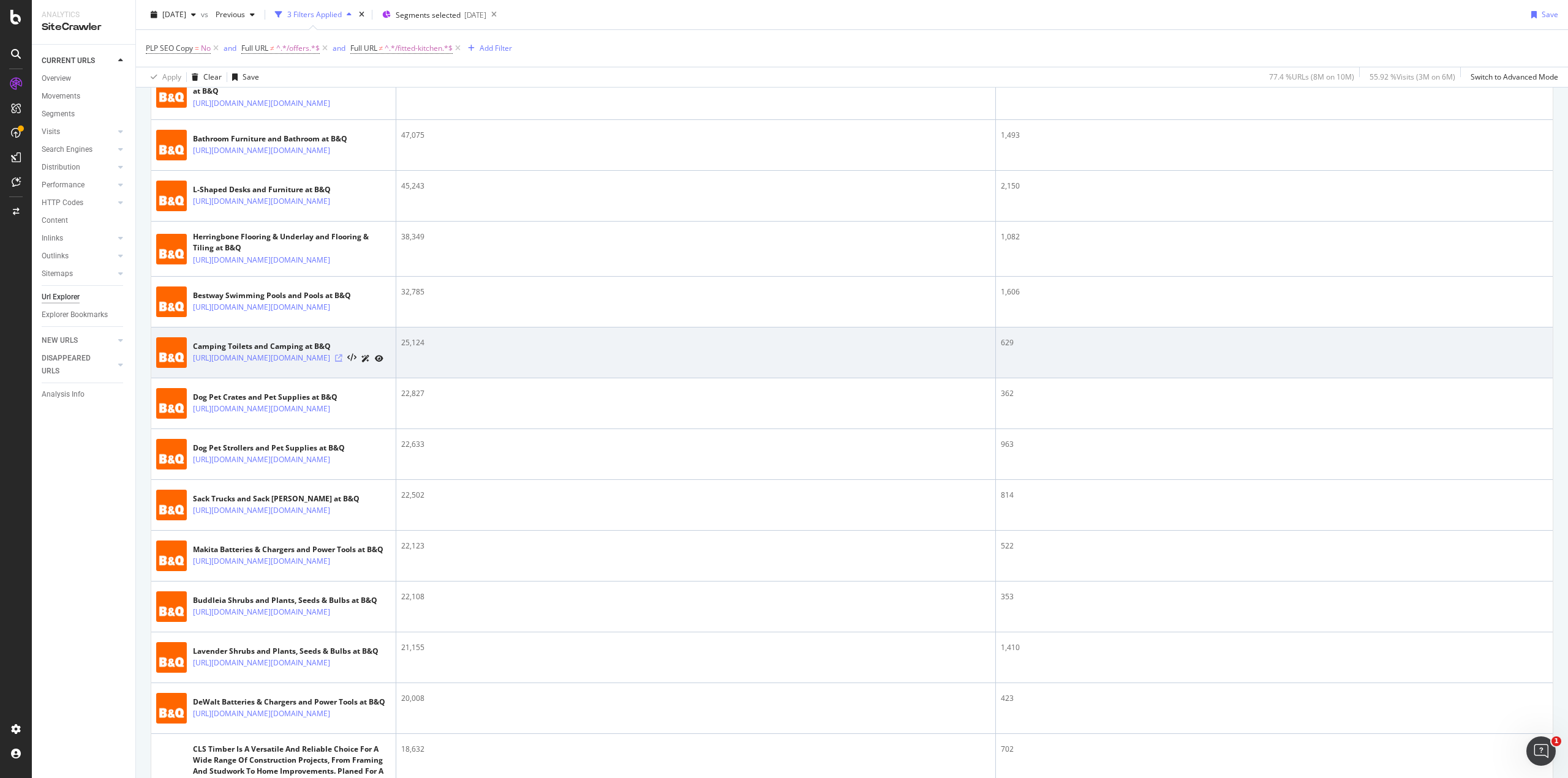
click at [342, 362] on icon at bounding box center [339, 358] width 7 height 7
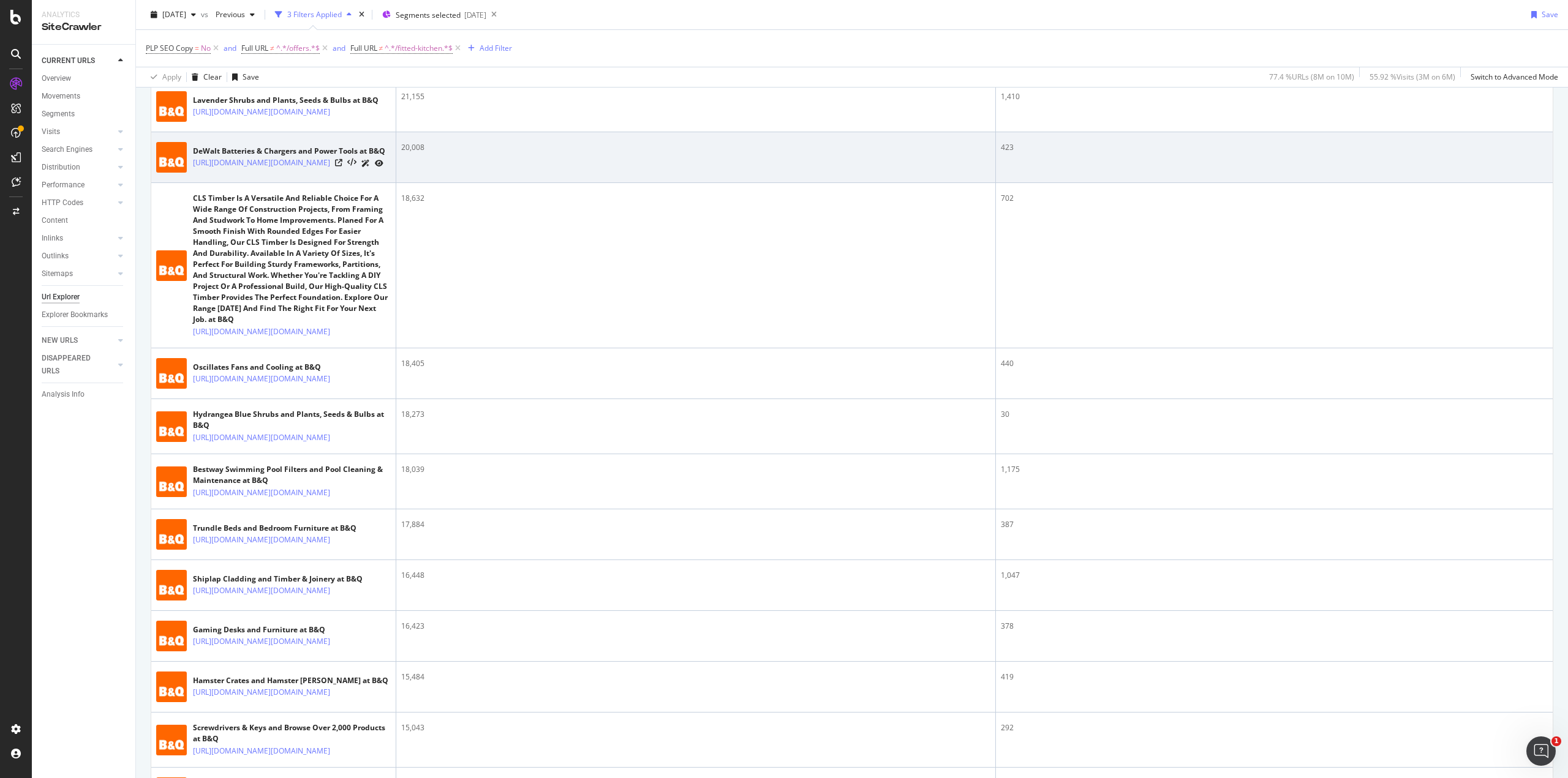
scroll to position [1103, 0]
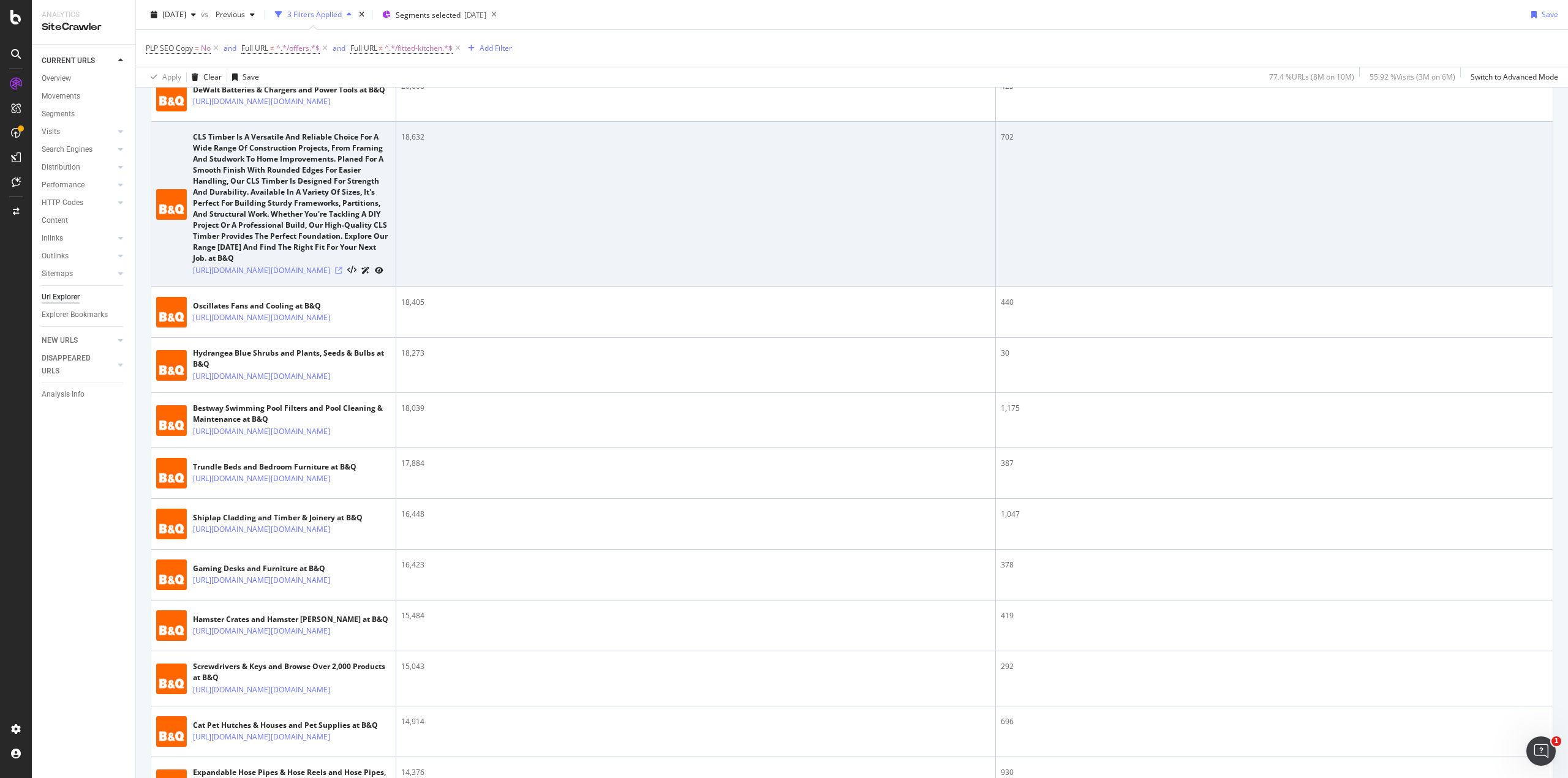
click at [342, 275] on icon at bounding box center [339, 271] width 7 height 7
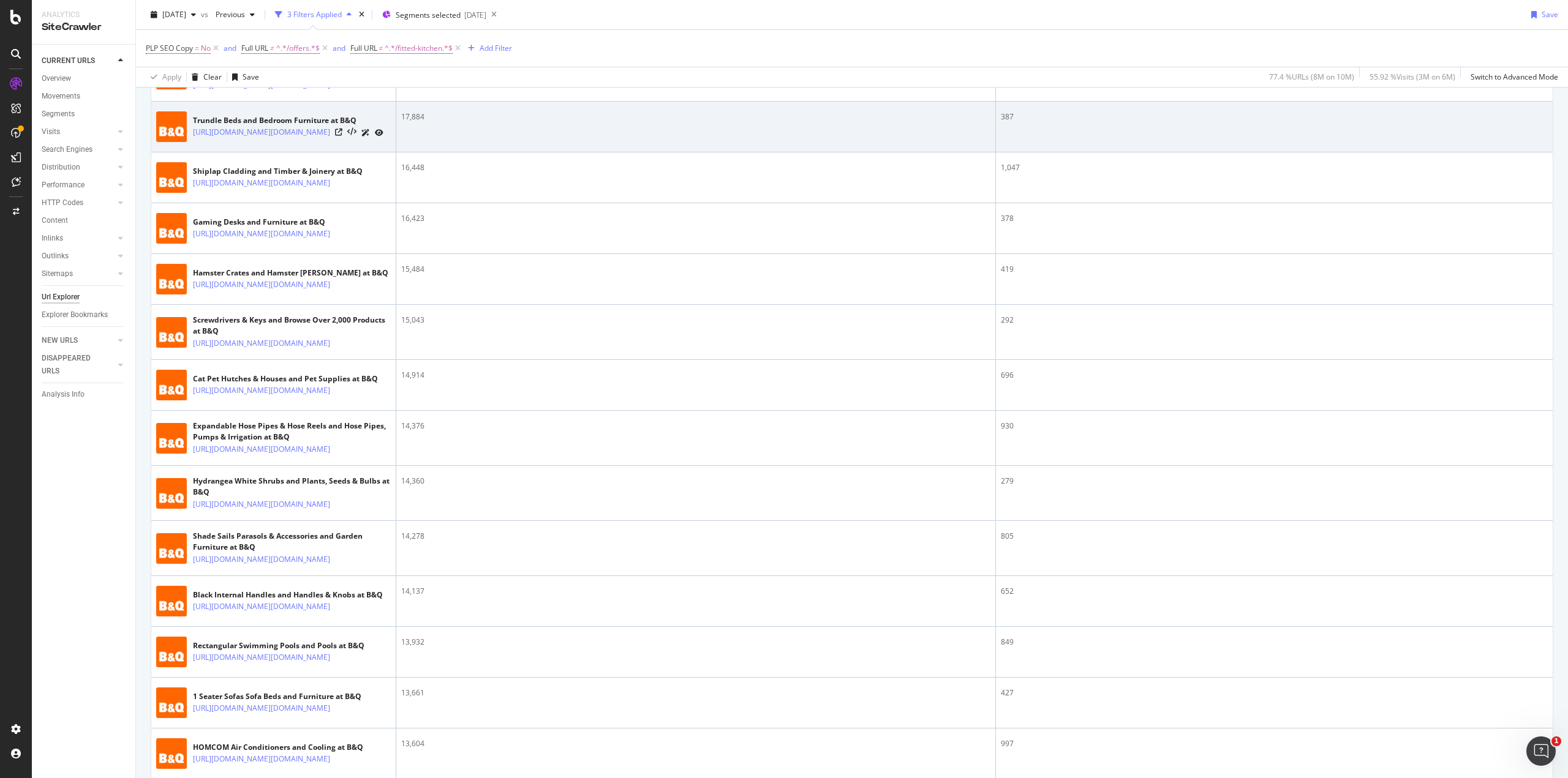
scroll to position [1470, 0]
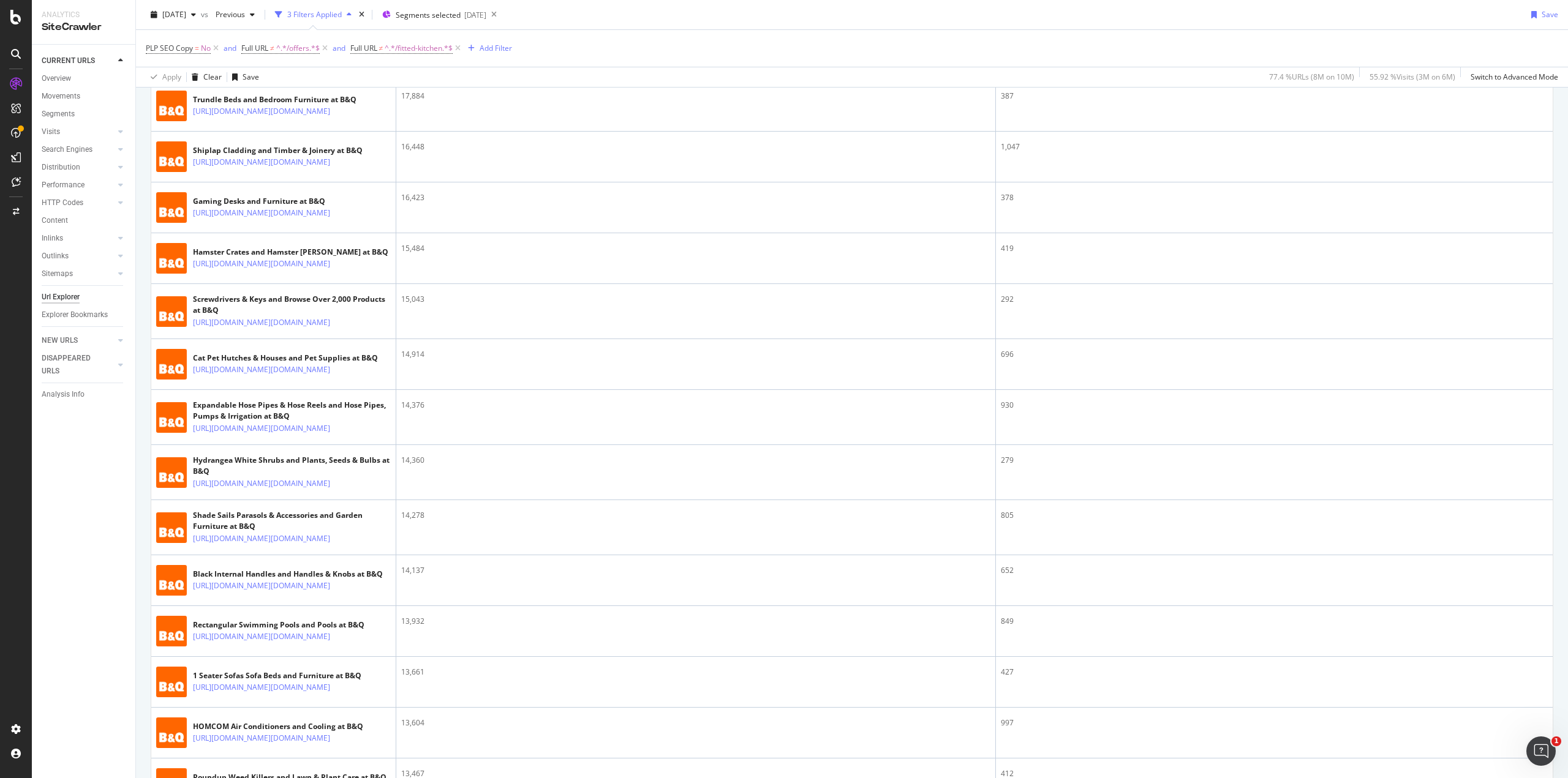
click at [342, 13] on icon at bounding box center [339, 9] width 7 height 7
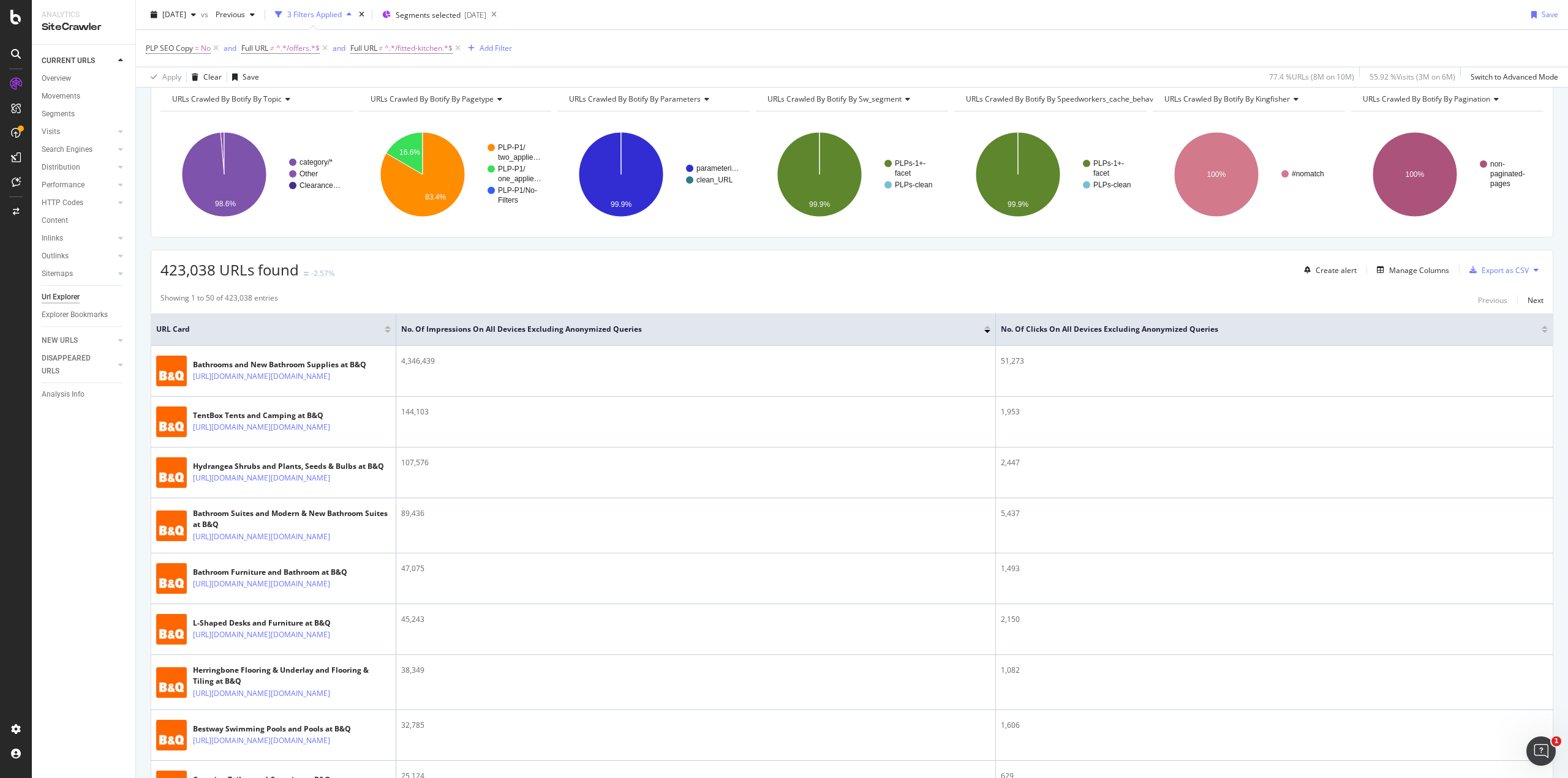
scroll to position [0, 0]
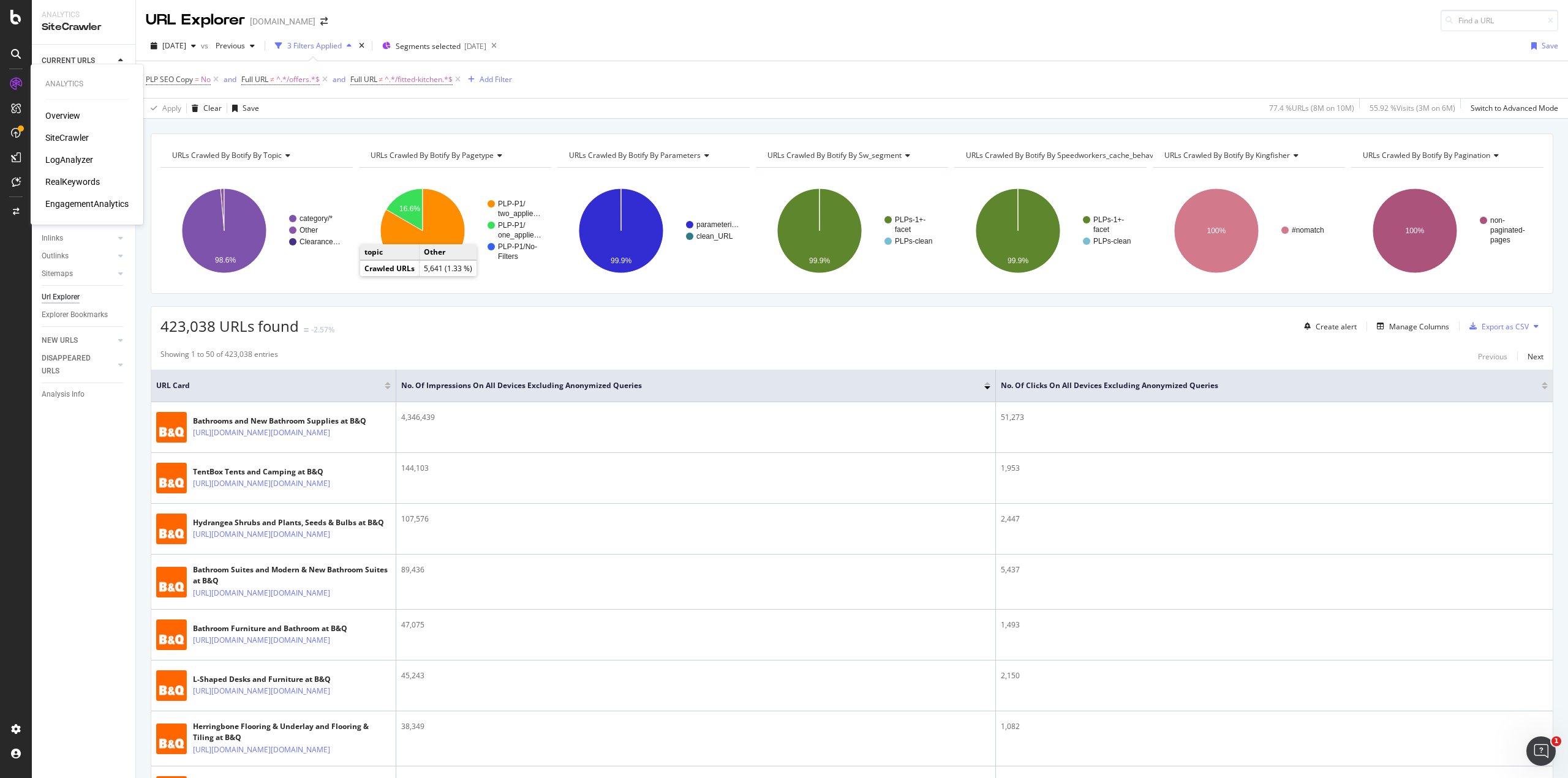
drag, startPoint x: 60, startPoint y: 115, endPoint x: 119, endPoint y: 111, distance: 59.1
click at [60, 115] on div "Overview" at bounding box center [63, 116] width 35 height 13
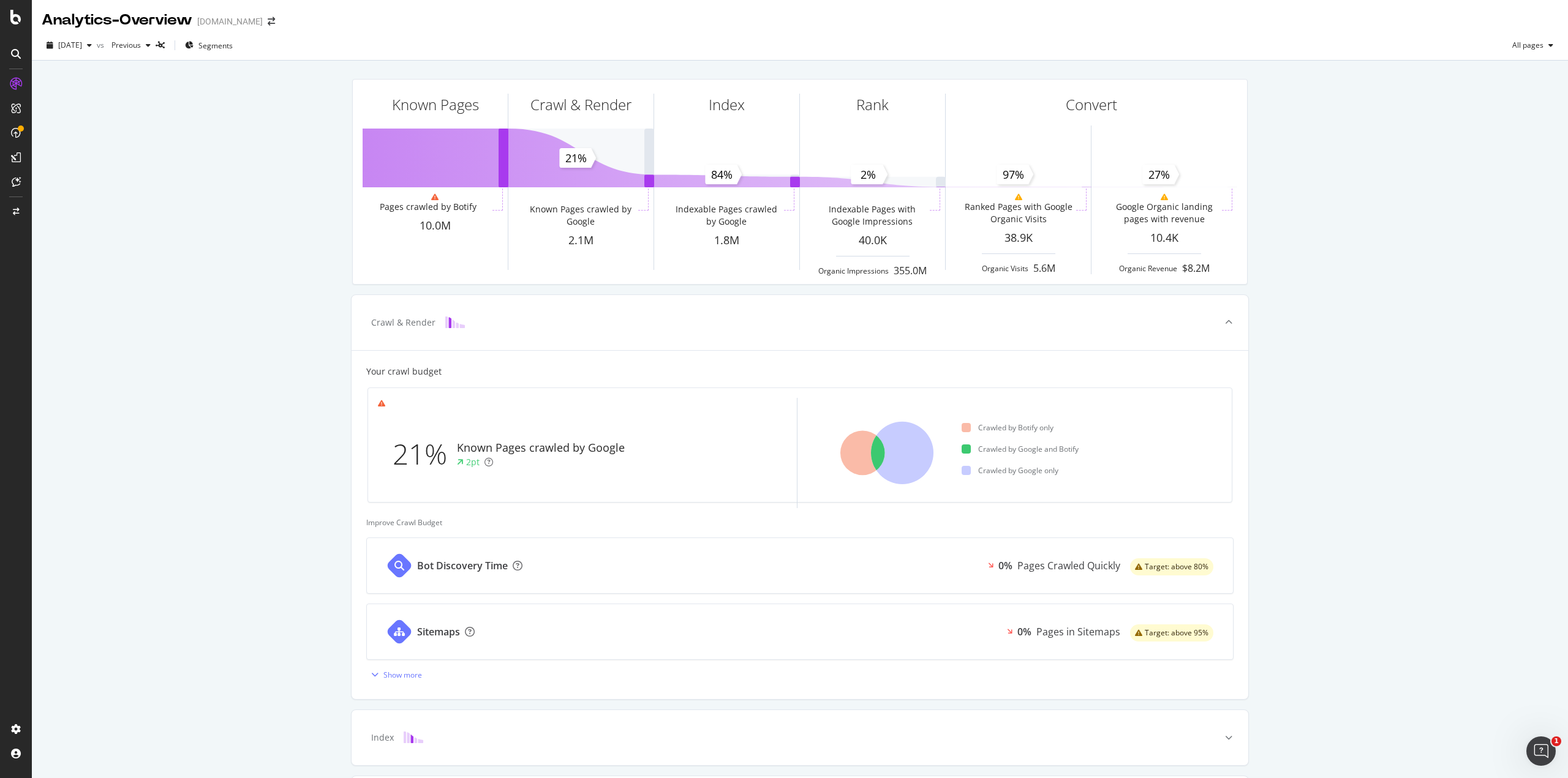
click at [212, 502] on div "Known Pages Pages crawled by Botify 10.0M Crawl & Render Known Pages crawled by…" at bounding box center [799, 506] width 1536 height 891
click at [260, 432] on div "Known Pages Pages crawled by Botify 10.0M Crawl & Render Known Pages crawled by…" at bounding box center [799, 506] width 1536 height 891
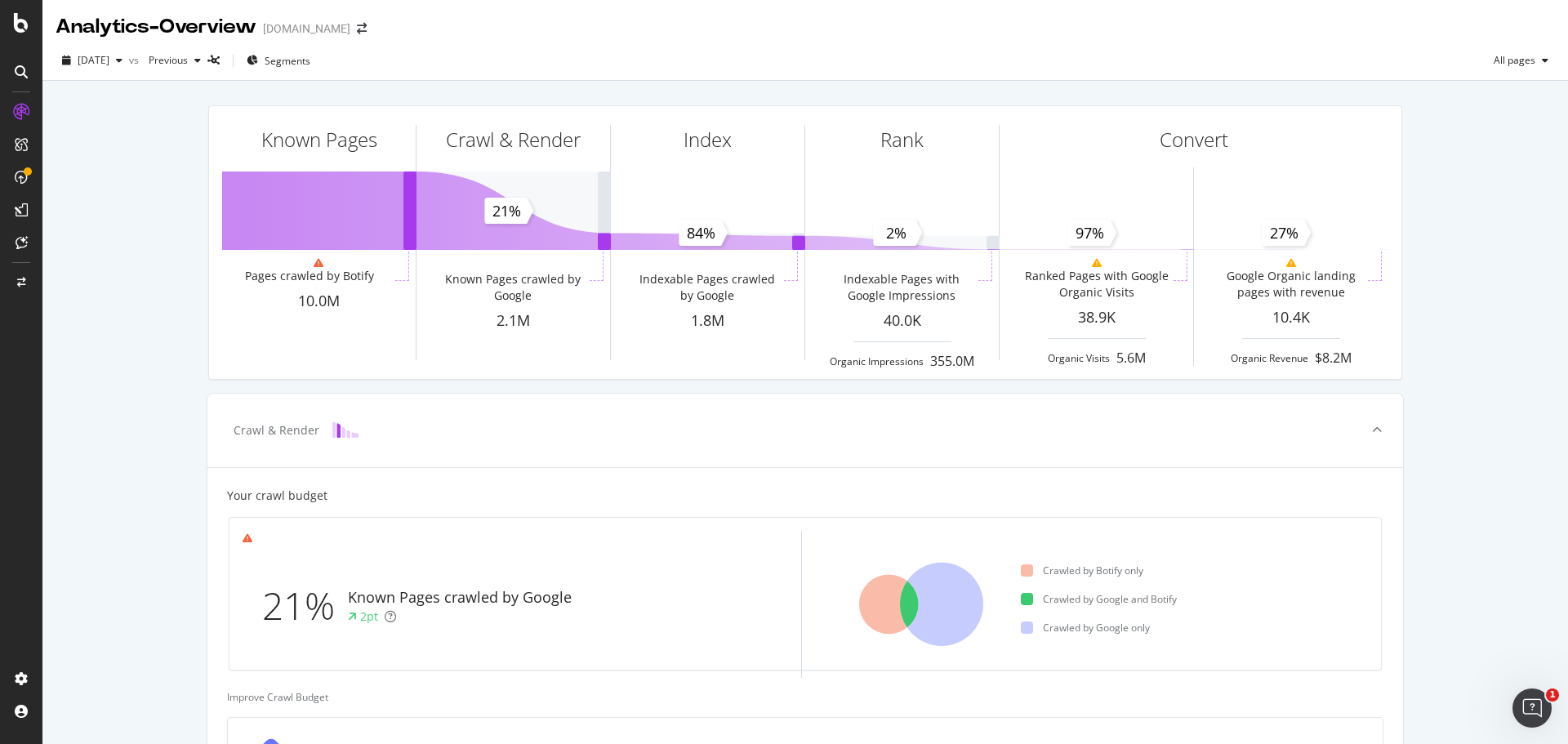
click at [1487, 444] on div "Known Pages Pages crawled by Botify 10.0M Crawl & Render Known Pages crawled by…" at bounding box center [805, 674] width 1526 height 1188
click at [1451, 311] on div "Known Pages Pages crawled by Botify 10.0M Crawl & Render Known Pages crawled by…" at bounding box center [805, 674] width 1526 height 1188
click at [1433, 287] on div "Known Pages Pages crawled by Botify 10.0M Crawl & Render Known Pages crawled by…" at bounding box center [805, 674] width 1526 height 1188
click at [1437, 287] on div "Known Pages Pages crawled by Botify 10.0M Crawl & Render Known Pages crawled by…" at bounding box center [805, 674] width 1526 height 1188
click at [122, 538] on div "Known Pages Pages crawled by Botify 10.0M Crawl & Render Known Pages crawled by…" at bounding box center [805, 674] width 1526 height 1188
